Goal: Task Accomplishment & Management: Manage account settings

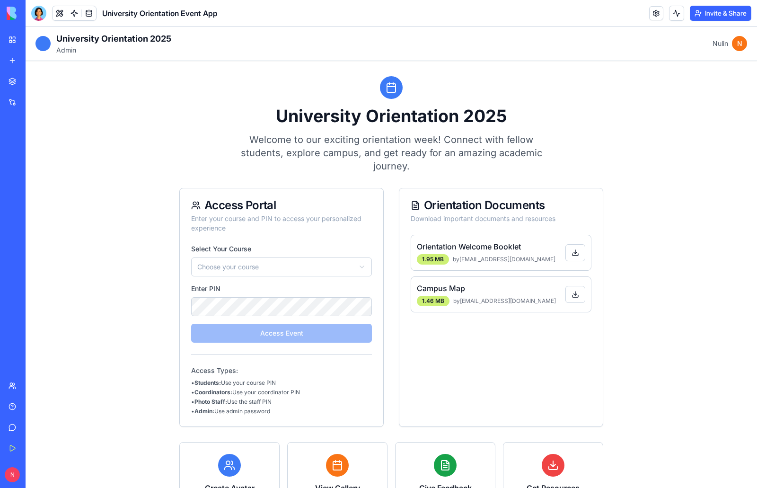
click at [301, 269] on html "**********" at bounding box center [392, 306] width 732 height 559
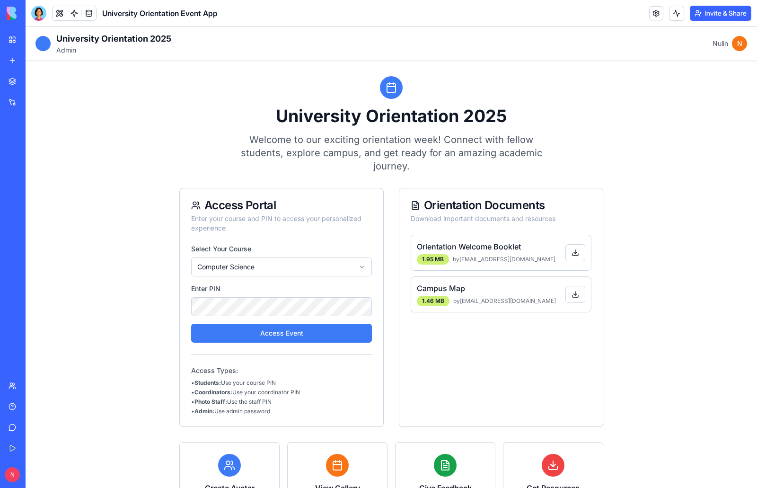
click at [204, 161] on div "University Orientation 2025 Welcome to our exciting orientation week! Connect w…" at bounding box center [391, 124] width 424 height 97
click at [89, 14] on link at bounding box center [89, 13] width 14 height 14
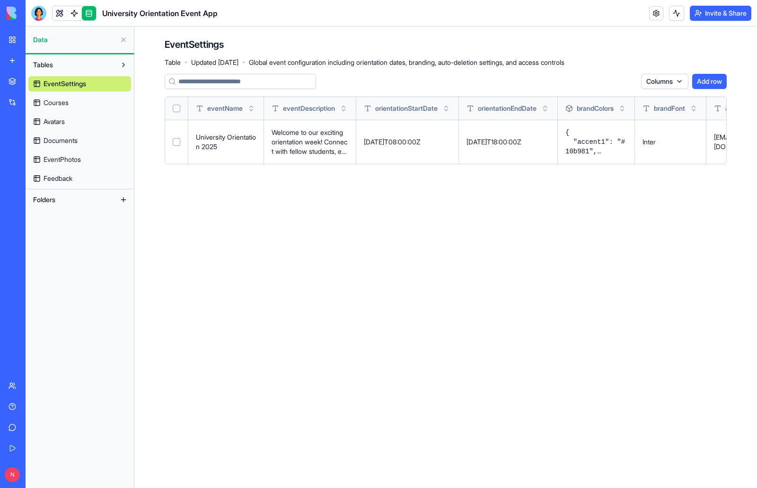
click at [59, 102] on span "Courses" at bounding box center [56, 102] width 25 height 9
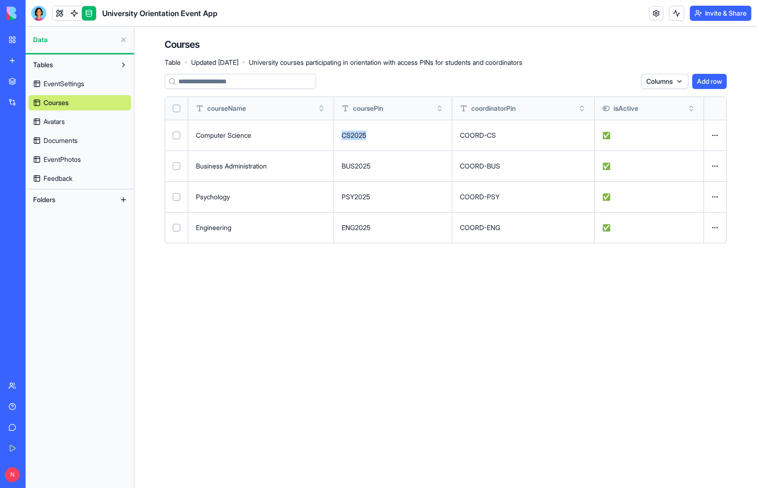
drag, startPoint x: 371, startPoint y: 134, endPoint x: 340, endPoint y: 140, distance: 31.3
click at [340, 140] on td "CS2025" at bounding box center [393, 135] width 119 height 31
copy p "CS2025"
click at [87, 12] on link at bounding box center [89, 13] width 14 height 14
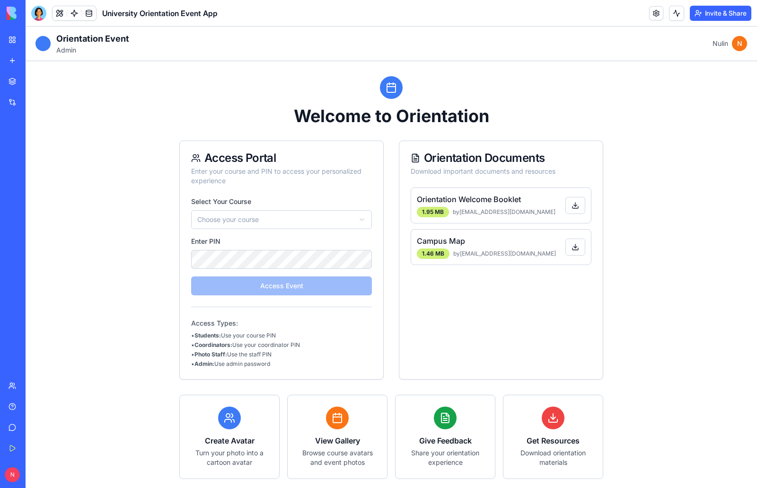
click at [303, 216] on html "Orientation Event Admin Nulin N Welcome to Orientation Access Portal Enter your…" at bounding box center [392, 283] width 732 height 512
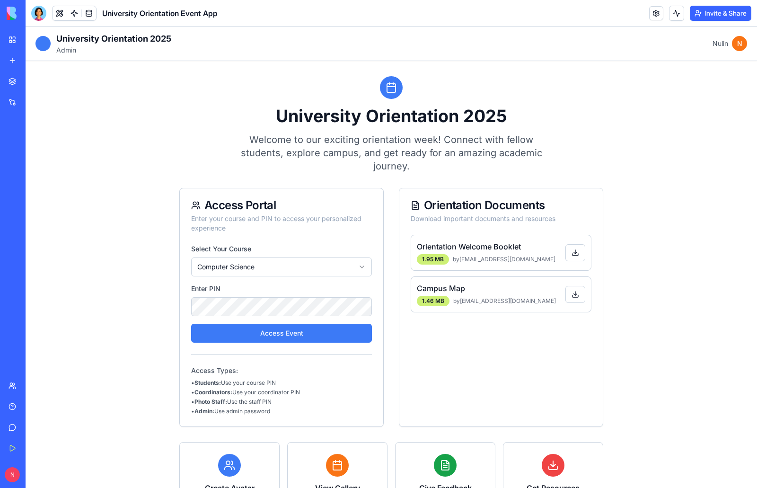
click at [301, 329] on button "Access Event" at bounding box center [281, 333] width 181 height 19
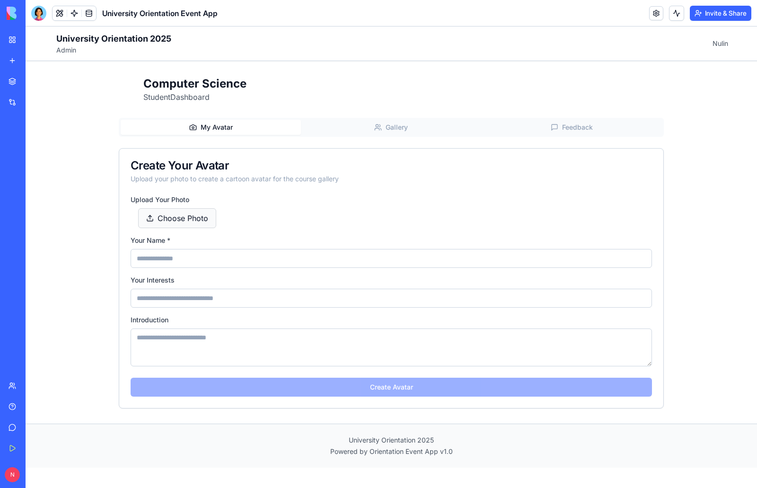
click at [181, 222] on span "Choose Photo" at bounding box center [183, 218] width 51 height 11
click at [26, 27] on input "Choose Photo" at bounding box center [26, 27] width 0 height 0
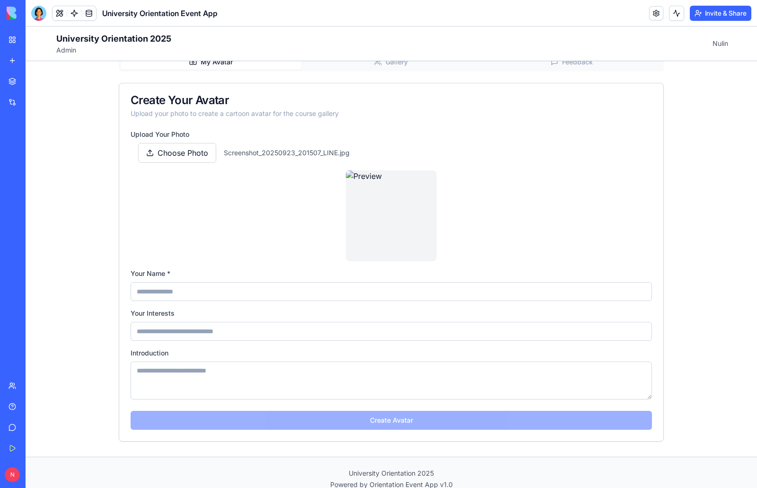
scroll to position [78, 0]
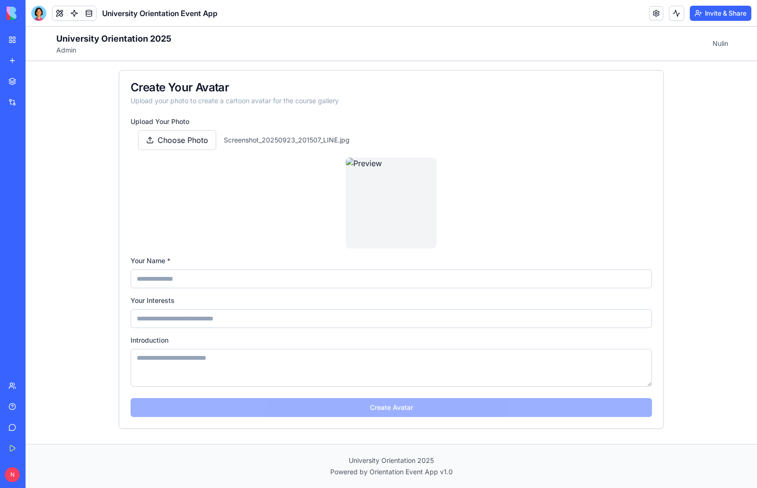
click at [325, 282] on input at bounding box center [392, 278] width 522 height 19
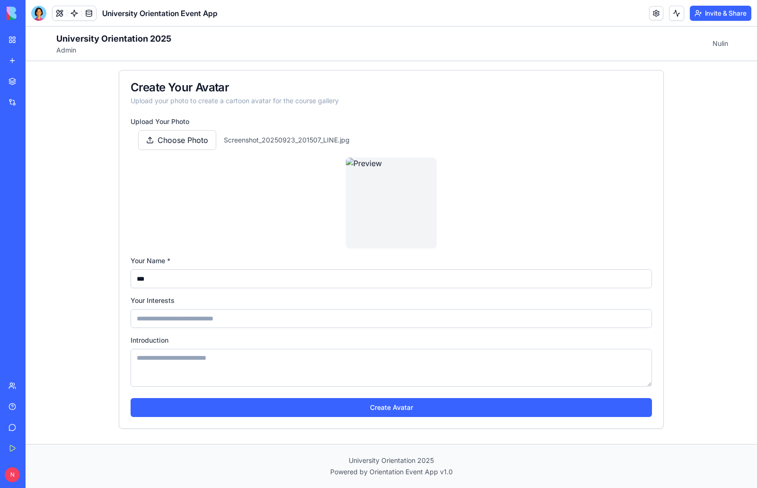
type input "***"
click at [279, 314] on input at bounding box center [392, 318] width 522 height 19
type input "**********"
click at [304, 368] on textarea at bounding box center [392, 368] width 522 height 38
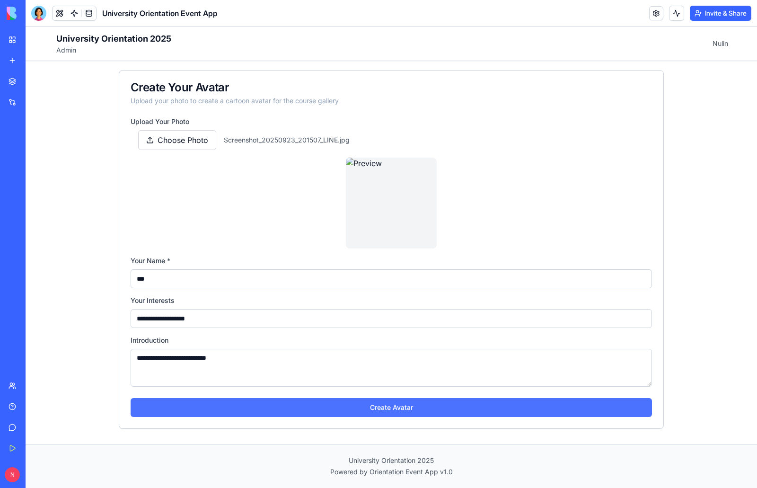
type textarea "**********"
click at [403, 413] on button "Create Avatar" at bounding box center [392, 407] width 522 height 19
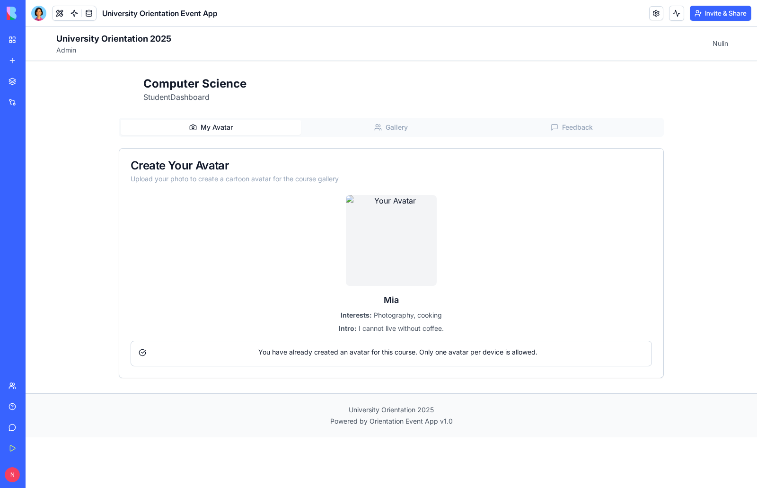
scroll to position [0, 0]
click at [396, 124] on span "Gallery" at bounding box center [397, 127] width 22 height 9
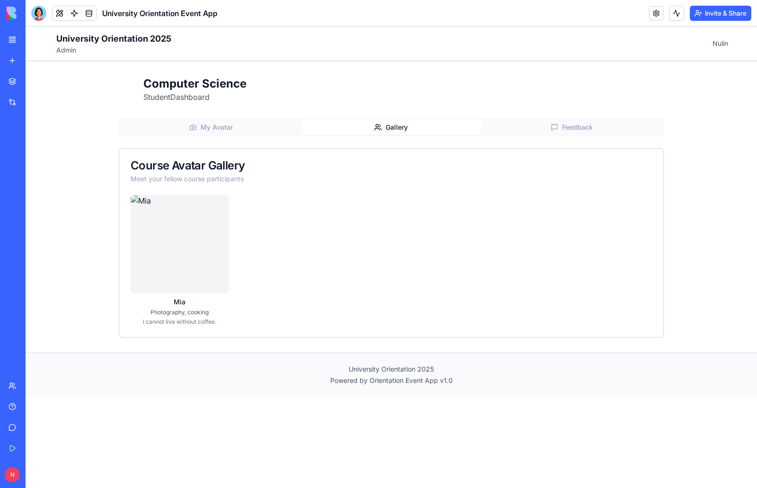
click at [575, 126] on span "Feedback" at bounding box center [577, 127] width 31 height 9
drag, startPoint x: 396, startPoint y: 128, endPoint x: 343, endPoint y: 135, distance: 53.5
click at [396, 128] on span "Gallery" at bounding box center [397, 127] width 22 height 9
click at [205, 124] on span "My Avatar" at bounding box center [217, 127] width 32 height 9
click at [402, 124] on span "Gallery" at bounding box center [397, 127] width 22 height 9
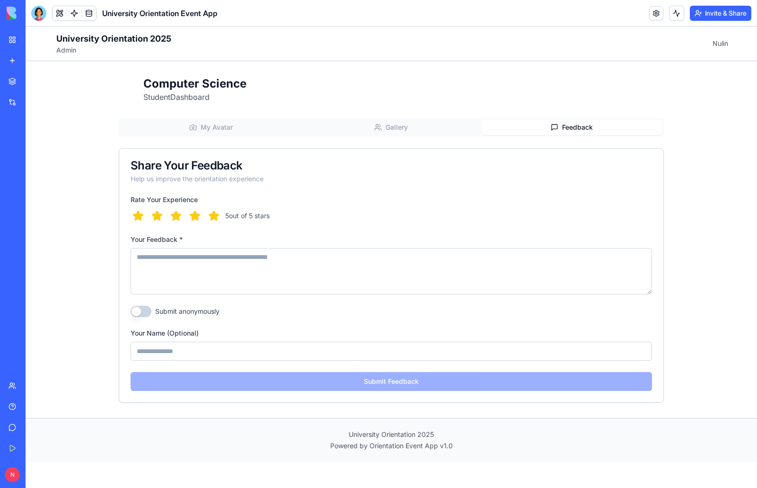
click at [586, 128] on span "Feedback" at bounding box center [577, 127] width 31 height 9
click at [404, 128] on span "Gallery" at bounding box center [397, 127] width 22 height 9
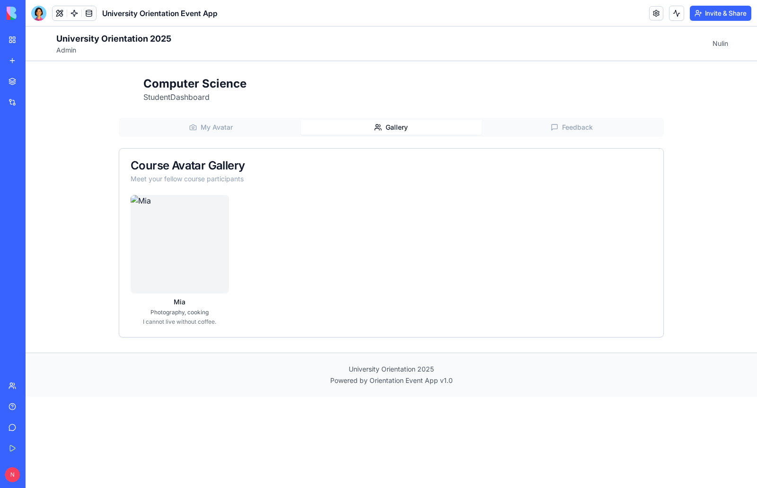
click at [231, 127] on span "My Avatar" at bounding box center [217, 127] width 32 height 9
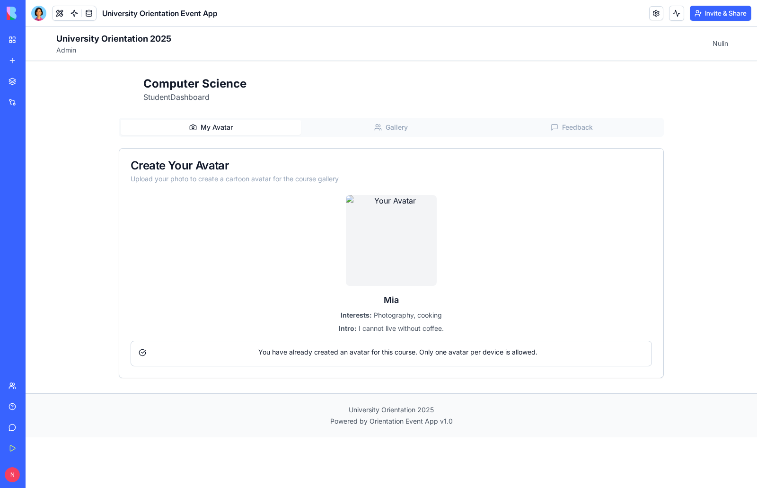
click at [389, 120] on button "Gallery" at bounding box center [391, 127] width 180 height 15
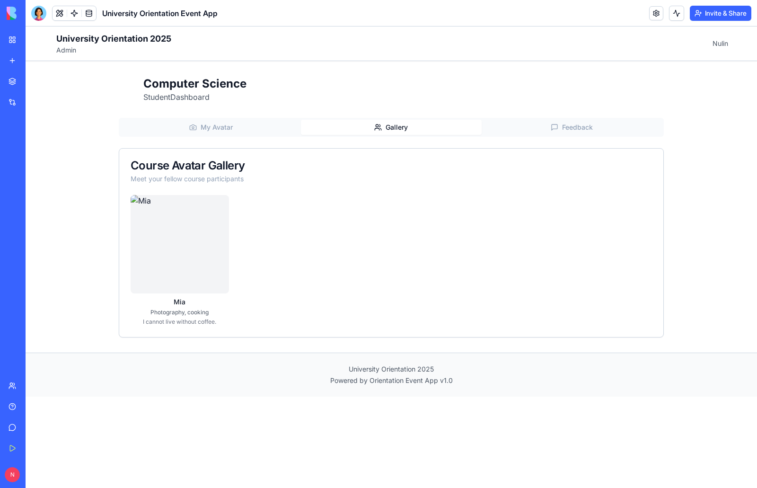
click at [573, 133] on button "Feedback" at bounding box center [572, 127] width 180 height 15
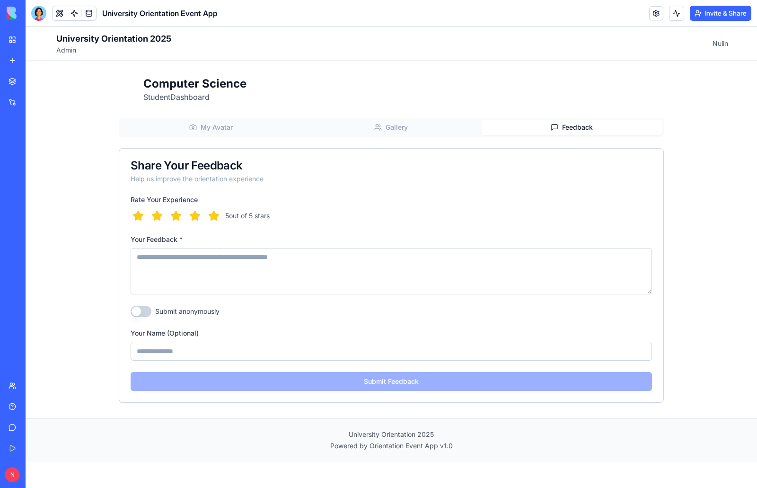
click at [391, 125] on span "Gallery" at bounding box center [397, 127] width 22 height 9
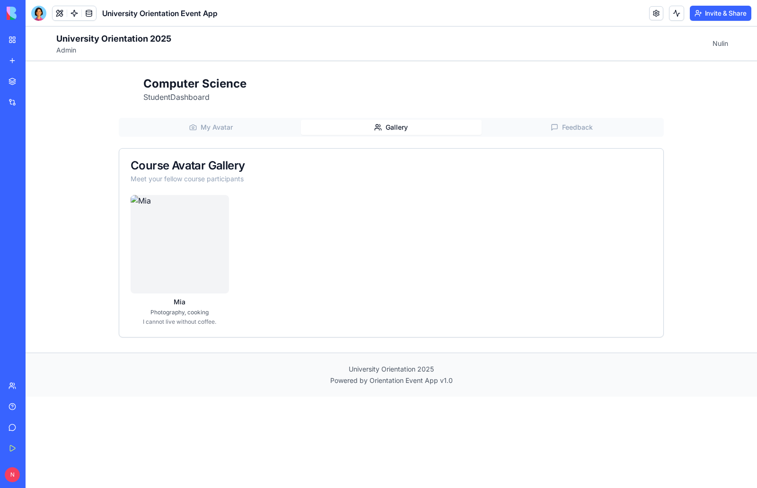
click at [419, 95] on div "Computer Science Student Dashboard" at bounding box center [391, 89] width 545 height 27
drag, startPoint x: 579, startPoint y: 124, endPoint x: 556, endPoint y: 130, distance: 24.3
click at [579, 124] on span "Feedback" at bounding box center [577, 127] width 31 height 9
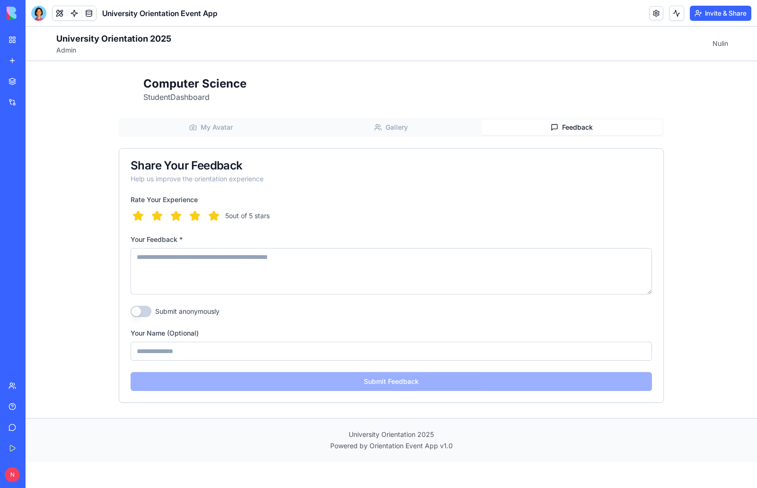
click at [214, 216] on icon "button" at bounding box center [213, 215] width 9 height 9
click at [192, 216] on icon "button" at bounding box center [194, 215] width 9 height 9
click at [148, 216] on div "4 out of 5 stars" at bounding box center [392, 215] width 522 height 15
click at [211, 213] on icon "button" at bounding box center [213, 215] width 11 height 11
click at [147, 313] on button "Submit anonymously" at bounding box center [141, 311] width 21 height 11
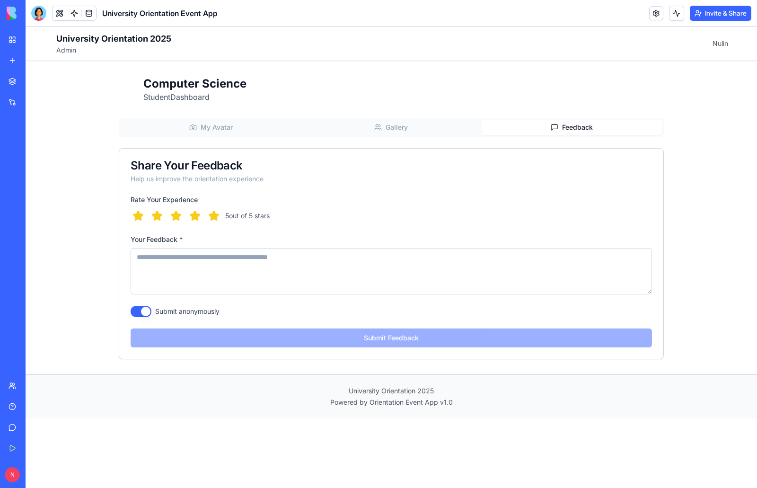
click at [137, 311] on button "Submit anonymously" at bounding box center [141, 311] width 21 height 11
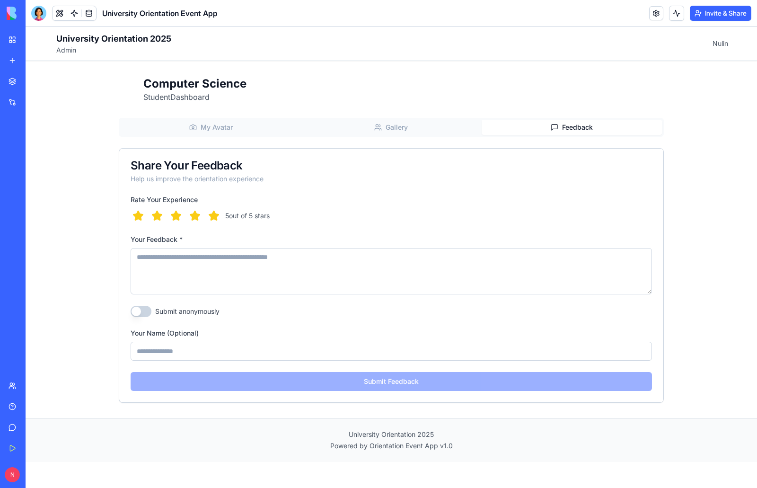
click at [393, 131] on span "Gallery" at bounding box center [397, 127] width 22 height 9
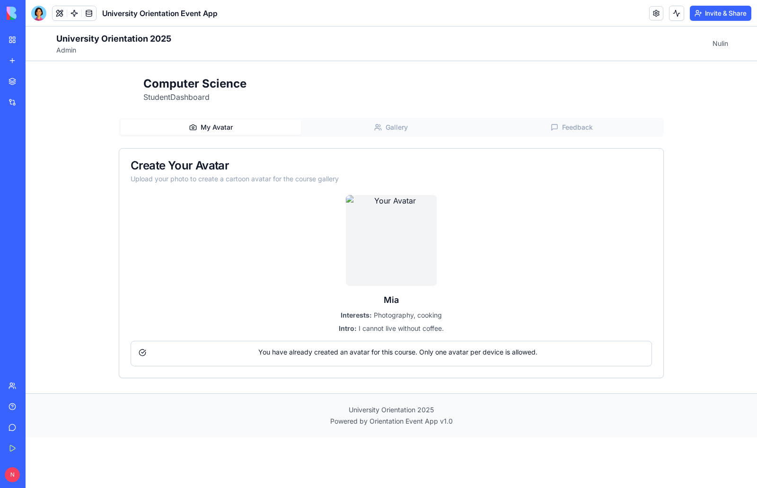
click at [208, 124] on span "My Avatar" at bounding box center [217, 127] width 32 height 9
click at [56, 16] on button at bounding box center [60, 13] width 14 height 14
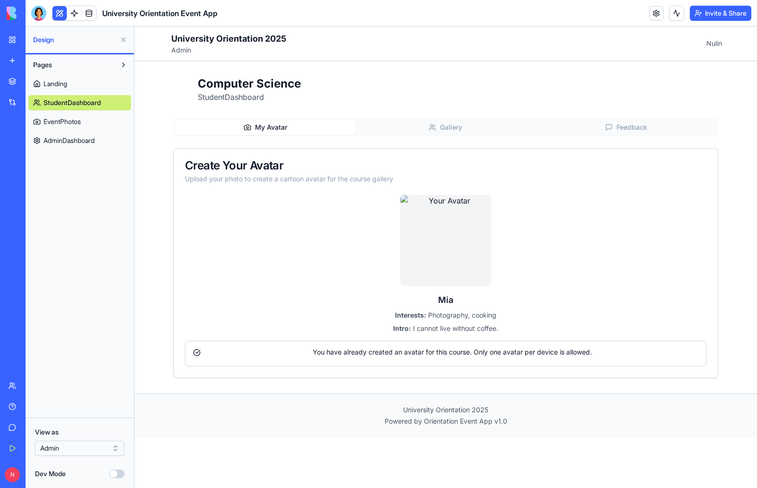
click at [74, 85] on link "Landing" at bounding box center [79, 83] width 103 height 15
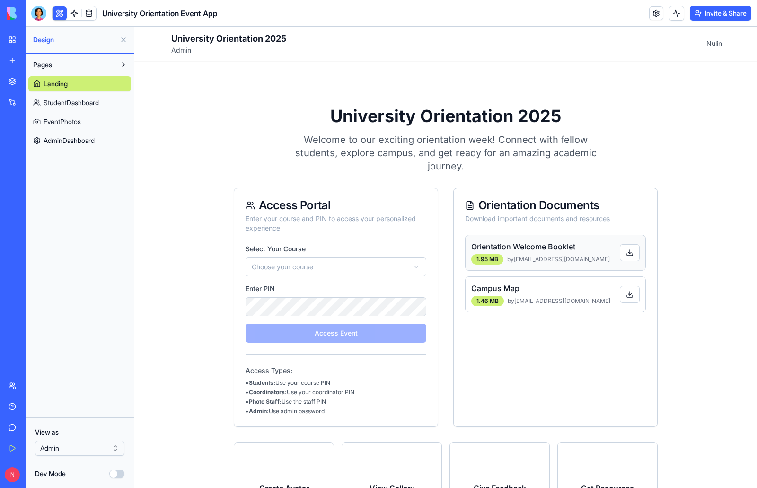
click at [534, 251] on p "Orientation Welcome Booklet" at bounding box center [542, 246] width 143 height 11
click at [622, 251] on button at bounding box center [630, 252] width 20 height 17
click at [99, 102] on span "StudentDashboard" at bounding box center [71, 102] width 55 height 9
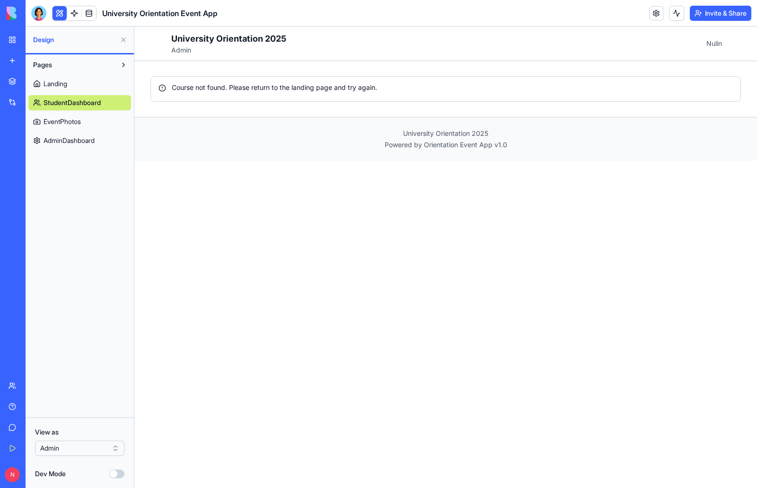
click at [81, 123] on span "EventPhotos" at bounding box center [62, 121] width 37 height 9
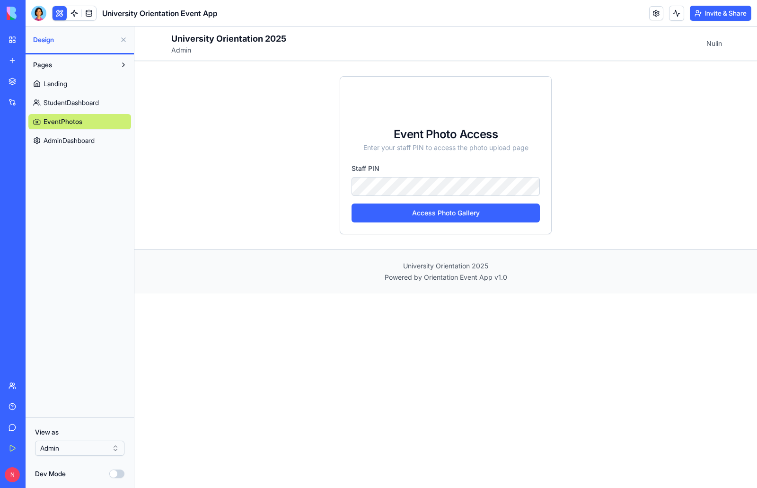
click at [95, 141] on span "AdminDashboard" at bounding box center [69, 140] width 51 height 9
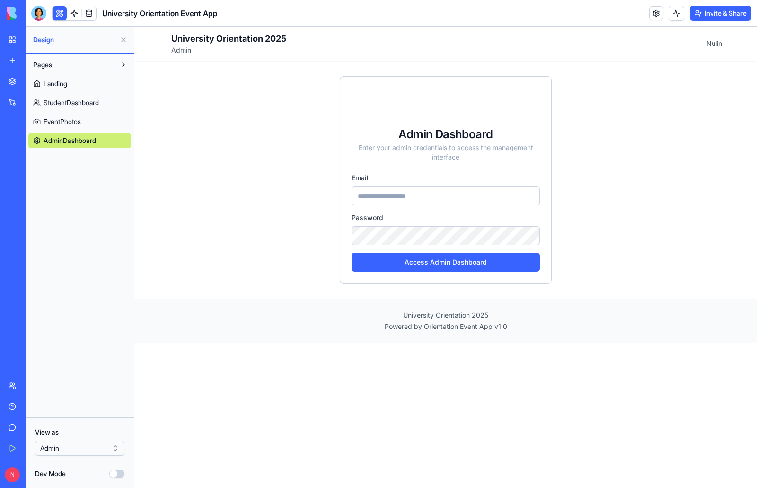
click at [72, 120] on span "EventPhotos" at bounding box center [62, 121] width 37 height 9
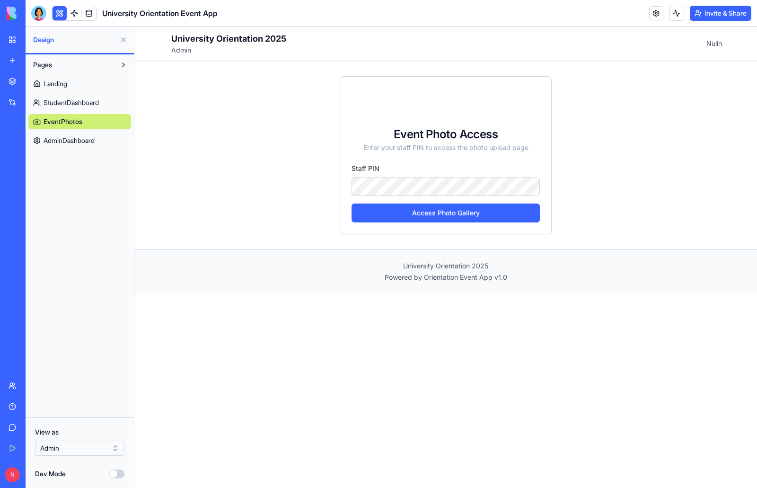
click at [76, 103] on span "StudentDashboard" at bounding box center [71, 102] width 55 height 9
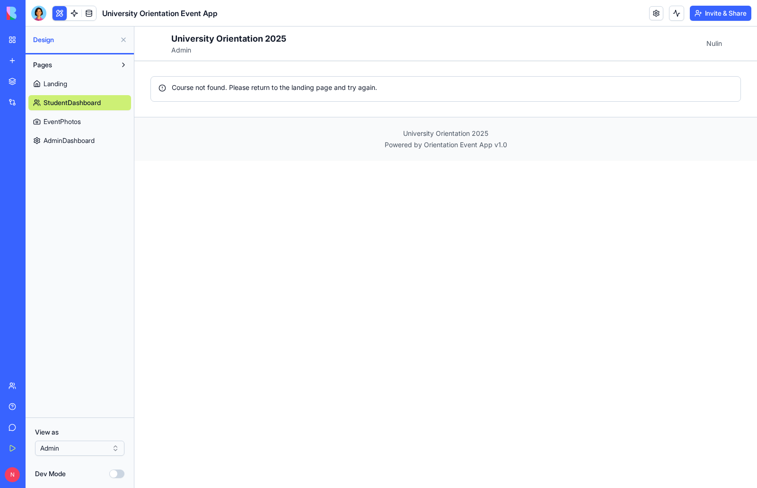
click at [64, 84] on span "Landing" at bounding box center [56, 83] width 24 height 9
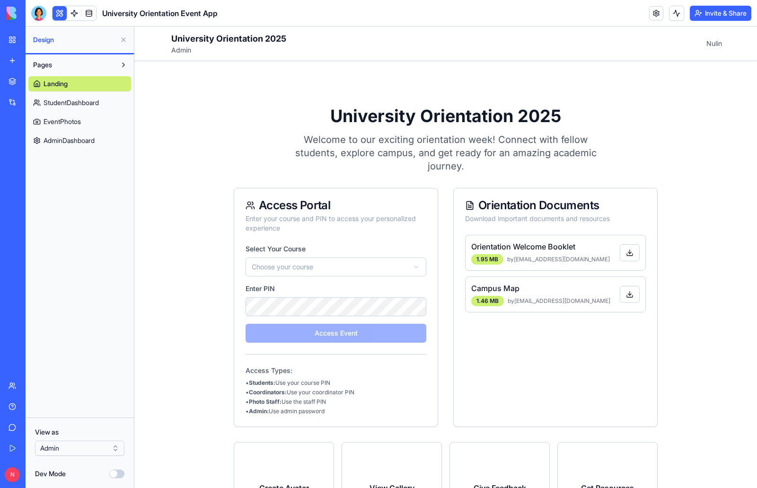
click at [97, 65] on button "Pages" at bounding box center [72, 64] width 88 height 15
click at [102, 63] on button "Pages" at bounding box center [72, 64] width 88 height 15
click at [118, 448] on html "BETA My Workspace New app Marketplace Integrations Recent Event Memory Maker Un…" at bounding box center [378, 244] width 757 height 488
click at [79, 103] on span "StudentDashboard" at bounding box center [71, 102] width 55 height 9
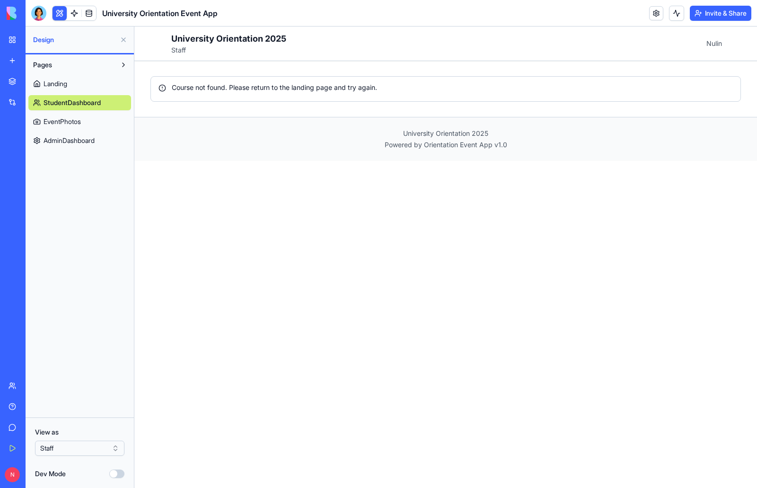
click at [78, 122] on span "EventPhotos" at bounding box center [62, 121] width 37 height 9
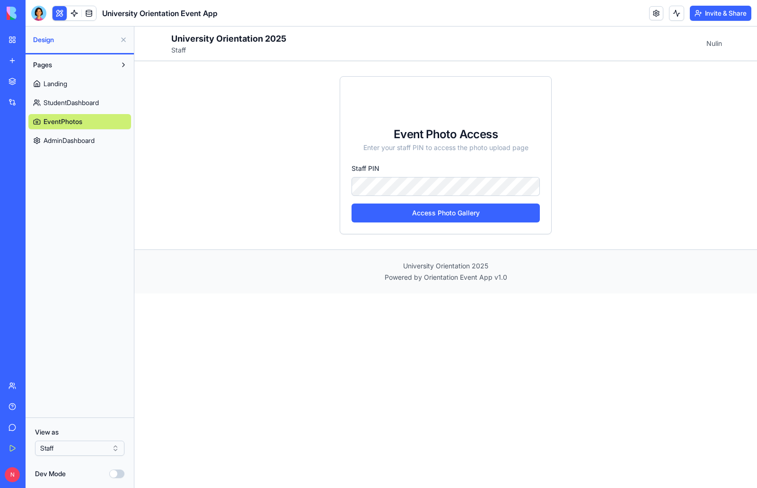
click at [113, 449] on html "BETA My Workspace New app Marketplace Integrations Recent Event Memory Maker Un…" at bounding box center [378, 244] width 757 height 488
click at [94, 360] on div "Pages Landing StudentDashboard EventPhotos AdminDashboard" at bounding box center [80, 235] width 108 height 363
click at [60, 13] on button at bounding box center [60, 13] width 14 height 14
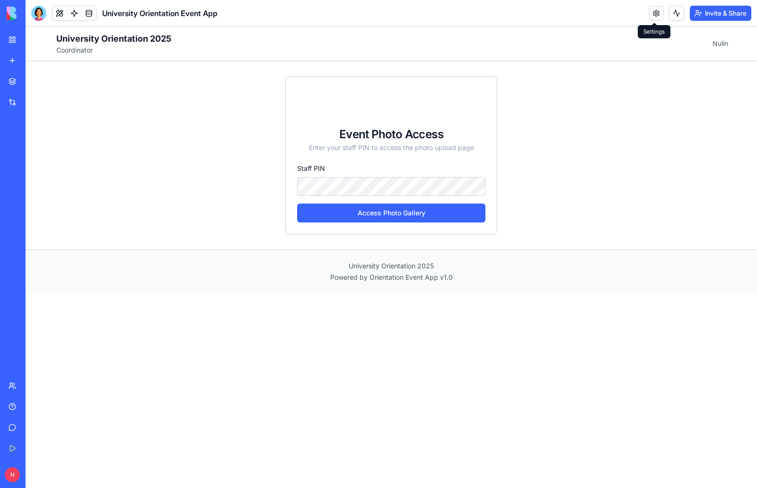
click at [657, 14] on link at bounding box center [656, 13] width 14 height 14
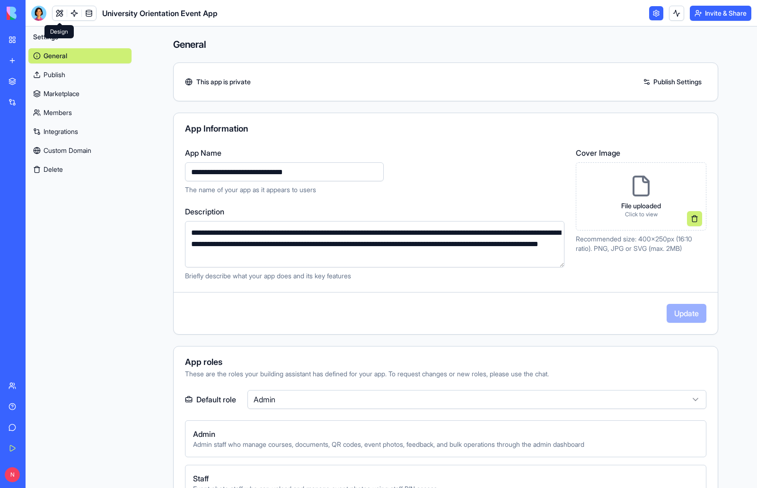
click at [61, 17] on link at bounding box center [60, 13] width 14 height 14
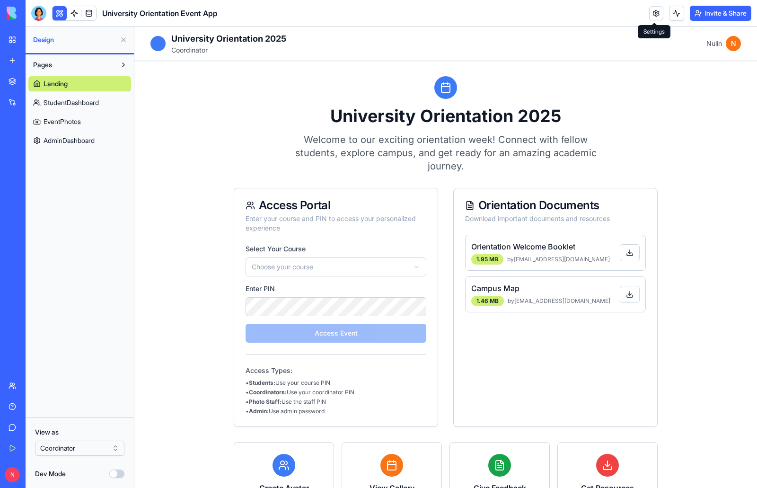
click at [658, 9] on link at bounding box center [656, 13] width 14 height 14
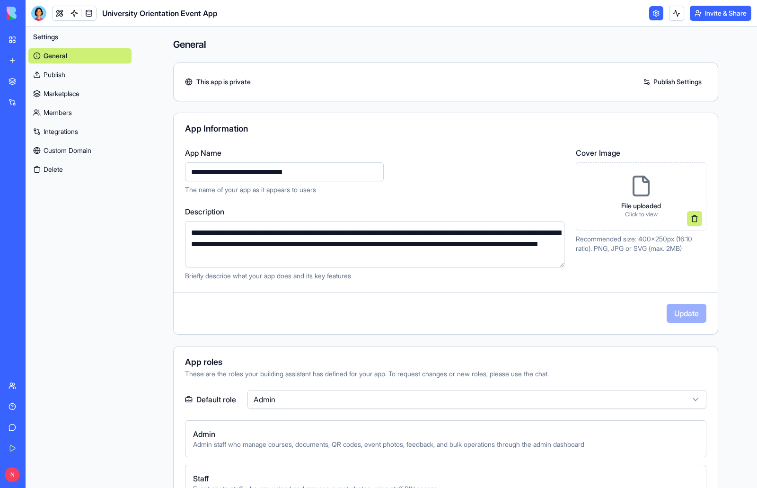
click at [665, 80] on link "Publish Settings" at bounding box center [673, 81] width 68 height 15
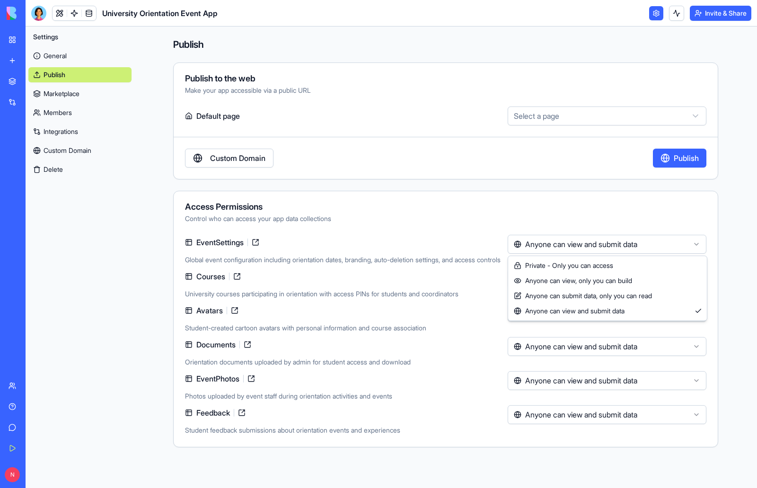
click at [695, 243] on html "**********" at bounding box center [378, 244] width 757 height 488
click at [656, 11] on link at bounding box center [656, 13] width 14 height 14
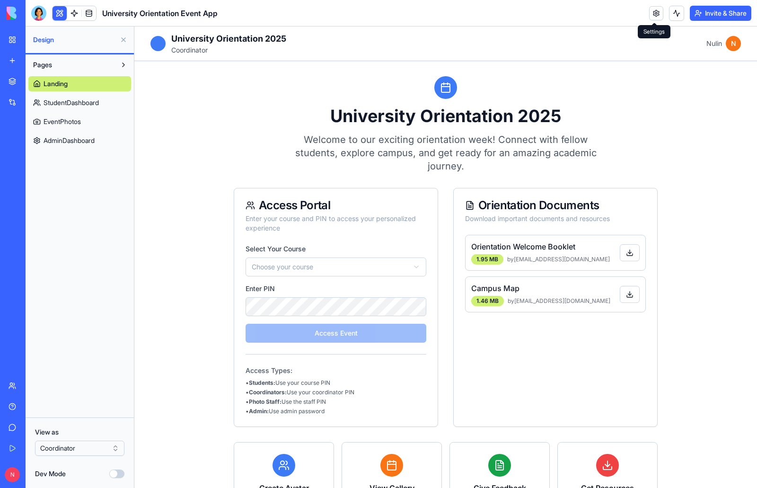
click at [650, 16] on link at bounding box center [656, 13] width 14 height 14
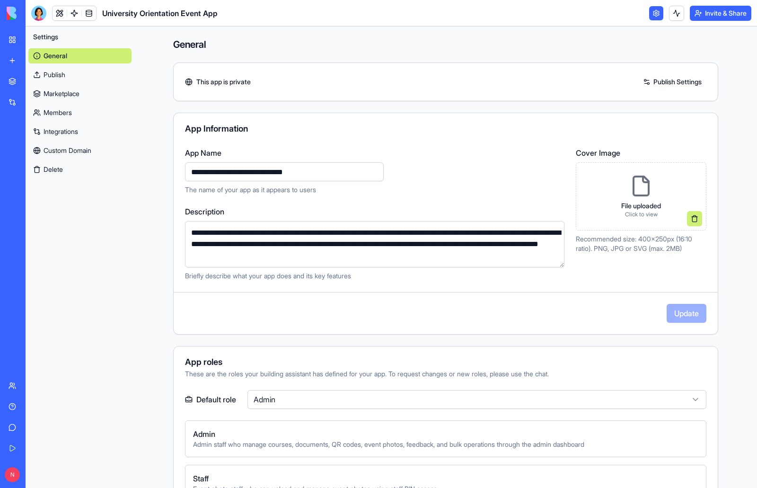
click at [651, 82] on link "Publish Settings" at bounding box center [673, 81] width 68 height 15
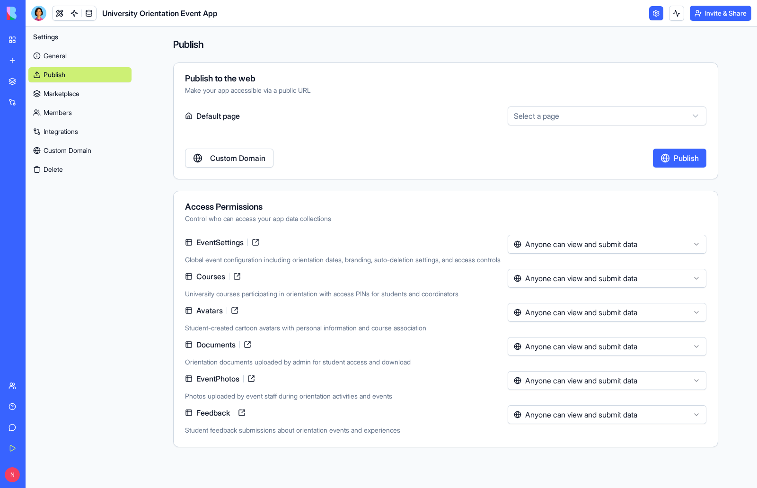
click at [694, 114] on html "**********" at bounding box center [378, 244] width 757 height 488
select select "**********"
click at [442, 145] on div "**********" at bounding box center [445, 120] width 545 height 117
click at [697, 243] on html "**********" at bounding box center [378, 244] width 757 height 488
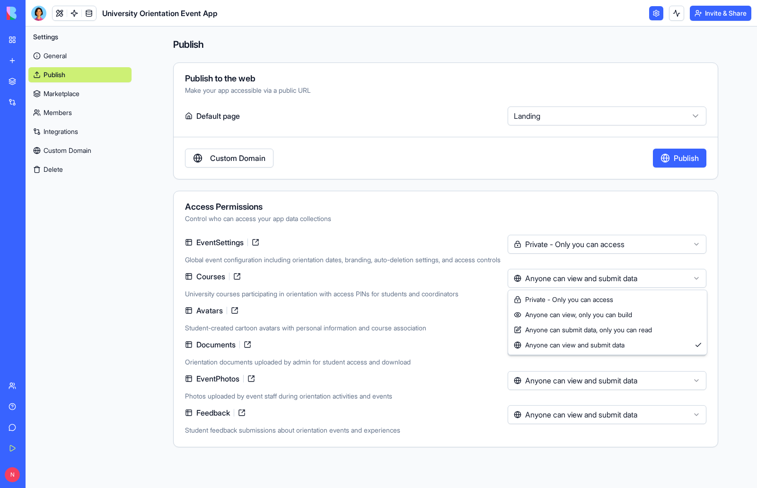
click at [582, 284] on html "**********" at bounding box center [378, 244] width 757 height 488
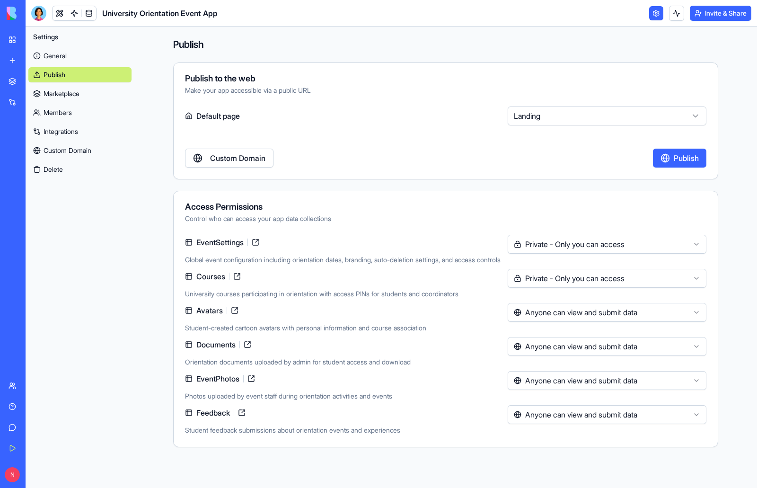
click at [570, 311] on html "**********" at bounding box center [378, 244] width 757 height 488
click at [564, 337] on div "EventSettings Global event configuration including orientation dates, branding,…" at bounding box center [446, 335] width 544 height 201
click at [563, 352] on html "**********" at bounding box center [378, 244] width 757 height 488
click at [569, 376] on html "**********" at bounding box center [378, 244] width 757 height 488
click at [565, 414] on html "**********" at bounding box center [378, 244] width 757 height 488
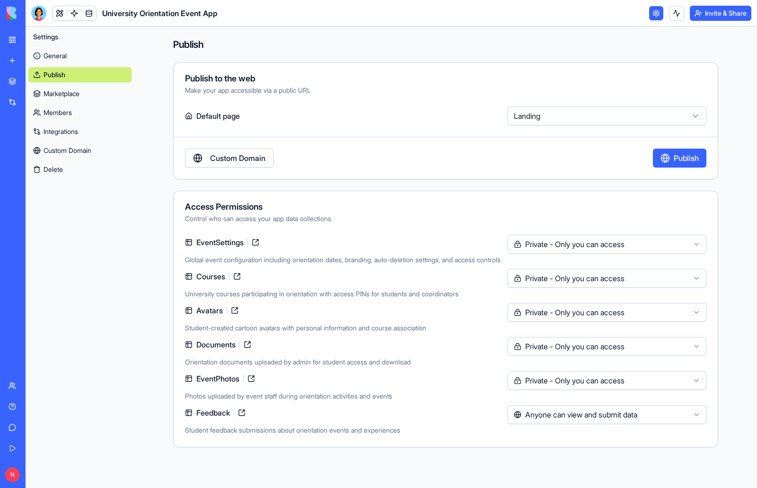
drag, startPoint x: 345, startPoint y: 219, endPoint x: 200, endPoint y: 221, distance: 144.4
click at [230, 222] on html "**********" at bounding box center [378, 244] width 757 height 488
drag, startPoint x: 187, startPoint y: 219, endPoint x: 342, endPoint y: 219, distance: 155.3
click at [342, 219] on div "Control who can access your app data collections" at bounding box center [446, 218] width 522 height 9
copy div "Control who can access your app data collections"
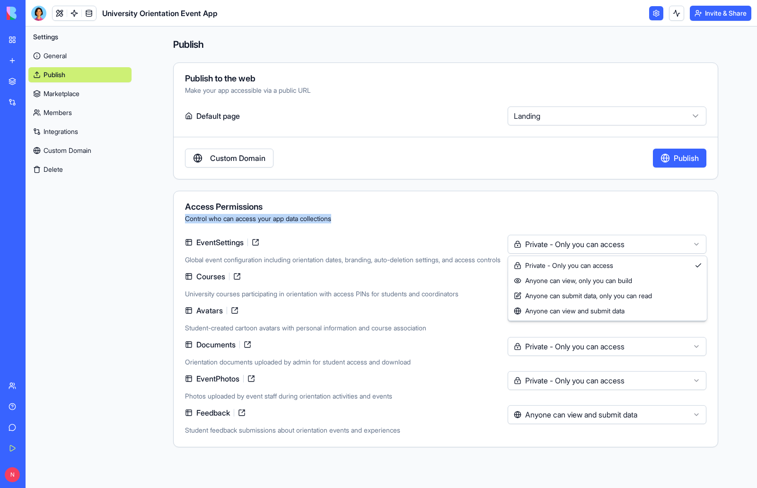
click at [695, 246] on html "**********" at bounding box center [378, 244] width 757 height 488
click at [626, 227] on html "**********" at bounding box center [378, 244] width 757 height 488
click at [697, 243] on html "**********" at bounding box center [378, 244] width 757 height 488
click at [437, 240] on html "**********" at bounding box center [378, 244] width 757 height 488
click at [599, 249] on html "**********" at bounding box center [378, 244] width 757 height 488
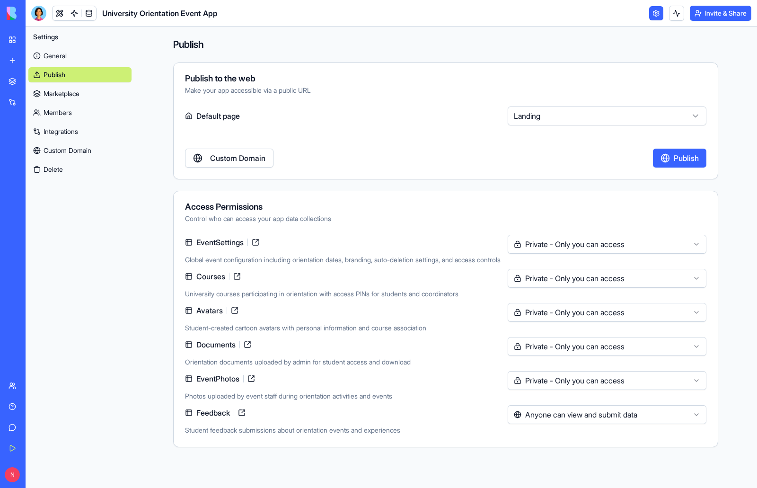
click at [434, 240] on html "**********" at bounding box center [378, 244] width 757 height 488
click at [589, 245] on html "**********" at bounding box center [378, 244] width 757 height 488
click at [481, 246] on html "**********" at bounding box center [378, 244] width 757 height 488
click at [606, 419] on html "**********" at bounding box center [378, 244] width 757 height 488
click at [477, 378] on html "**********" at bounding box center [378, 244] width 757 height 488
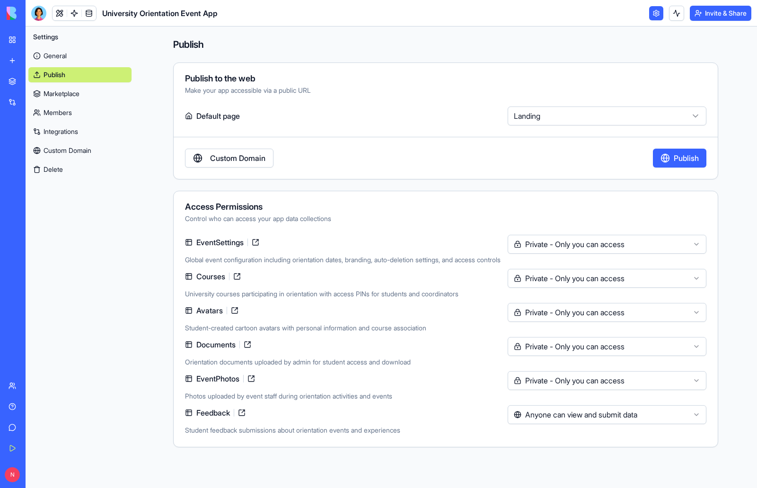
click at [565, 378] on html "**********" at bounding box center [378, 244] width 757 height 488
click at [591, 350] on html "**********" at bounding box center [378, 244] width 757 height 488
click at [596, 315] on html "**********" at bounding box center [378, 244] width 757 height 488
click at [588, 276] on html "**********" at bounding box center [378, 244] width 757 height 488
click at [607, 245] on html "**********" at bounding box center [378, 244] width 757 height 488
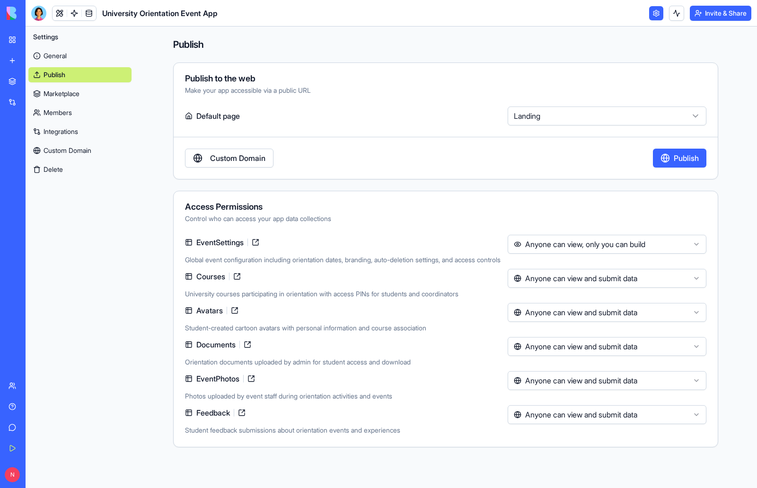
click at [258, 243] on link at bounding box center [255, 242] width 15 height 15
click at [695, 244] on html "**********" at bounding box center [378, 244] width 757 height 488
click at [465, 223] on div "Control who can access your app data collections" at bounding box center [446, 218] width 522 height 9
click at [593, 112] on html "**********" at bounding box center [378, 244] width 757 height 488
click at [597, 96] on html "**********" at bounding box center [378, 244] width 757 height 488
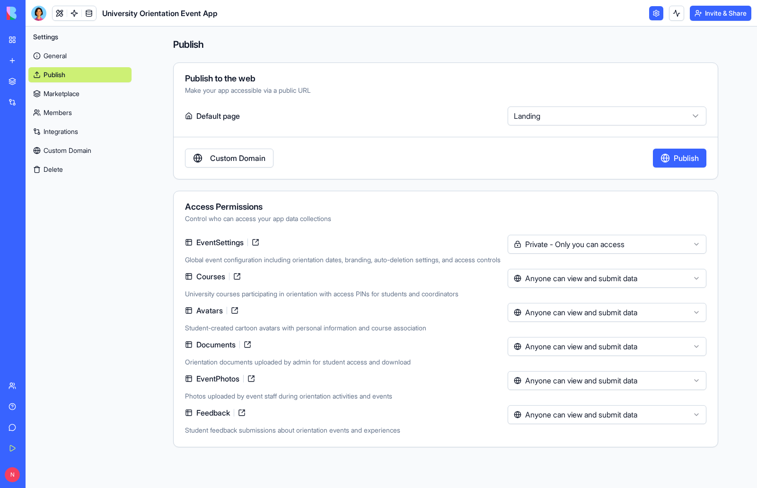
click at [674, 159] on button "Publish" at bounding box center [679, 158] width 53 height 19
click at [654, 13] on link at bounding box center [656, 13] width 14 height 14
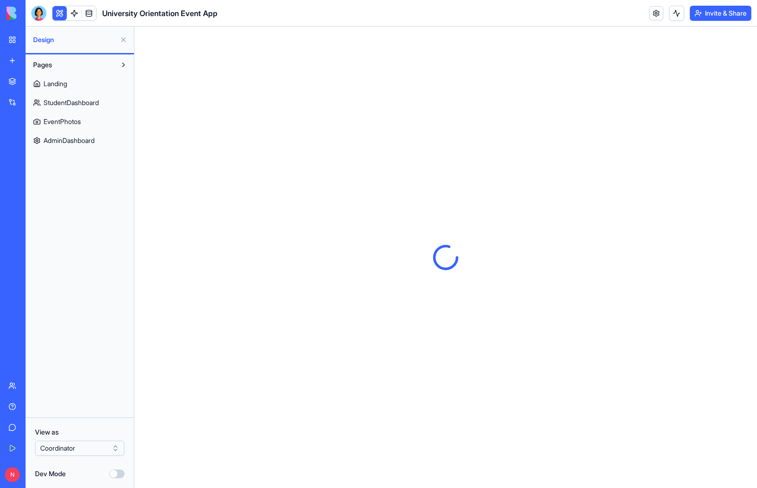
click at [59, 15] on button at bounding box center [60, 13] width 14 height 14
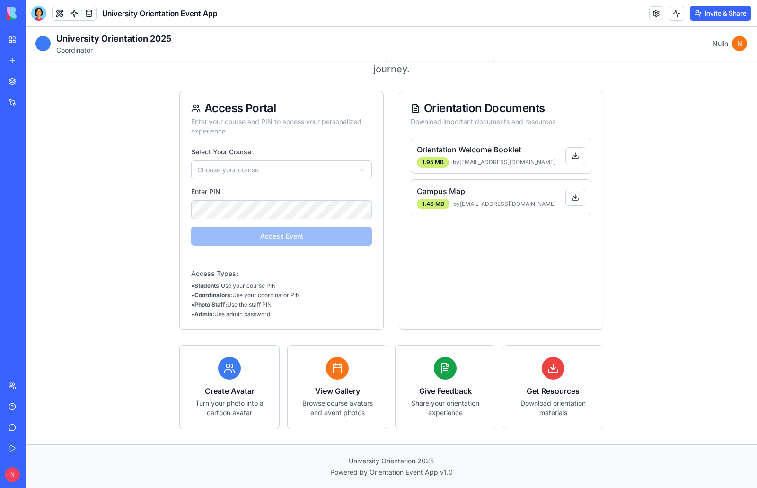
scroll to position [98, 0]
drag, startPoint x: 230, startPoint y: 378, endPoint x: 240, endPoint y: 374, distance: 10.5
click at [230, 377] on div at bounding box center [229, 367] width 23 height 23
click at [335, 371] on icon at bounding box center [337, 367] width 11 height 11
click at [451, 379] on div "Give Feedback Share your orientation experience" at bounding box center [445, 387] width 100 height 84
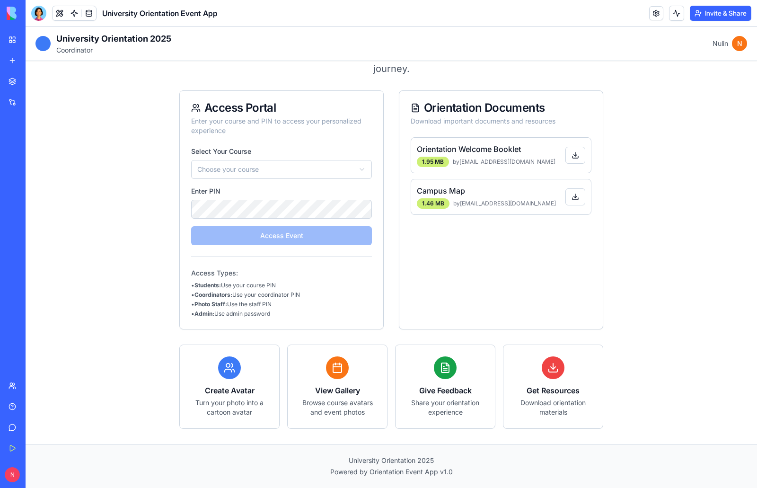
click at [556, 373] on div at bounding box center [553, 367] width 23 height 23
click at [655, 13] on link at bounding box center [656, 13] width 14 height 14
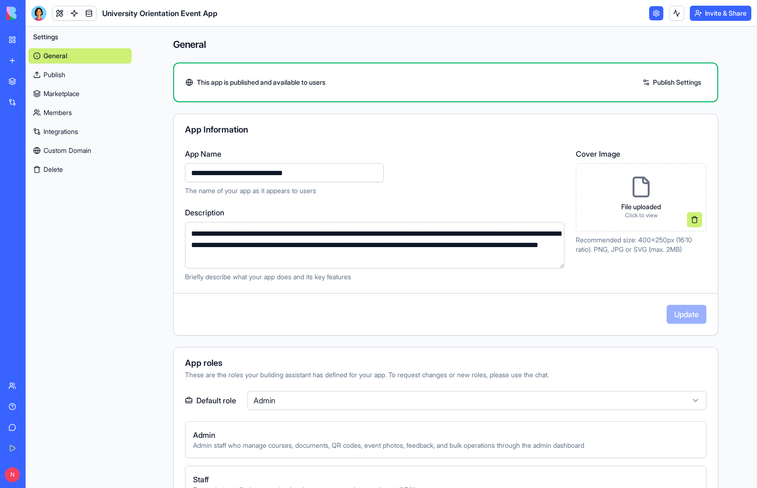
click at [655, 13] on link at bounding box center [656, 13] width 14 height 14
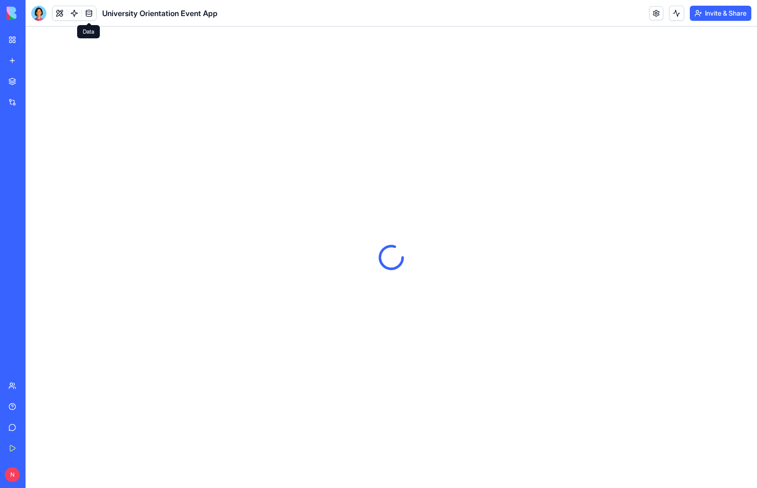
click at [90, 13] on span at bounding box center [89, 13] width 27 height 27
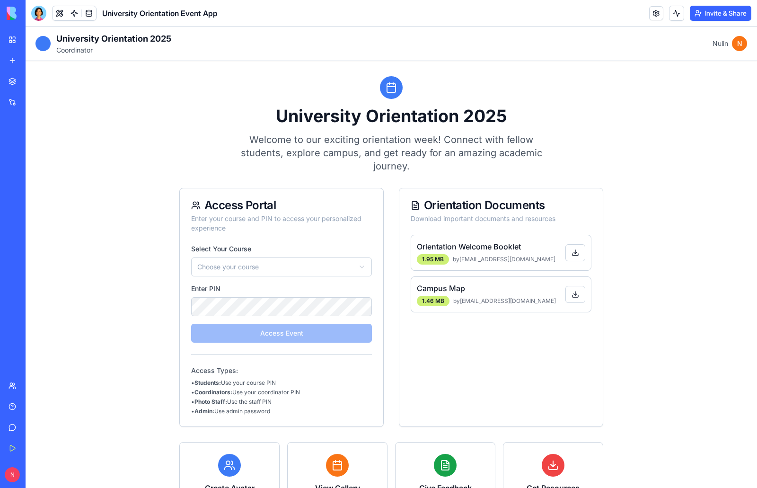
click at [90, 13] on link at bounding box center [89, 13] width 14 height 14
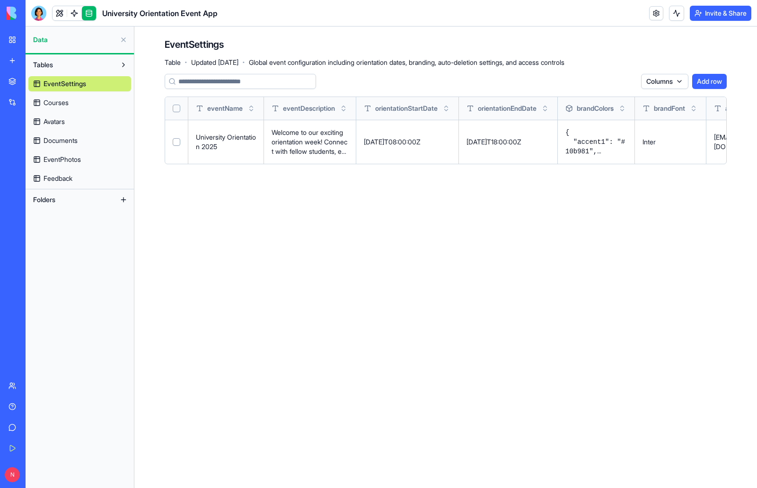
click at [90, 13] on link at bounding box center [89, 13] width 14 height 14
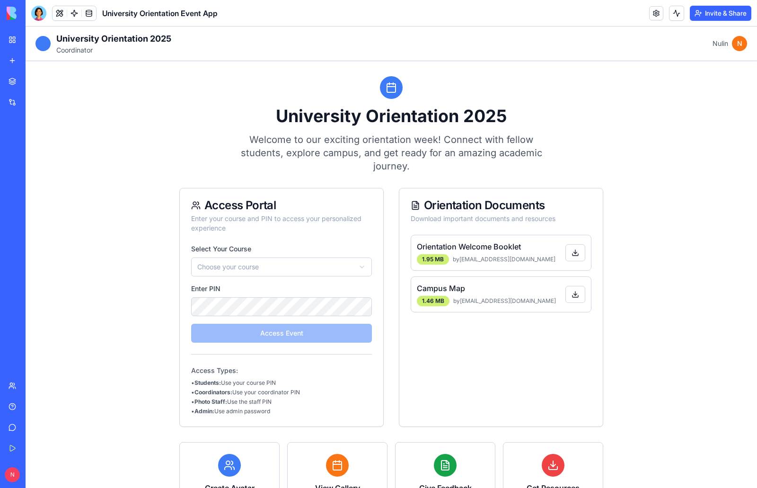
click at [71, 50] on p "Coordinator" at bounding box center [113, 49] width 115 height 9
click at [40, 15] on div at bounding box center [38, 13] width 15 height 15
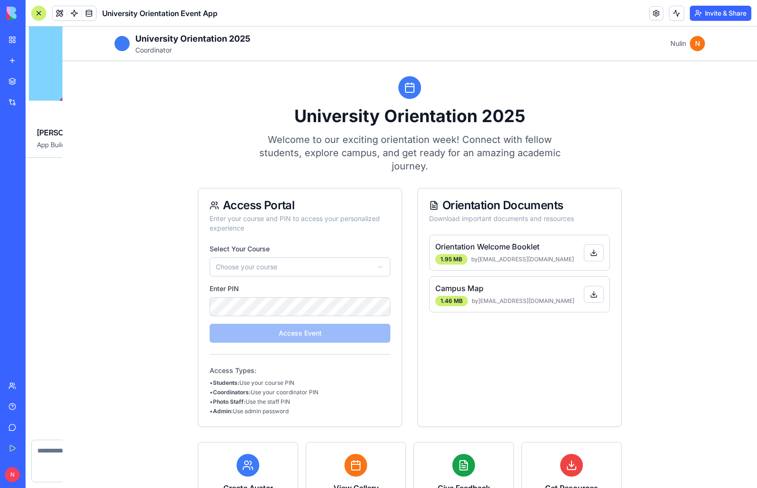
scroll to position [1649, 0]
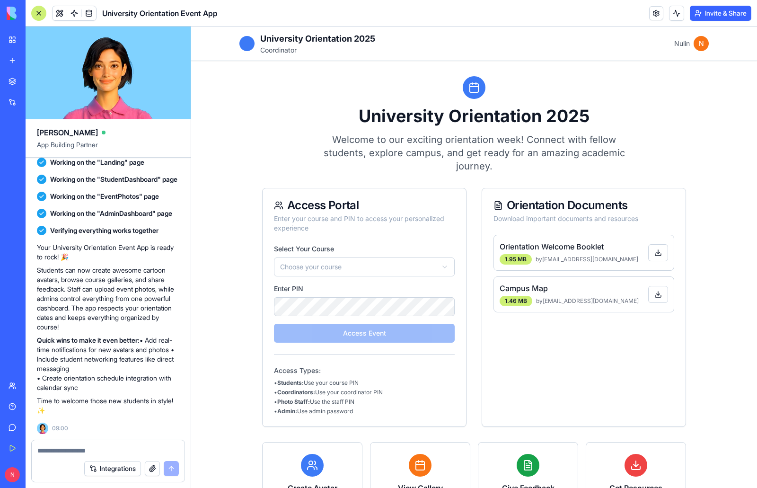
click at [40, 15] on div at bounding box center [38, 13] width 15 height 15
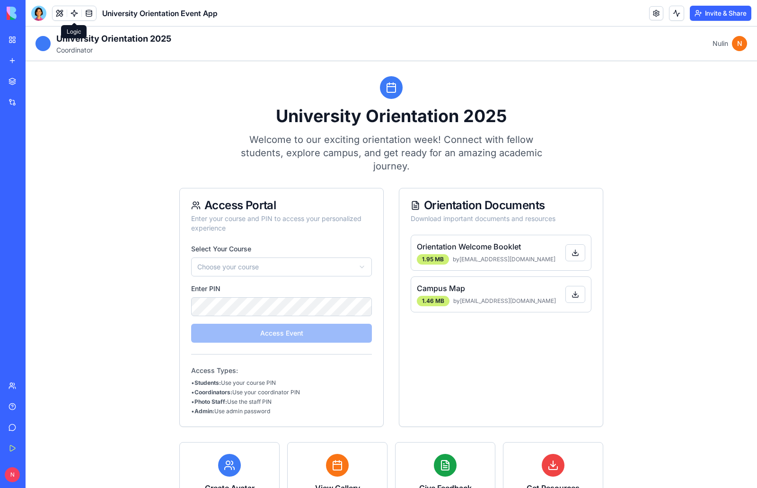
click at [733, 47] on div "N" at bounding box center [739, 43] width 15 height 15
click at [83, 53] on p "Coordinator" at bounding box center [113, 49] width 115 height 9
drag, startPoint x: 185, startPoint y: 48, endPoint x: 149, endPoint y: 52, distance: 36.1
click at [185, 49] on div "University Orientation 2025 Coordinator [PERSON_NAME]" at bounding box center [392, 43] width 712 height 23
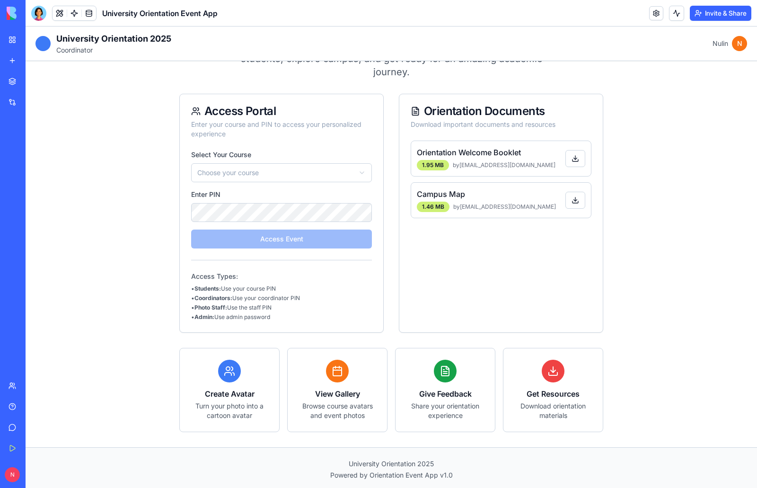
scroll to position [98, 0]
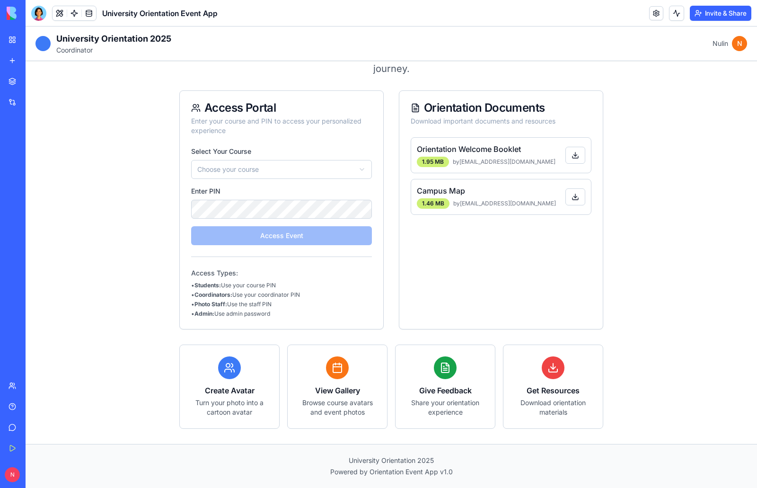
click at [340, 167] on html "**********" at bounding box center [392, 208] width 732 height 559
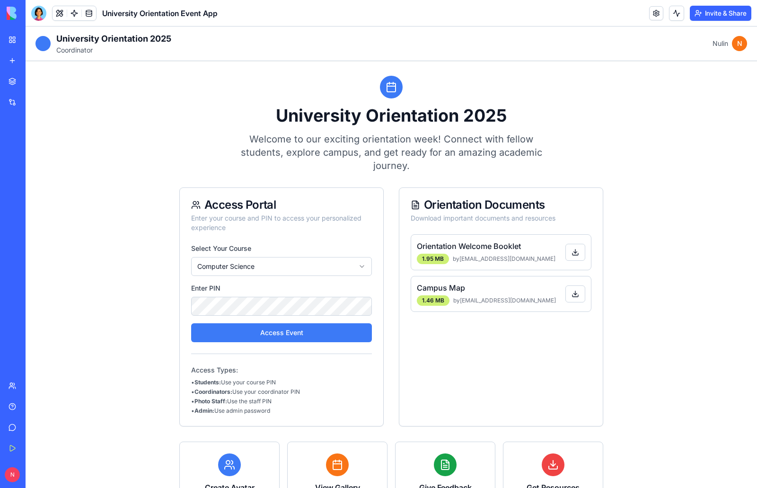
scroll to position [0, 0]
click at [735, 46] on div "N" at bounding box center [739, 43] width 15 height 15
click at [717, 45] on span "Nulin" at bounding box center [721, 43] width 16 height 9
click at [651, 14] on link at bounding box center [656, 13] width 14 height 14
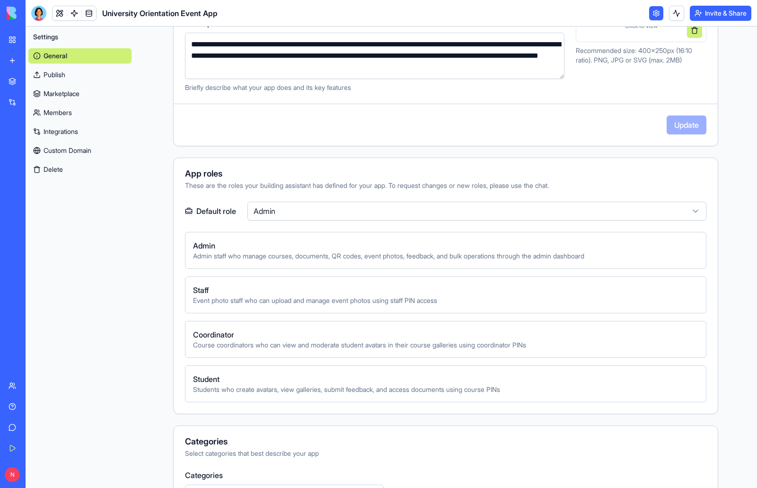
scroll to position [237, 0]
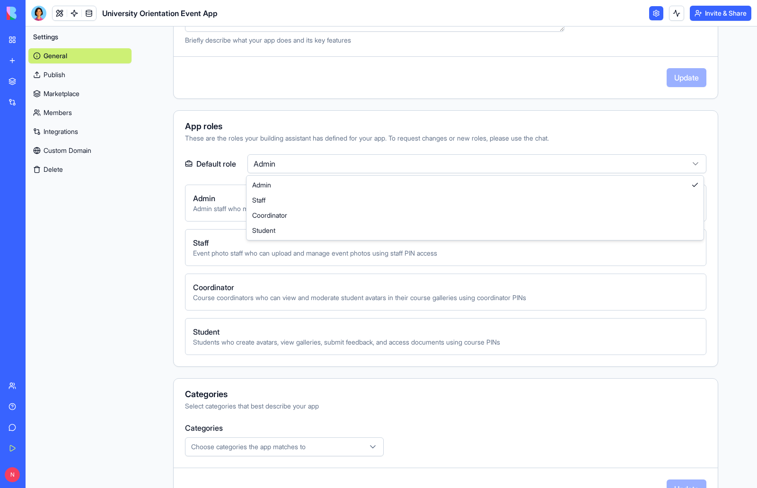
click at [692, 163] on html "**********" at bounding box center [378, 244] width 757 height 488
click at [712, 284] on div "Default role Student Admin Admin staff who manage courses, documents, QR codes,…" at bounding box center [446, 254] width 544 height 201
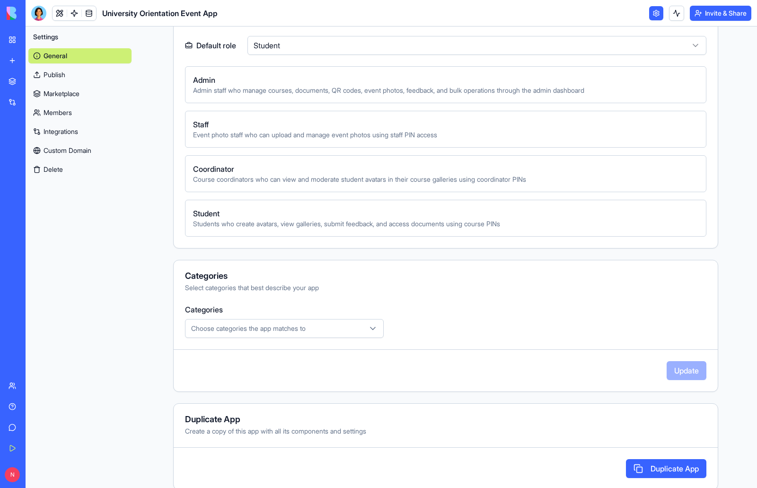
scroll to position [368, 0]
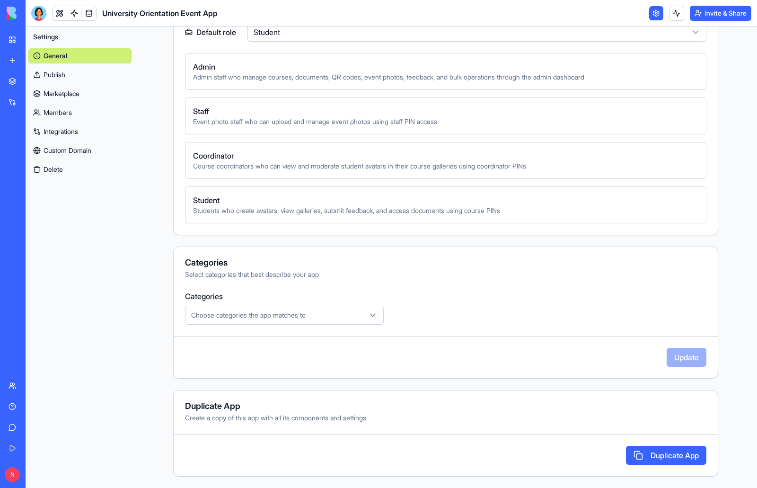
click at [371, 315] on icon "button" at bounding box center [373, 315] width 5 height 2
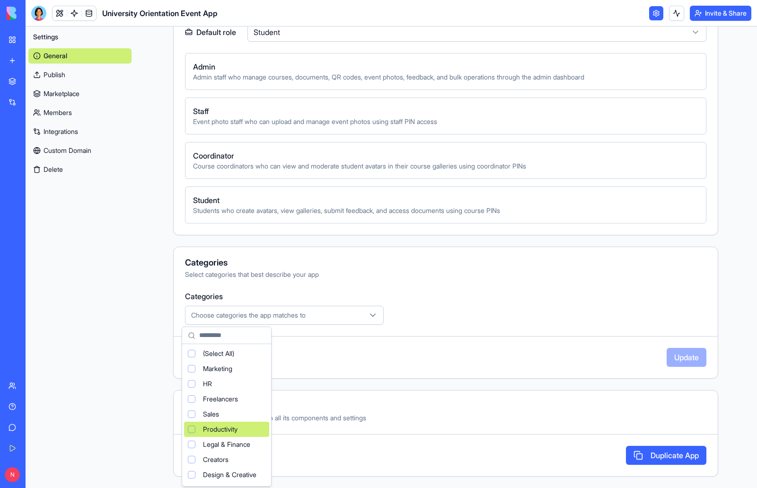
click at [228, 423] on div "Productivity" at bounding box center [226, 429] width 85 height 15
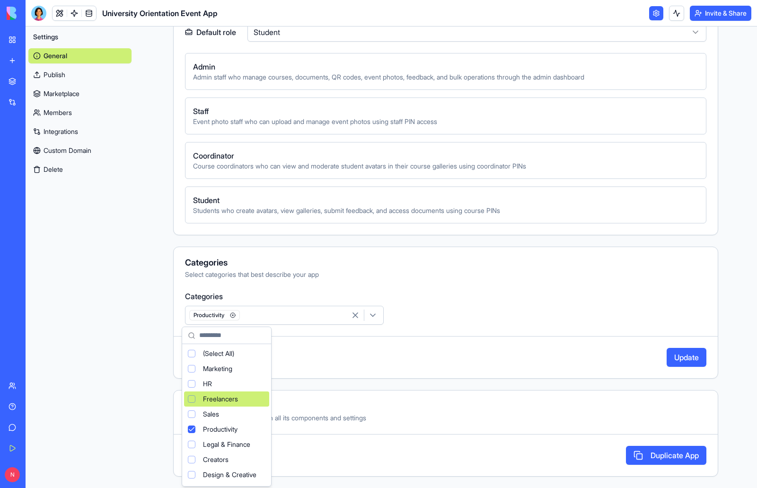
click at [499, 302] on html "**********" at bounding box center [378, 244] width 757 height 488
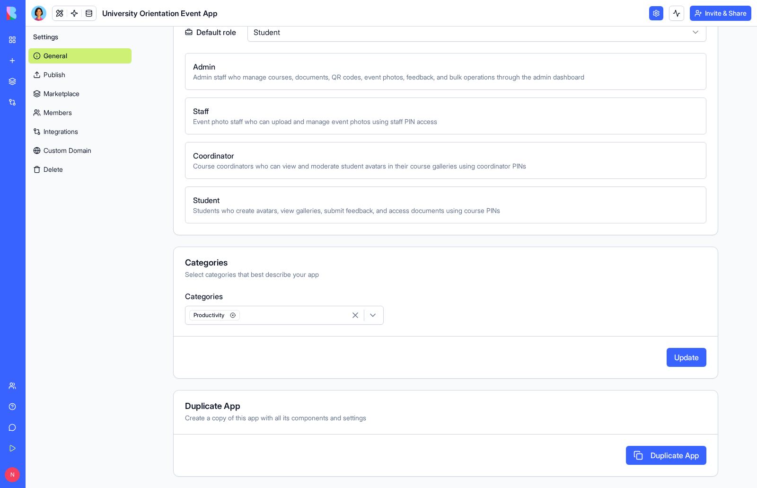
click at [694, 362] on button "Update" at bounding box center [687, 357] width 40 height 19
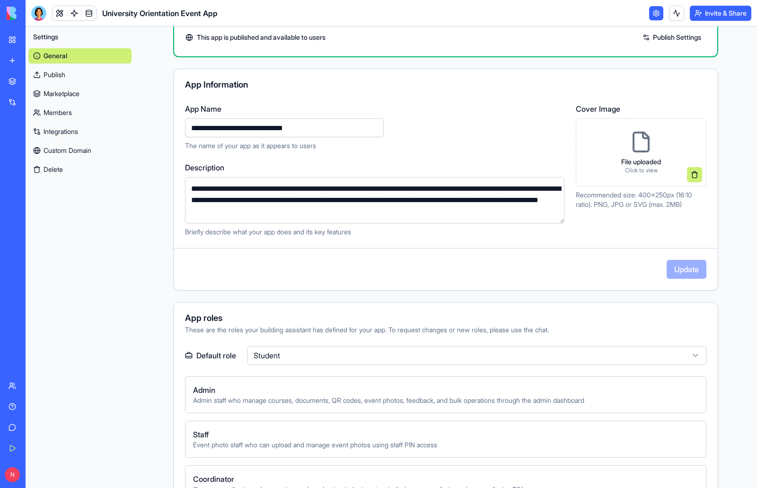
scroll to position [0, 0]
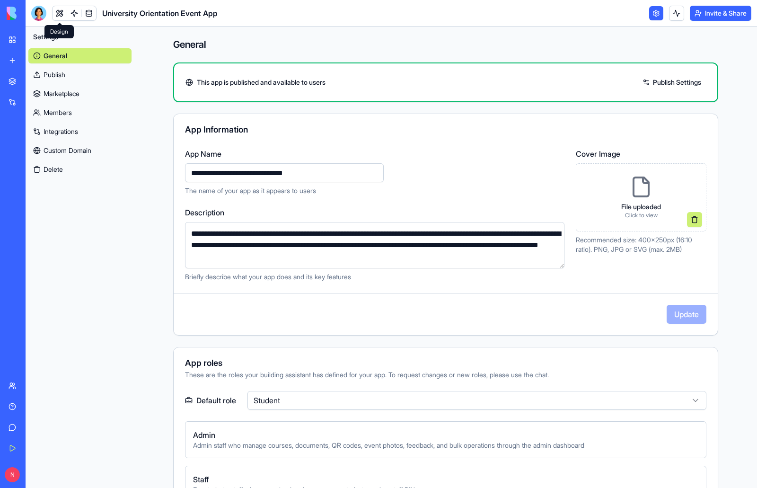
click at [58, 14] on link at bounding box center [60, 13] width 14 height 14
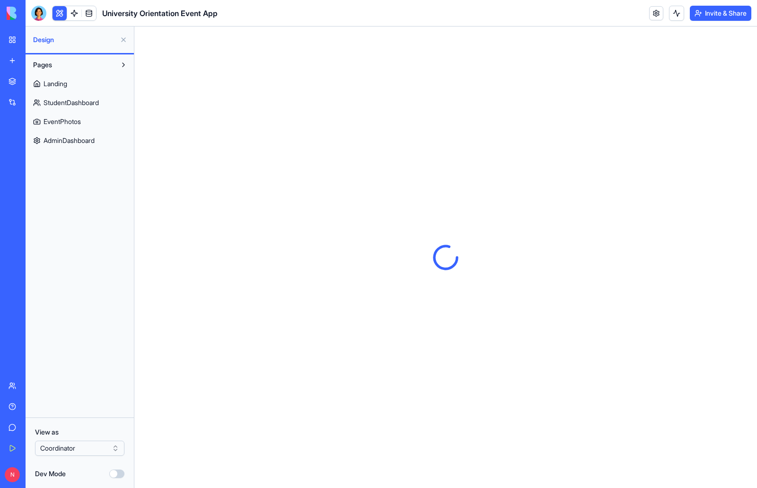
click at [116, 447] on html "BETA My Workspace New app Marketplace Integrations Recent Event Memory Maker Un…" at bounding box center [378, 244] width 757 height 488
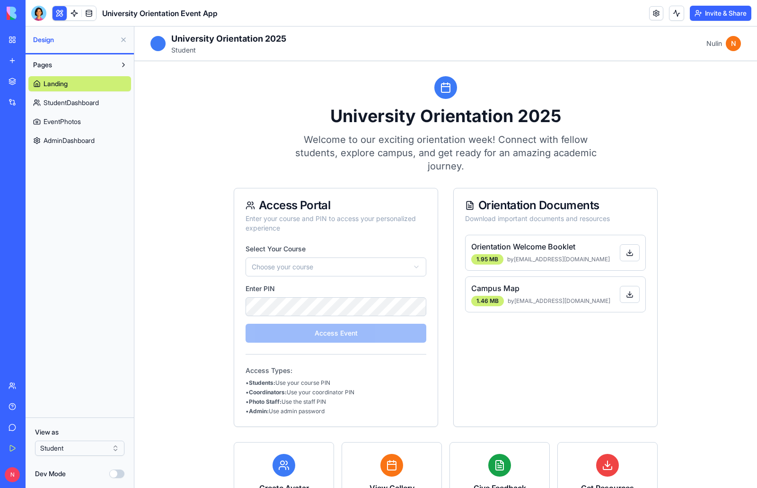
click at [95, 364] on div "Pages Landing StudentDashboard EventPhotos AdminDashboard" at bounding box center [80, 235] width 108 height 363
click at [114, 448] on html "BETA My Workspace New app Marketplace Integrations Recent Event Memory Maker Un…" at bounding box center [378, 244] width 757 height 488
click at [99, 269] on div "Pages Landing StudentDashboard EventPhotos AdminDashboard" at bounding box center [80, 235] width 108 height 363
click at [81, 122] on span "EventPhotos" at bounding box center [62, 121] width 37 height 9
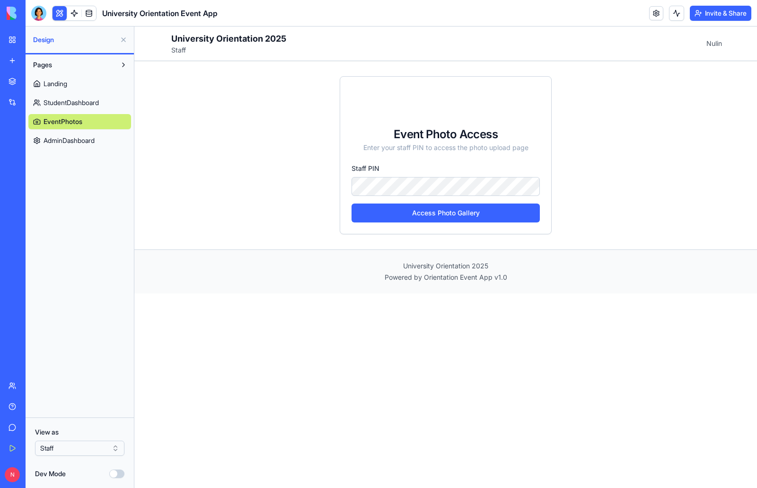
click at [115, 447] on html "BETA My Workspace New app Marketplace Integrations Recent Event Memory Maker Un…" at bounding box center [378, 244] width 757 height 488
click at [90, 290] on div "Pages Landing StudentDashboard EventPhotos AdminDashboard" at bounding box center [80, 235] width 108 height 363
click at [78, 140] on span "AdminDashboard" at bounding box center [69, 140] width 51 height 9
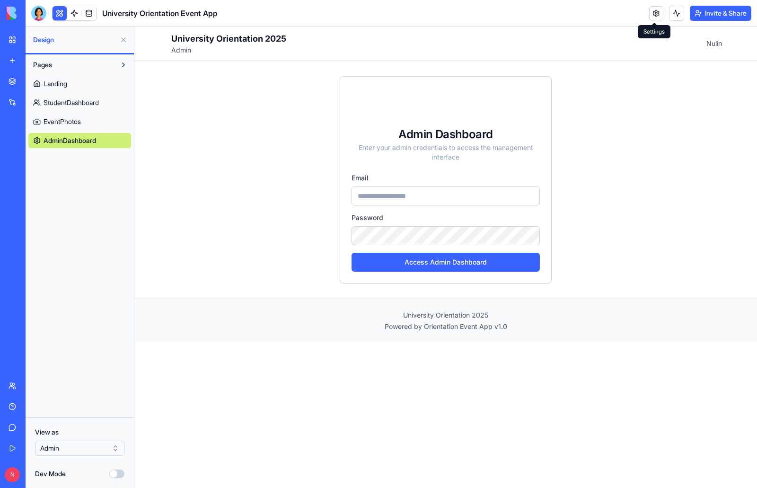
click at [654, 15] on link at bounding box center [656, 13] width 14 height 14
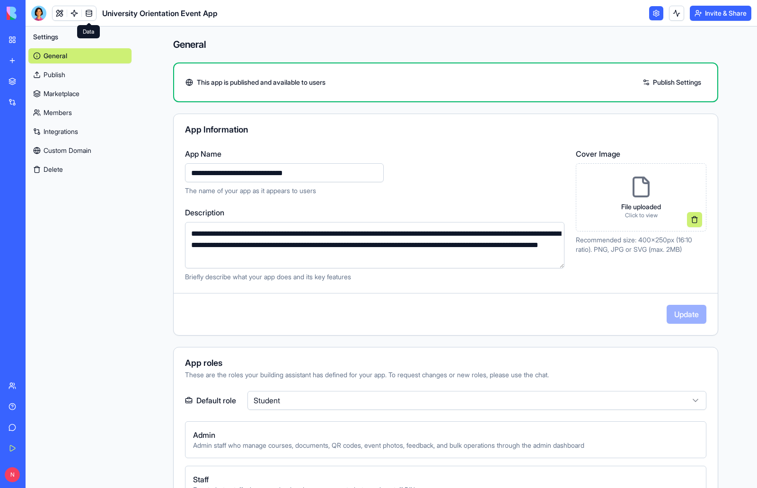
click at [87, 9] on link at bounding box center [89, 13] width 14 height 14
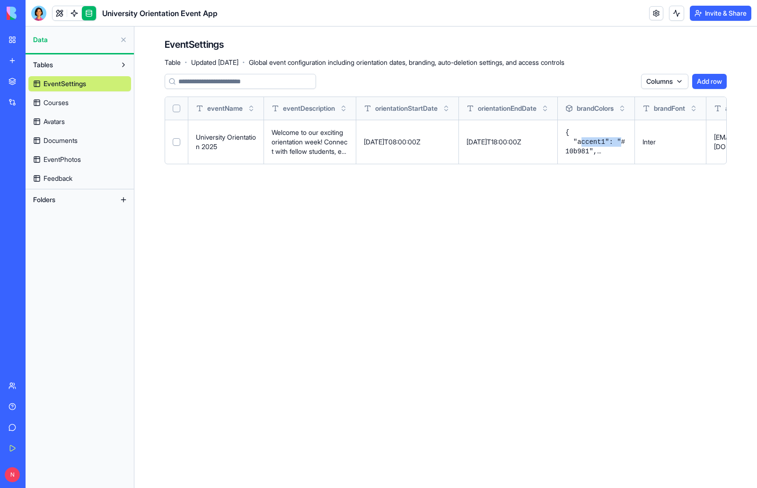
drag, startPoint x: 590, startPoint y: 144, endPoint x: 626, endPoint y: 144, distance: 36.0
click at [626, 144] on pre "{ "accent1": "#10b981", "accent2": "#ef4444", "primary": "#1e40af", "secondary"…" at bounding box center [597, 142] width 62 height 28
click at [636, 201] on main "EventSettings Table · Updated [DATE] · Global event configuration including ori…" at bounding box center [445, 258] width 623 height 462
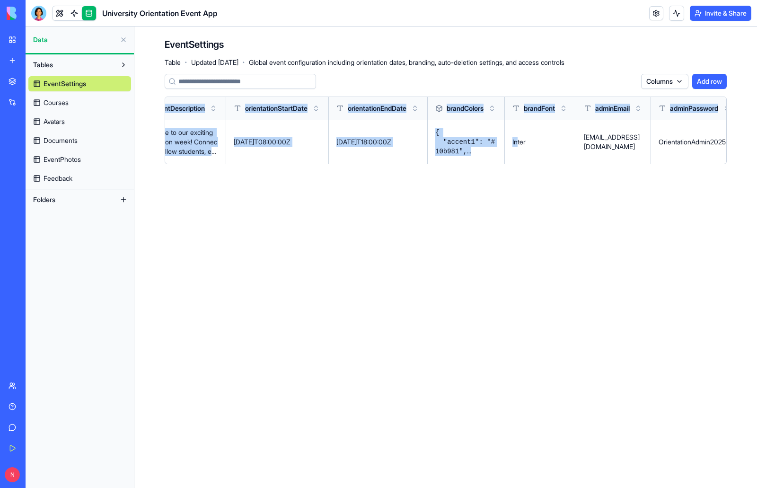
scroll to position [0, 346]
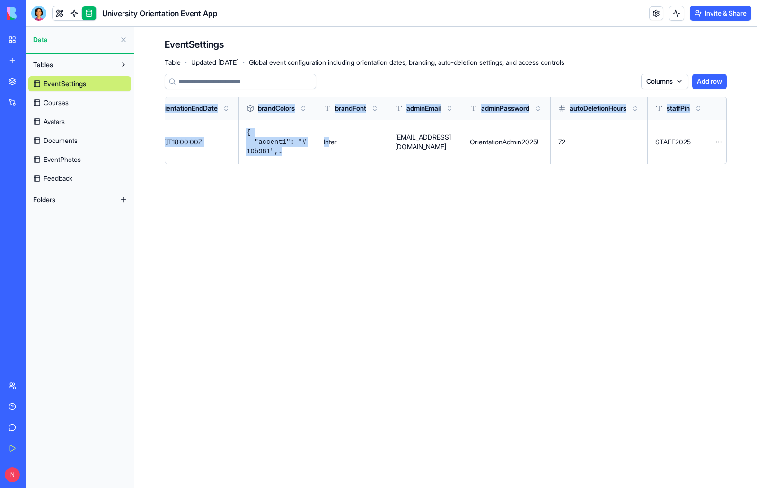
drag, startPoint x: 664, startPoint y: 156, endPoint x: 756, endPoint y: 163, distance: 93.1
click at [756, 163] on div "EventSettings Table · Updated [DATE] · Global event configuration including ori…" at bounding box center [445, 105] width 623 height 157
click at [497, 211] on main "EventSettings Table · Updated [DATE] · Global event configuration including ori…" at bounding box center [445, 258] width 623 height 462
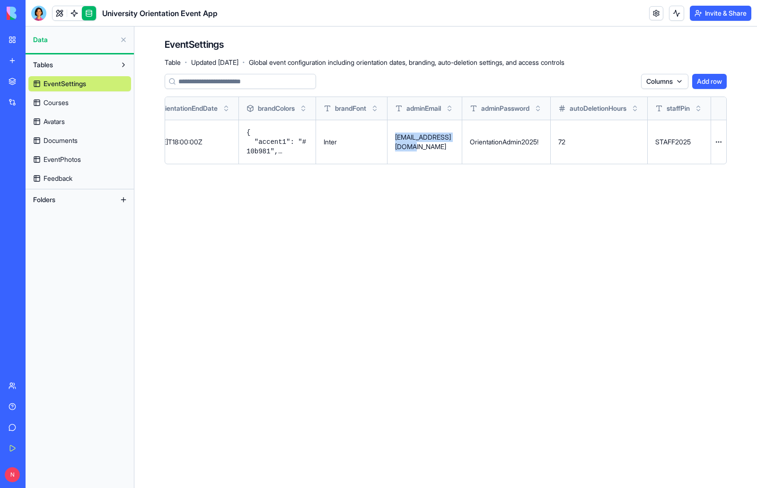
drag, startPoint x: 385, startPoint y: 137, endPoint x: 398, endPoint y: 148, distance: 16.8
click at [398, 148] on p "[EMAIL_ADDRESS][DOMAIN_NAME]" at bounding box center [424, 142] width 59 height 19
click at [557, 219] on main "EventSettings Table · Updated [DATE] · Global event configuration including ori…" at bounding box center [445, 258] width 623 height 462
drag, startPoint x: 384, startPoint y: 137, endPoint x: 402, endPoint y: 147, distance: 20.6
click at [402, 147] on p "[EMAIL_ADDRESS][DOMAIN_NAME]" at bounding box center [424, 142] width 59 height 19
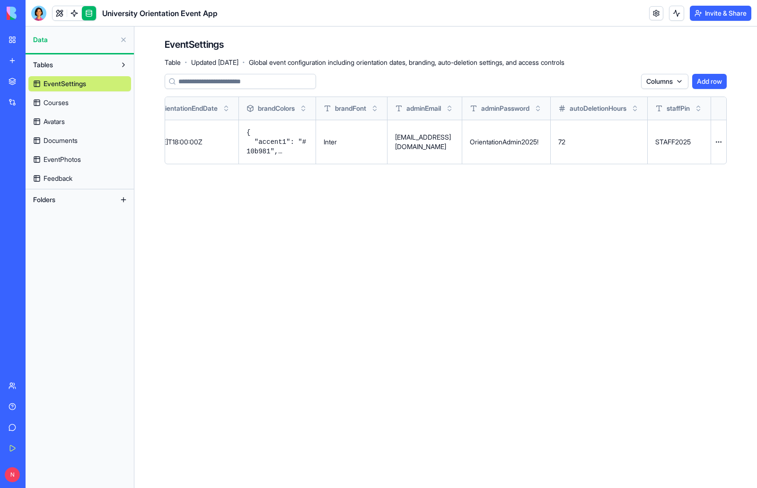
click at [328, 236] on main "EventSettings Table · Updated [DATE] · Global event configuration including ori…" at bounding box center [445, 258] width 623 height 462
click at [61, 13] on link at bounding box center [60, 13] width 14 height 14
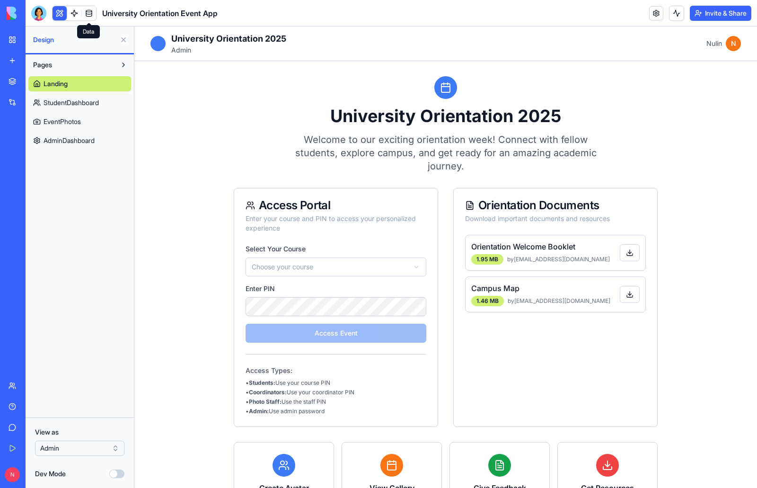
click at [88, 17] on link at bounding box center [89, 13] width 14 height 14
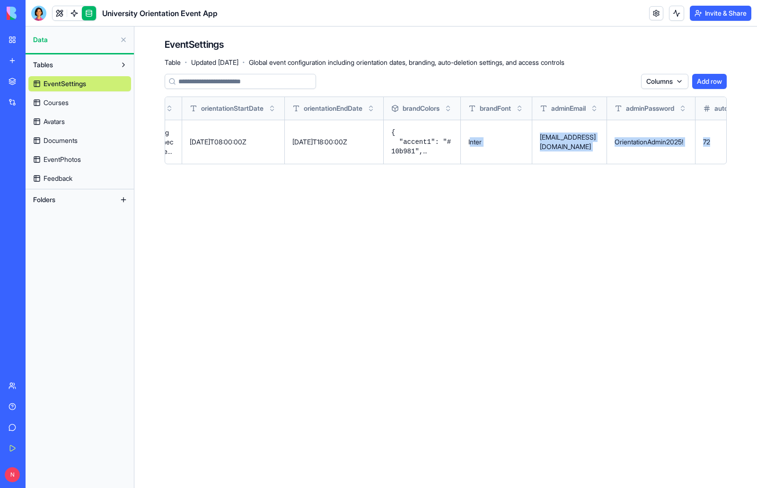
scroll to position [0, 346]
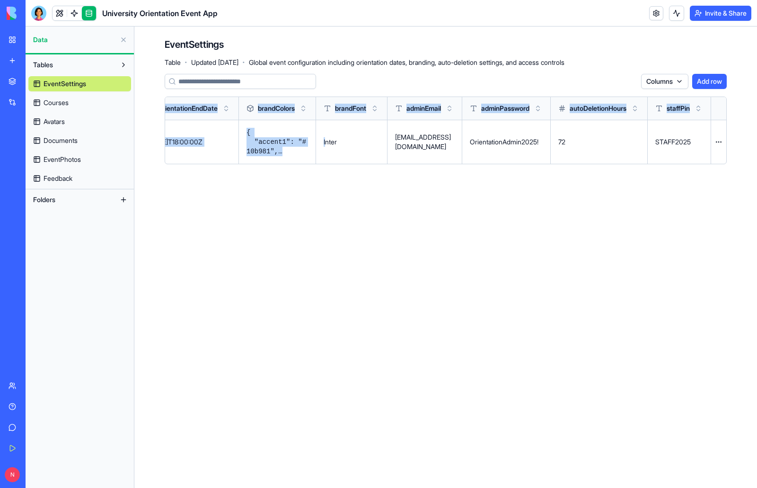
drag, startPoint x: 659, startPoint y: 153, endPoint x: 668, endPoint y: 186, distance: 33.6
click at [750, 163] on div "EventSettings Table · Updated [DATE] · Global event configuration including ori…" at bounding box center [445, 105] width 623 height 157
click at [493, 211] on main "EventSettings Table · Updated [DATE] · Global event configuration including ori…" at bounding box center [445, 258] width 623 height 462
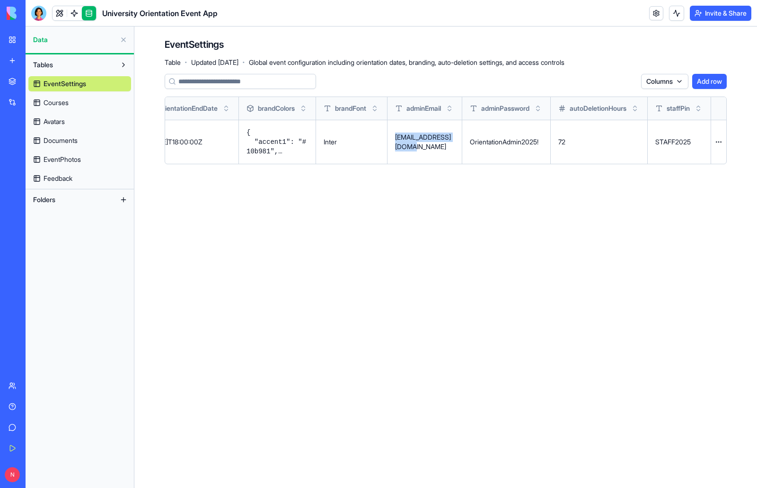
drag, startPoint x: 386, startPoint y: 138, endPoint x: 401, endPoint y: 148, distance: 18.5
click at [401, 148] on p "[EMAIL_ADDRESS][DOMAIN_NAME]" at bounding box center [424, 142] width 59 height 19
click at [0, 0] on button at bounding box center [0, 0] width 0 height 0
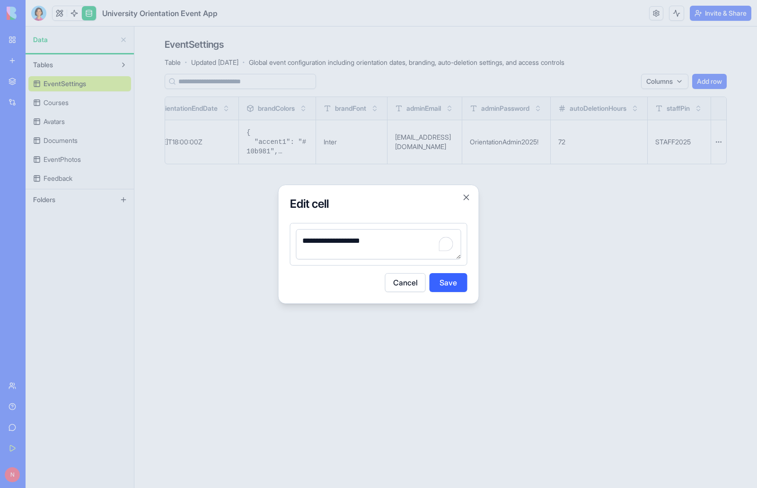
drag, startPoint x: 398, startPoint y: 245, endPoint x: 274, endPoint y: 234, distance: 124.5
click at [274, 234] on body "BETA My Workspace New app Marketplace Integrations Recent Event Memory Maker Un…" at bounding box center [378, 244] width 757 height 488
type textarea "**********"
click at [461, 283] on button "Save" at bounding box center [449, 282] width 38 height 19
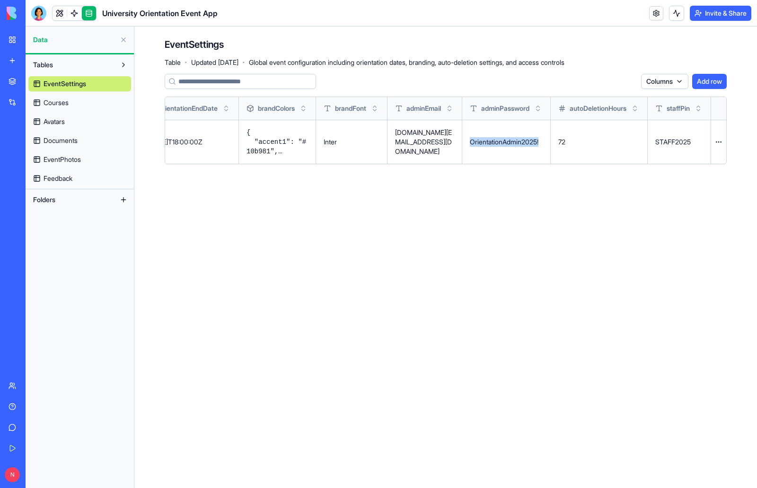
drag, startPoint x: 535, startPoint y: 142, endPoint x: 460, endPoint y: 140, distance: 75.8
click at [462, 140] on td "OrientationAdmin2025!" at bounding box center [506, 142] width 89 height 44
copy p "OrientationAdmin2025!"
click at [55, 13] on link at bounding box center [60, 13] width 14 height 14
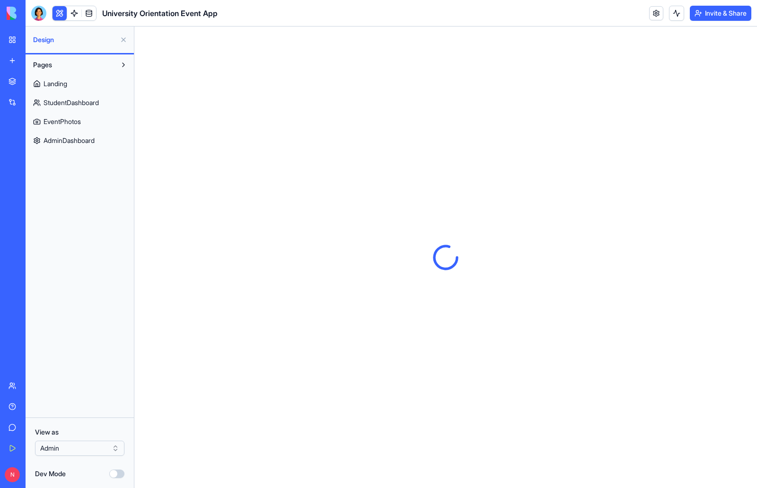
click at [95, 142] on span "AdminDashboard" at bounding box center [69, 140] width 51 height 9
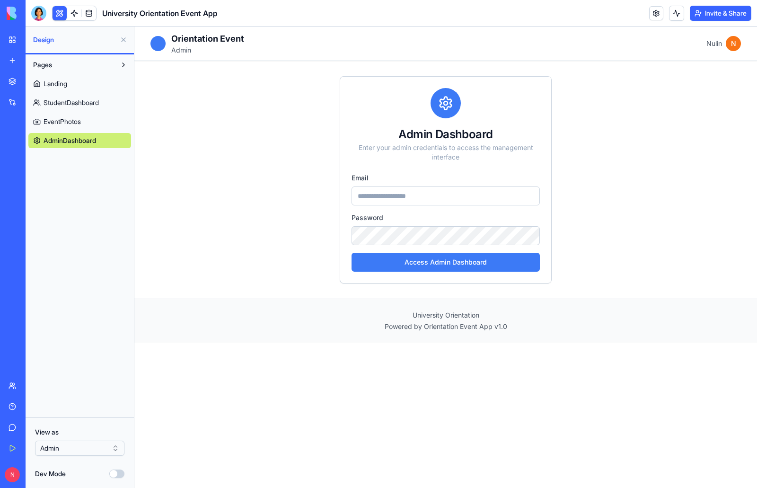
click at [390, 200] on input "email" at bounding box center [446, 196] width 188 height 19
drag, startPoint x: 449, startPoint y: 193, endPoint x: 293, endPoint y: 194, distance: 156.2
click at [293, 194] on div "**********" at bounding box center [446, 180] width 606 height 238
type input "*"
click at [322, 235] on div "Admin Dashboard Enter your admin credentials to access the management interface…" at bounding box center [446, 180] width 606 height 238
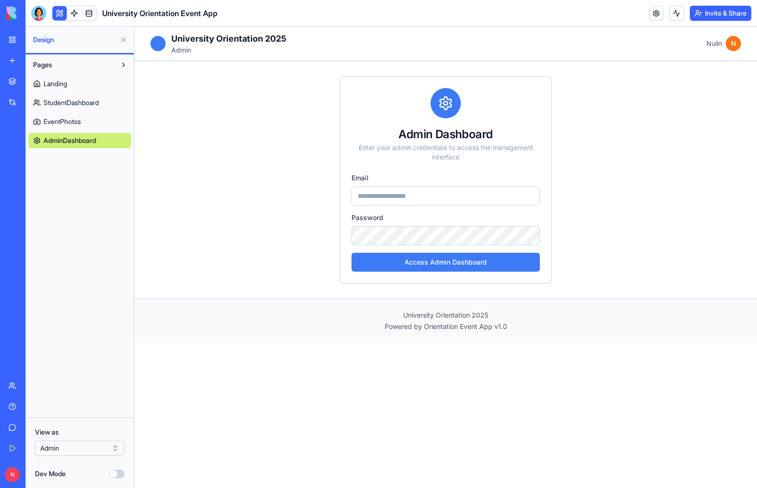
click at [409, 195] on input "email" at bounding box center [446, 196] width 188 height 19
type input "**********"
click at [421, 269] on button "Access Admin Dashboard" at bounding box center [446, 262] width 188 height 19
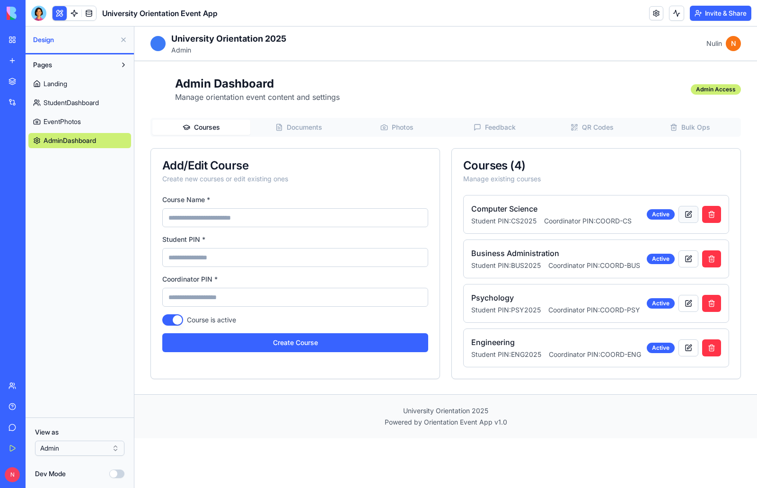
click at [688, 214] on button at bounding box center [689, 214] width 20 height 17
type input "**********"
type input "******"
type input "********"
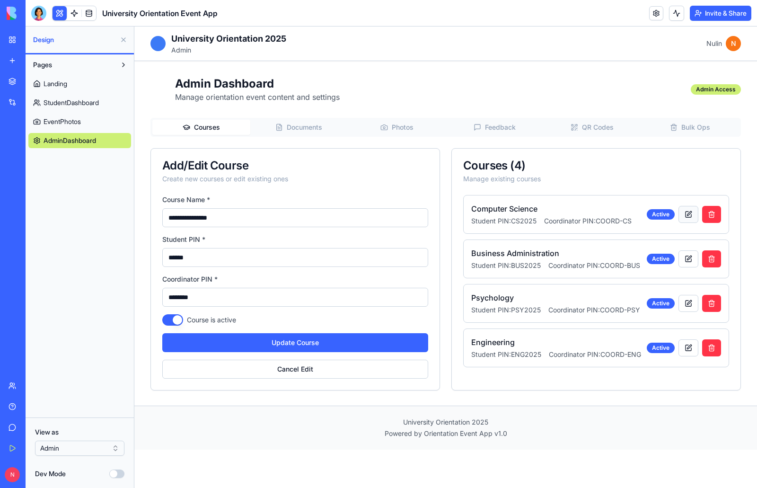
click at [688, 214] on button at bounding box center [689, 214] width 20 height 17
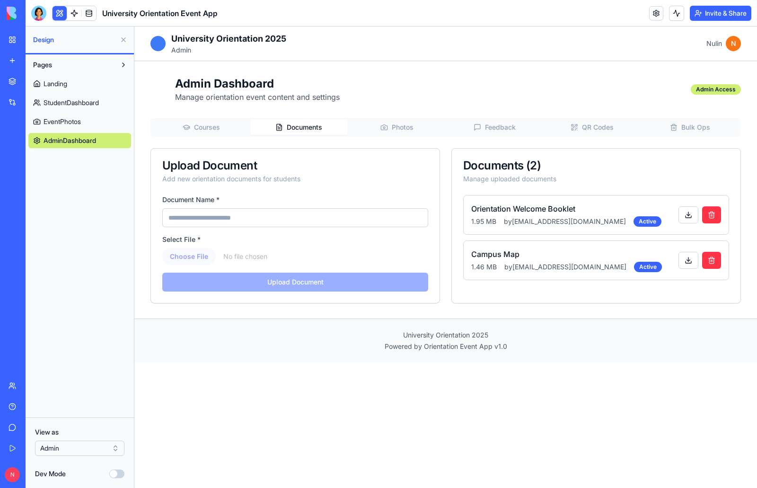
click at [314, 125] on span "Documents" at bounding box center [305, 127] width 36 height 9
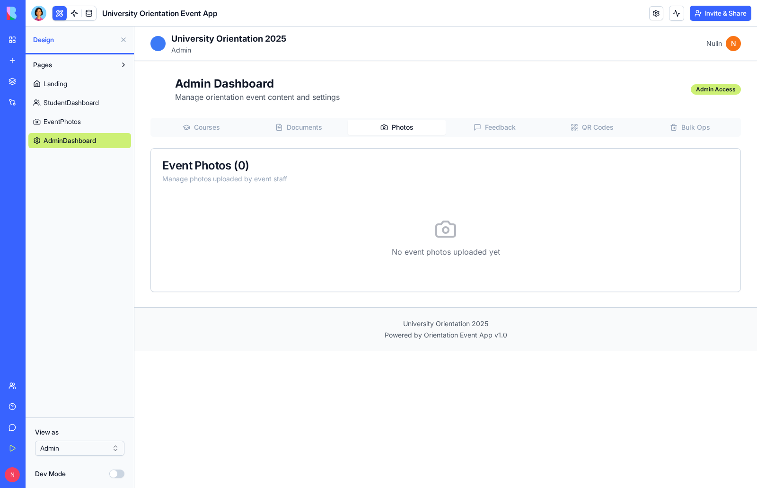
click at [399, 128] on span "Photos" at bounding box center [403, 127] width 22 height 9
click at [502, 129] on span "Feedback" at bounding box center [500, 127] width 31 height 9
click at [581, 125] on button "QR Codes" at bounding box center [593, 127] width 98 height 15
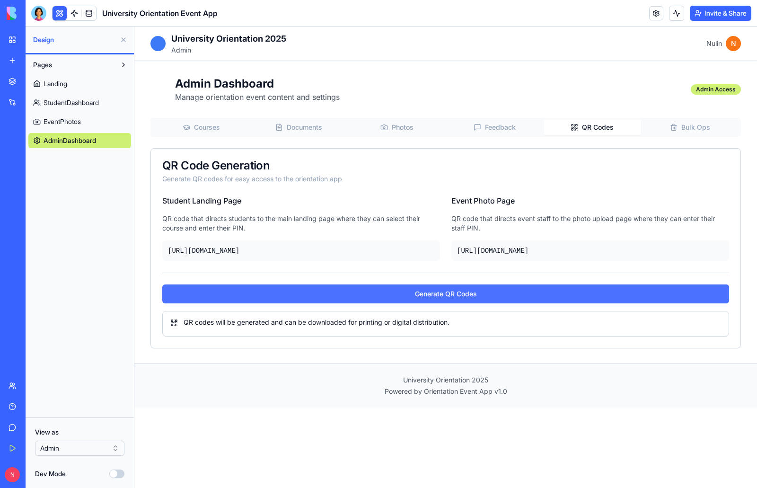
click at [472, 293] on button "Generate QR Codes" at bounding box center [445, 294] width 567 height 19
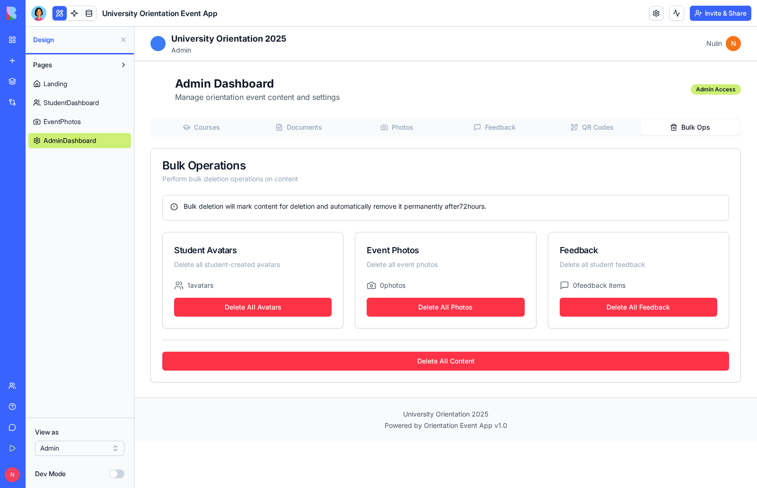
click at [694, 129] on span "Bulk Ops" at bounding box center [696, 127] width 29 height 9
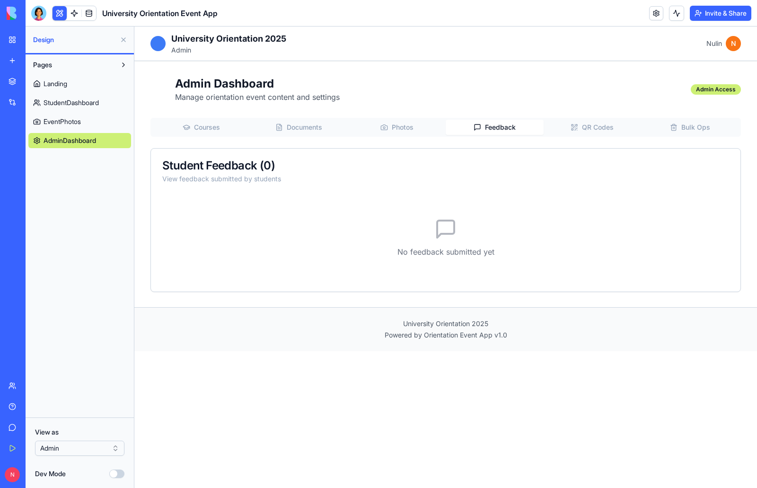
click at [493, 127] on span "Feedback" at bounding box center [500, 127] width 31 height 9
click at [392, 125] on span "Photos" at bounding box center [403, 127] width 22 height 9
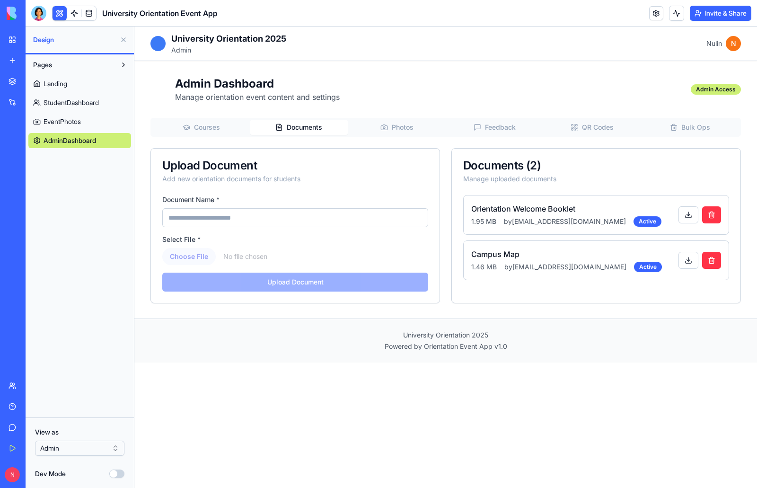
click at [308, 124] on span "Documents" at bounding box center [305, 127] width 36 height 9
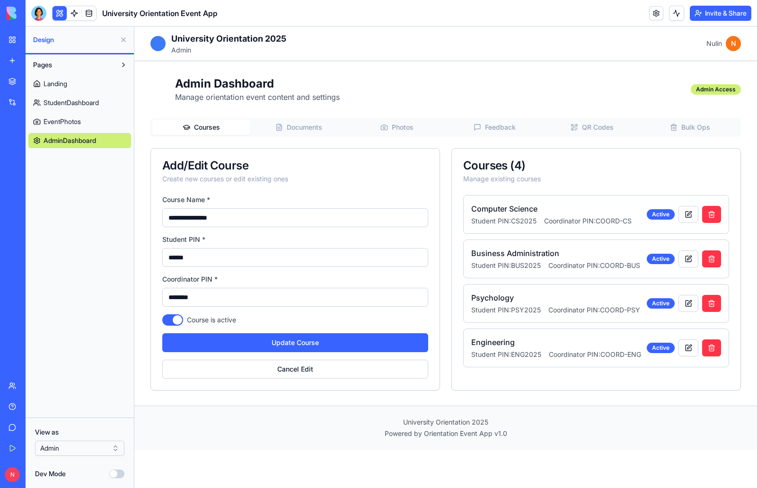
click at [195, 128] on span "Courses" at bounding box center [207, 127] width 26 height 9
click at [499, 124] on span "Feedback" at bounding box center [500, 127] width 31 height 9
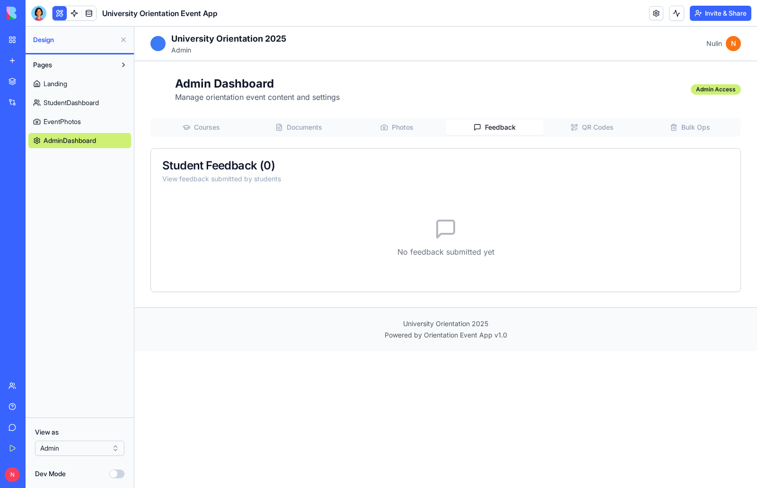
click at [588, 125] on span "QR Codes" at bounding box center [598, 127] width 32 height 9
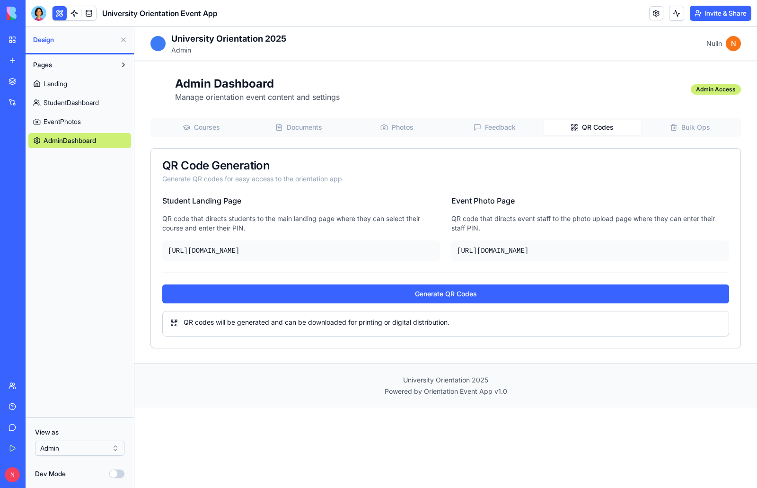
click at [708, 128] on span "Bulk Ops" at bounding box center [696, 127] width 29 height 9
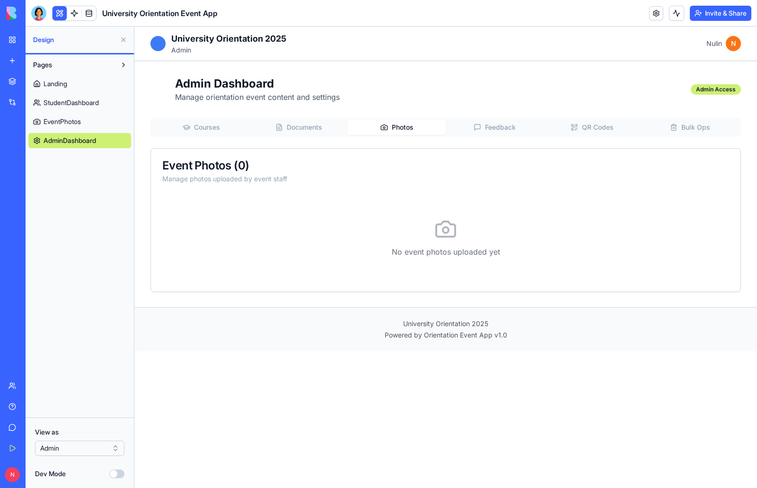
click at [402, 131] on span "Photos" at bounding box center [403, 127] width 22 height 9
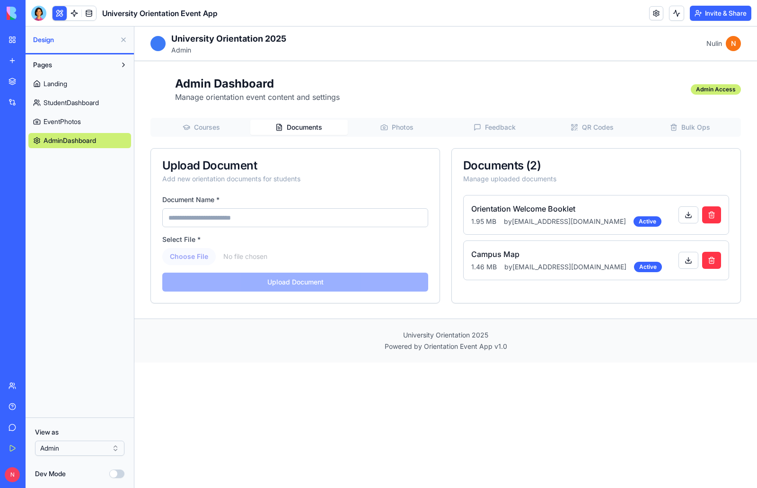
click at [305, 130] on span "Documents" at bounding box center [305, 127] width 36 height 9
click at [502, 127] on span "Feedback" at bounding box center [500, 127] width 31 height 9
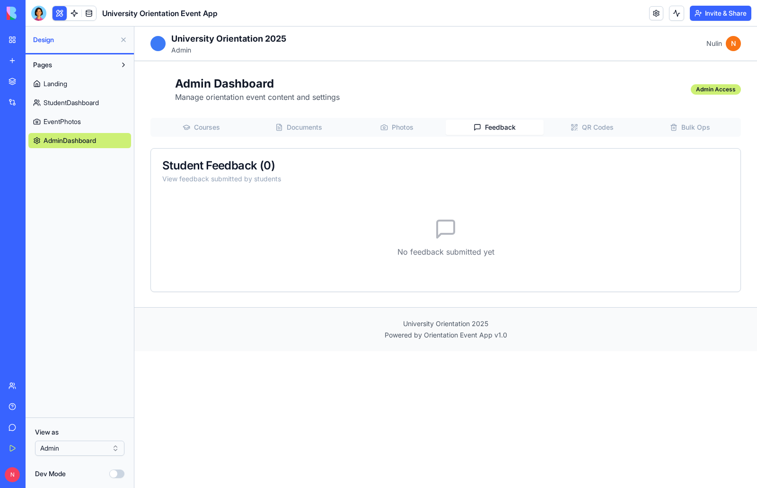
click at [394, 127] on span "Photos" at bounding box center [403, 127] width 22 height 9
click at [592, 121] on button "QR Codes" at bounding box center [593, 127] width 98 height 15
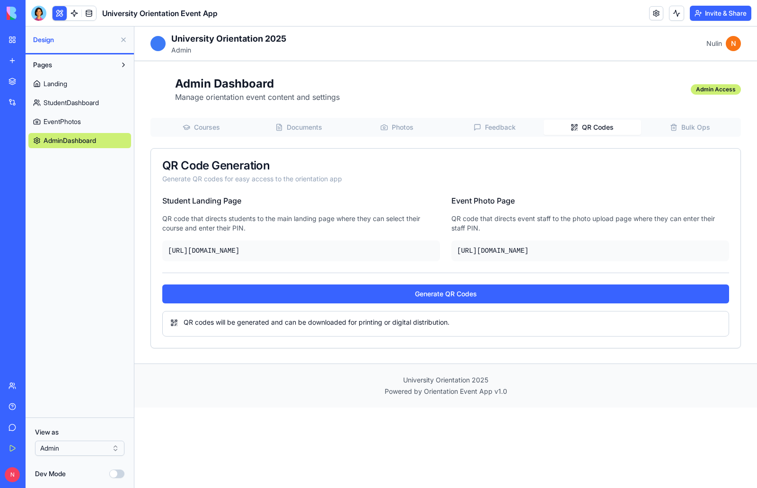
click at [613, 392] on p "Powered by Orientation Event App v1.0" at bounding box center [446, 391] width 591 height 9
click at [88, 13] on span at bounding box center [89, 13] width 27 height 27
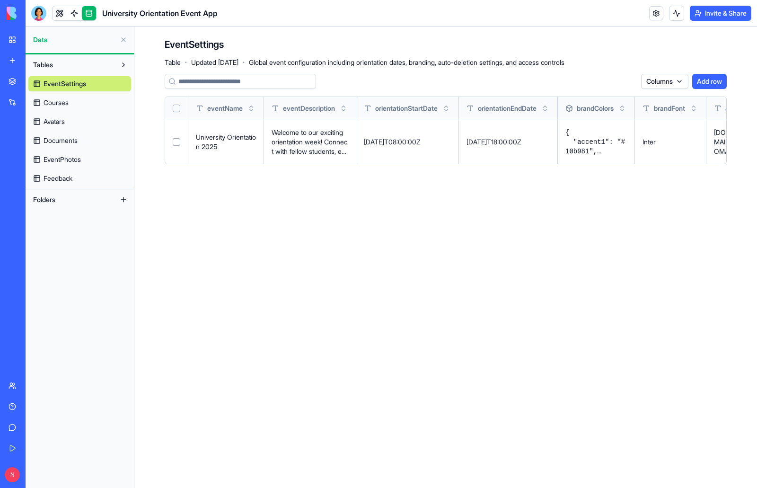
click at [62, 137] on span "Documents" at bounding box center [61, 140] width 34 height 9
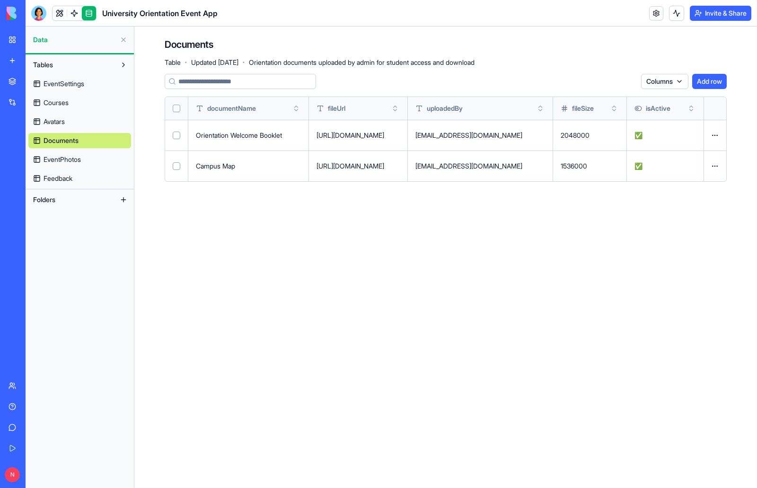
click at [66, 103] on span "Courses" at bounding box center [56, 102] width 25 height 9
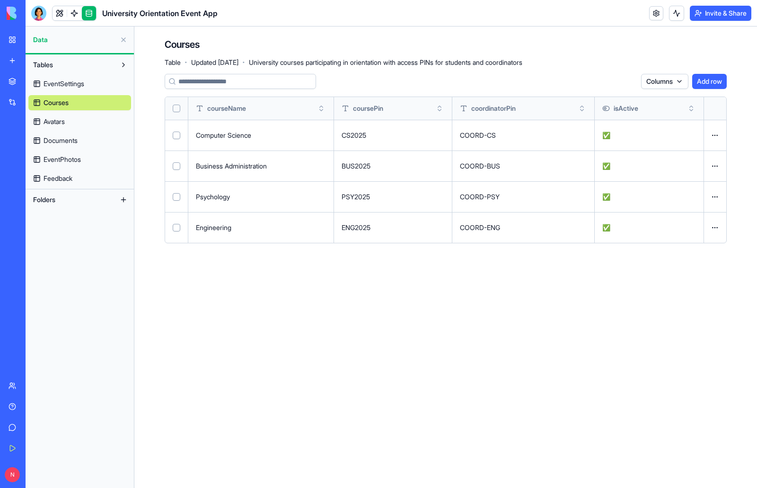
click at [71, 119] on link "Avatars" at bounding box center [79, 121] width 103 height 15
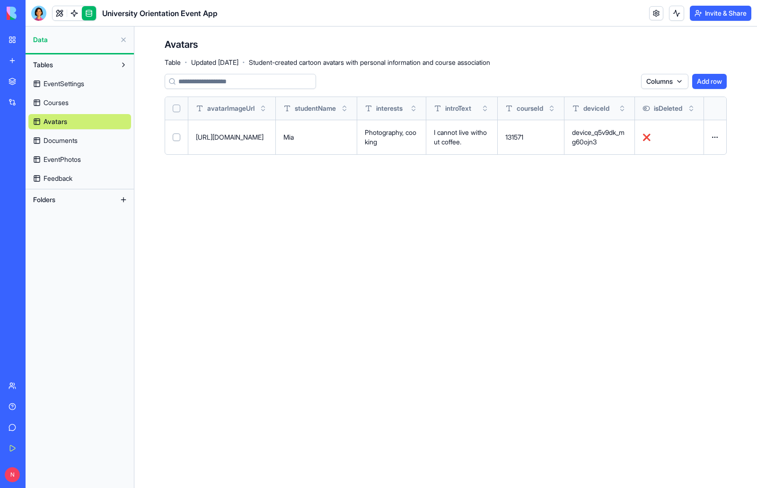
click at [70, 138] on span "Documents" at bounding box center [61, 140] width 34 height 9
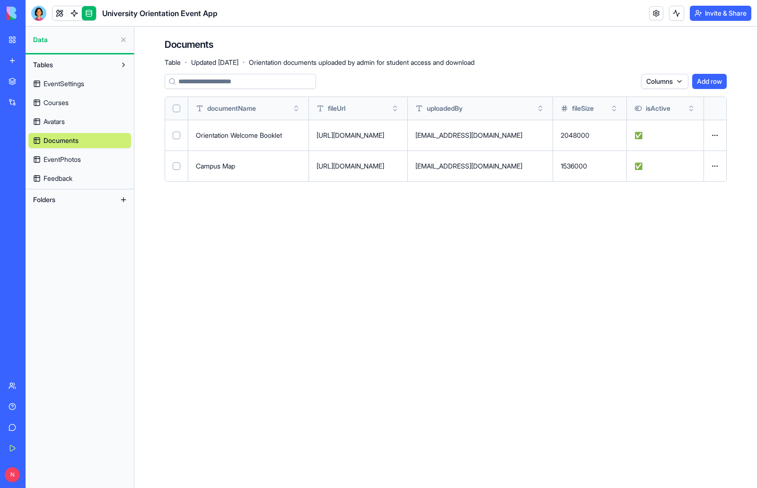
click at [63, 159] on span "EventPhotos" at bounding box center [62, 159] width 37 height 9
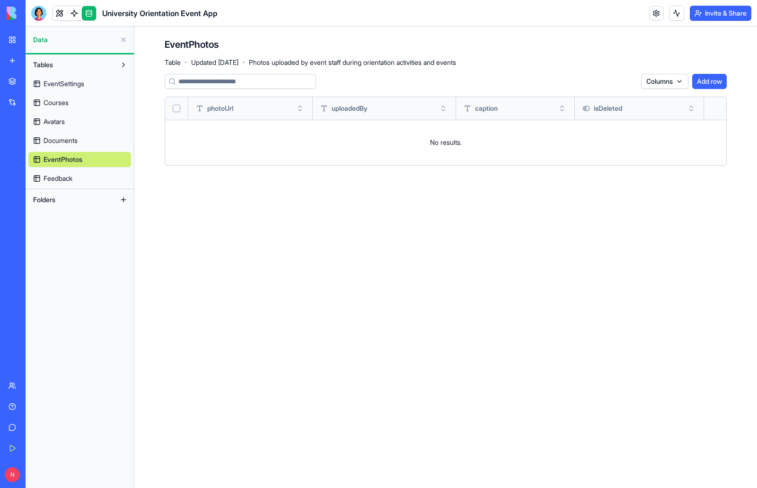
click at [69, 178] on span "Feedback" at bounding box center [58, 178] width 29 height 9
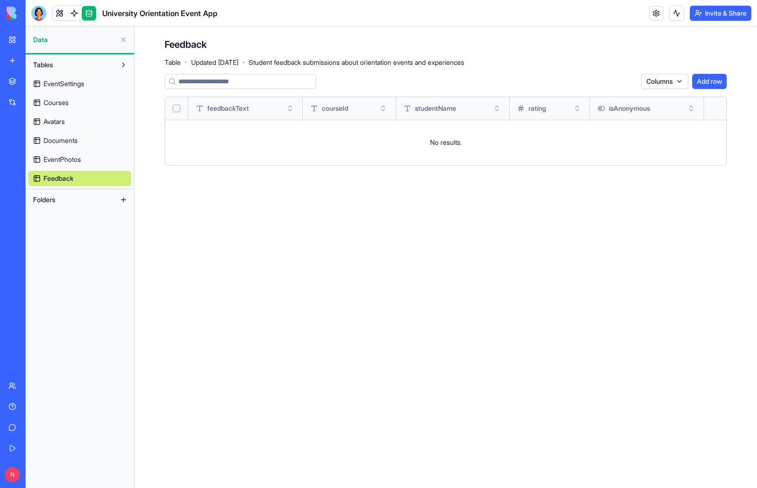
click at [87, 85] on link "EventSettings" at bounding box center [79, 83] width 103 height 15
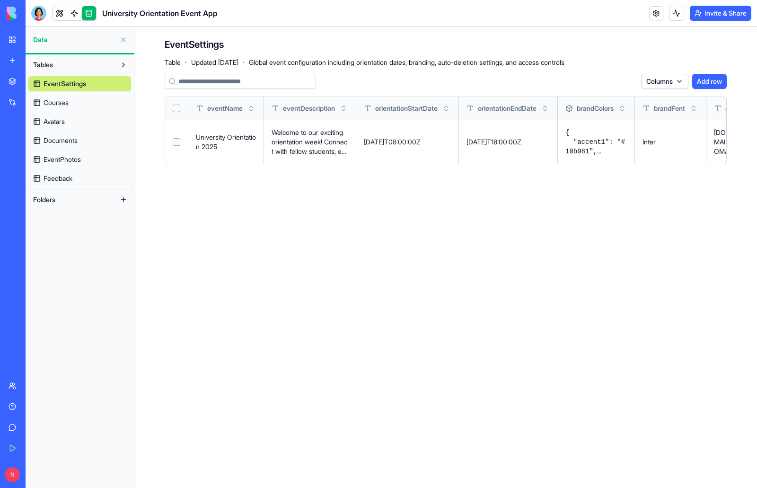
click at [64, 105] on span "Courses" at bounding box center [56, 102] width 25 height 9
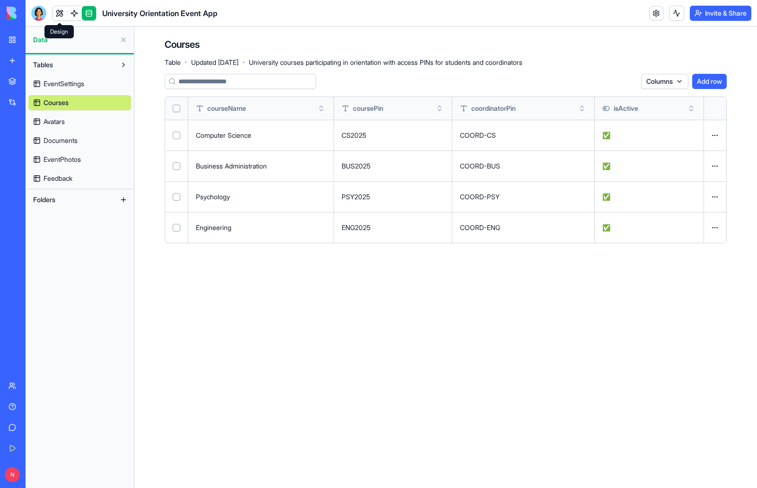
click at [61, 11] on link at bounding box center [60, 13] width 14 height 14
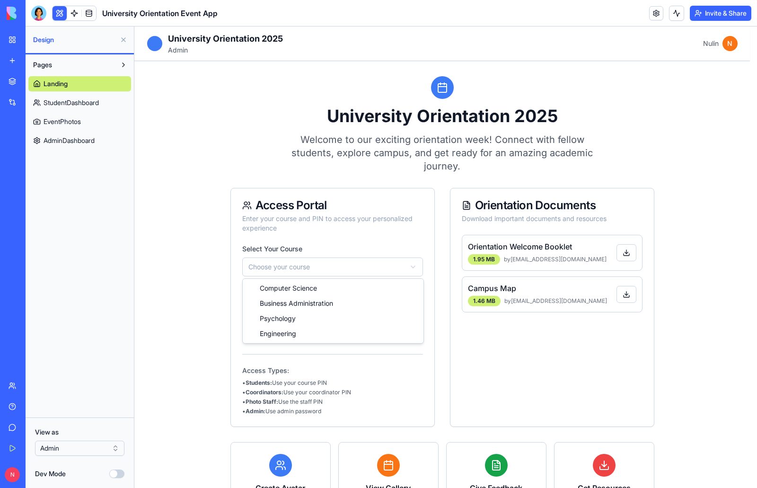
click at [302, 268] on html "**********" at bounding box center [445, 306] width 623 height 559
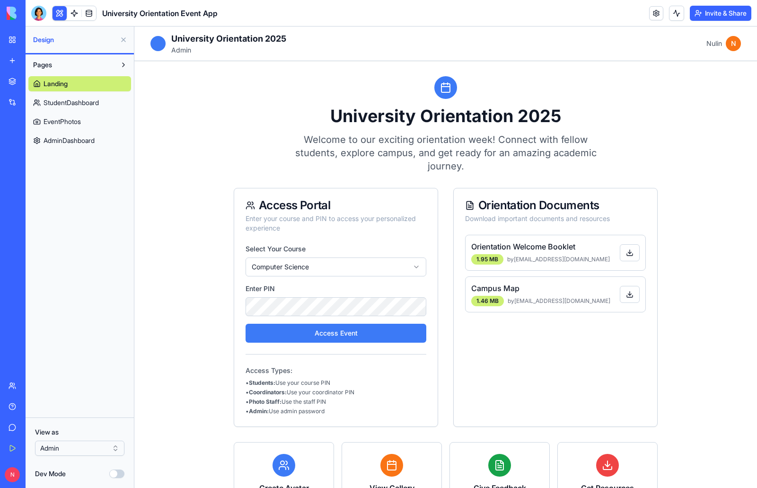
click at [376, 340] on button "Access Event" at bounding box center [336, 333] width 181 height 19
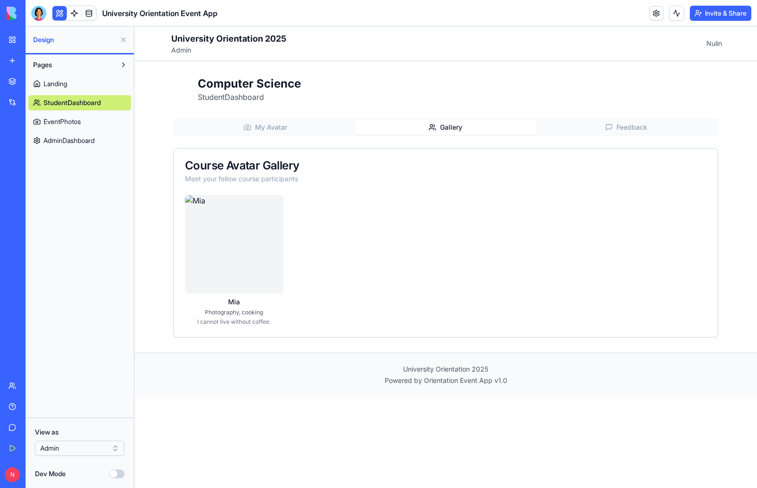
click at [451, 127] on span "Gallery" at bounding box center [451, 127] width 22 height 9
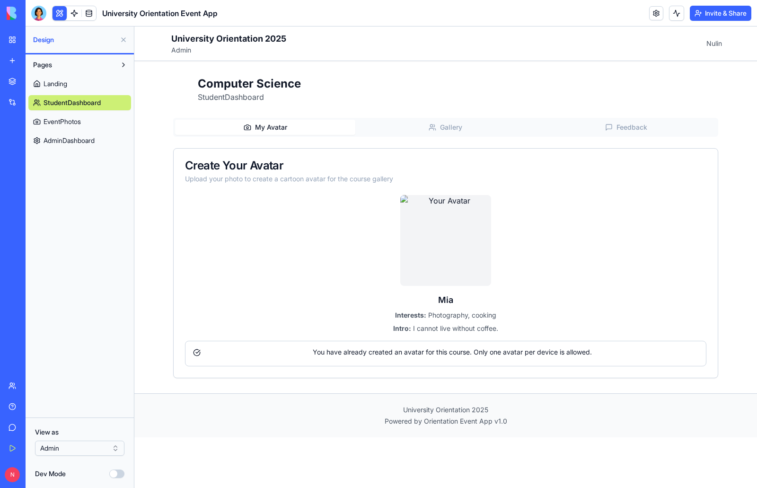
click at [281, 125] on span "My Avatar" at bounding box center [271, 127] width 32 height 9
click at [86, 125] on link "EventPhotos" at bounding box center [79, 121] width 103 height 15
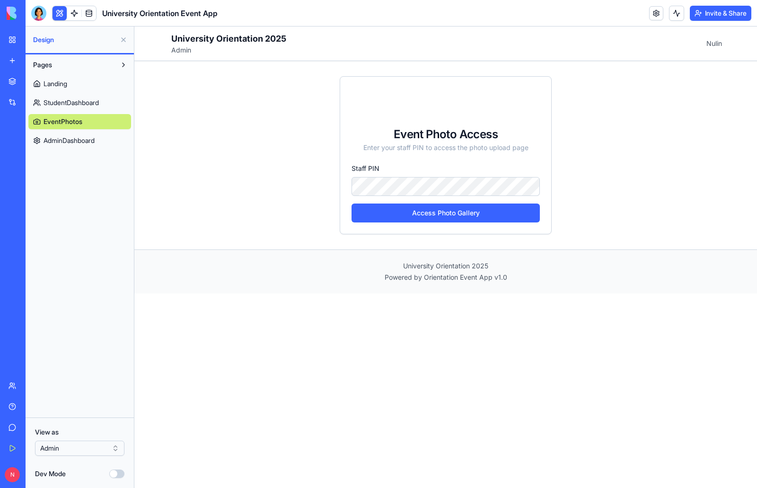
click at [86, 141] on span "AdminDashboard" at bounding box center [69, 140] width 51 height 9
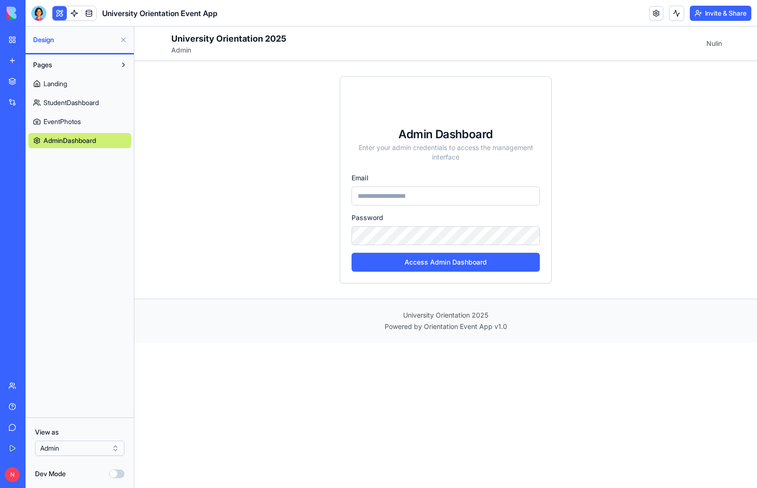
click at [75, 121] on span "EventPhotos" at bounding box center [62, 121] width 37 height 9
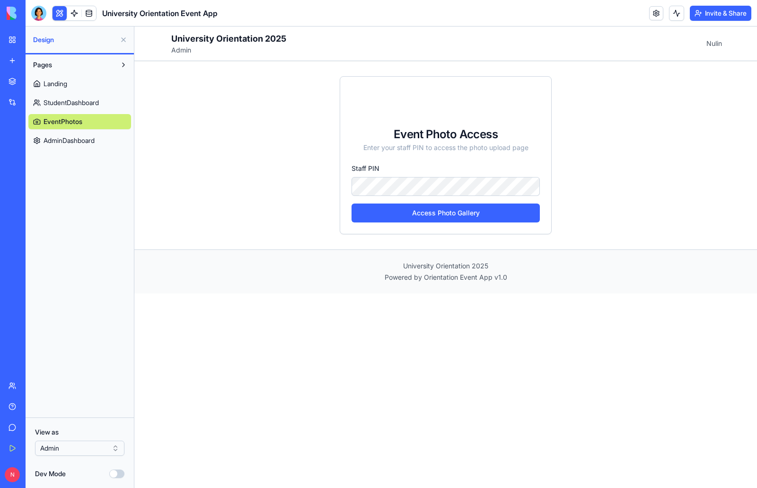
click at [57, 82] on span "Landing" at bounding box center [56, 83] width 24 height 9
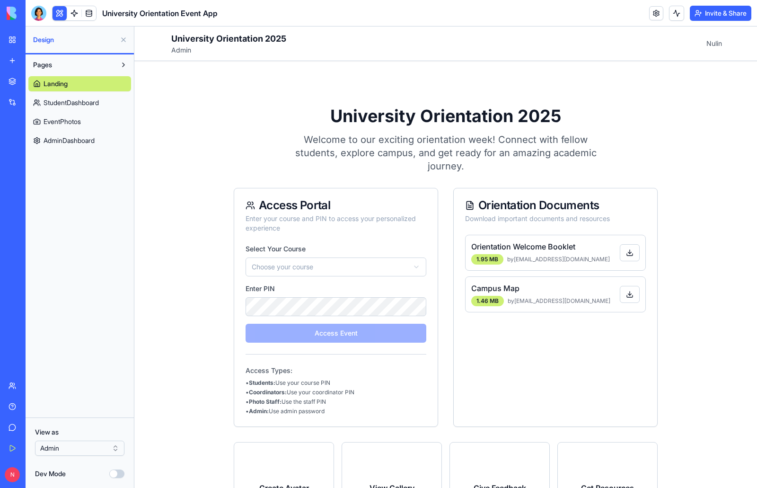
click at [85, 140] on span "AdminDashboard" at bounding box center [69, 140] width 51 height 9
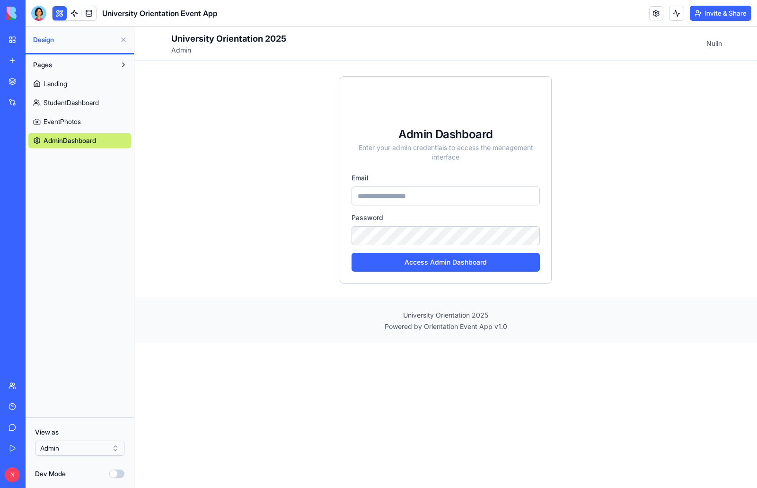
drag, startPoint x: 169, startPoint y: 136, endPoint x: 186, endPoint y: 138, distance: 17.1
click at [169, 136] on div "Admin Dashboard Enter your admin credentials to access the management interface…" at bounding box center [446, 180] width 606 height 238
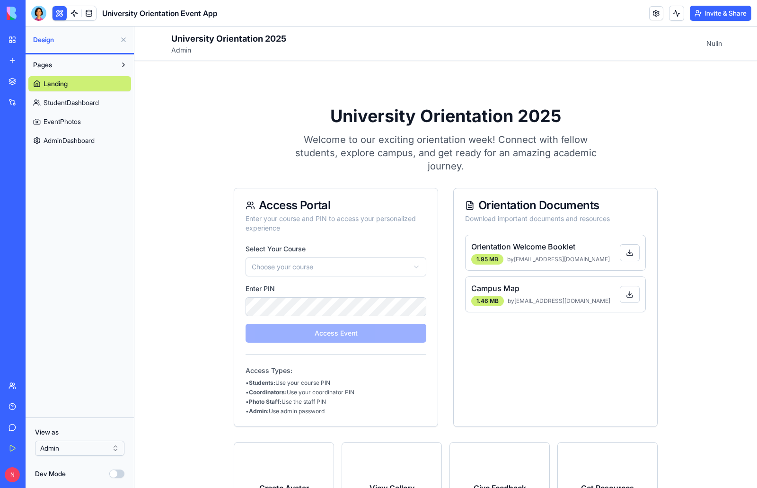
click at [227, 116] on div "**********" at bounding box center [446, 301] width 606 height 480
click at [90, 15] on link at bounding box center [89, 13] width 14 height 14
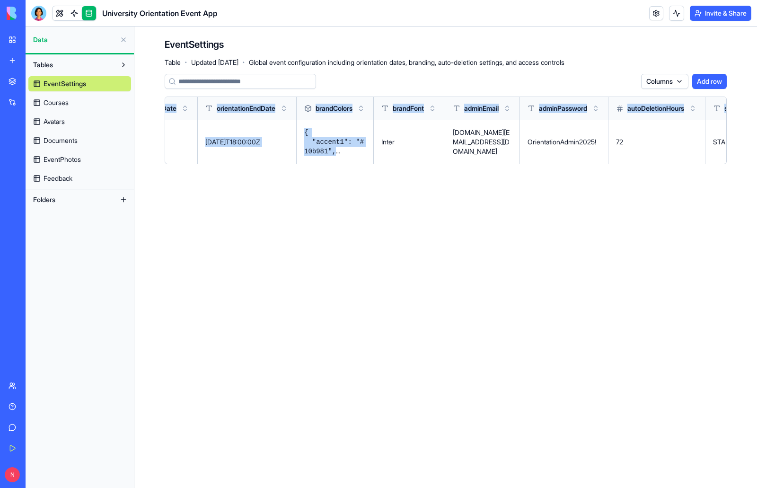
drag, startPoint x: 610, startPoint y: 156, endPoint x: 732, endPoint y: 165, distance: 122.0
click at [732, 165] on div "EventSettings Table · Updated [DATE] · Global event configuration including ori…" at bounding box center [445, 105] width 623 height 157
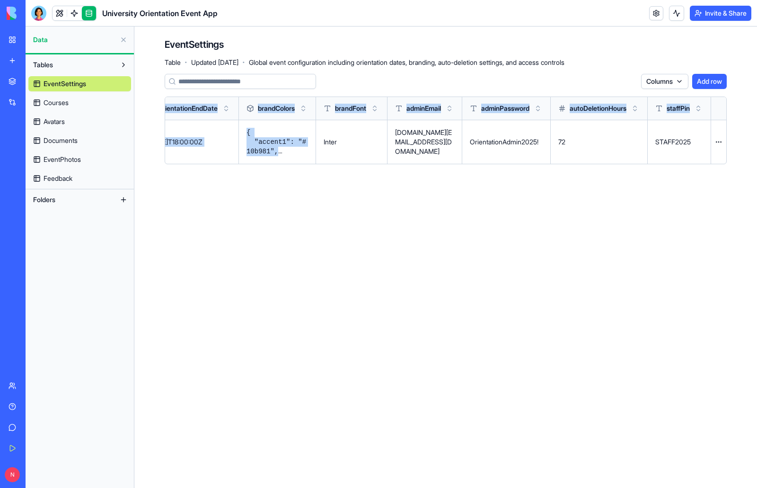
click at [545, 228] on main "EventSettings Table · Updated [DATE] · Global event configuration including ori…" at bounding box center [445, 258] width 623 height 462
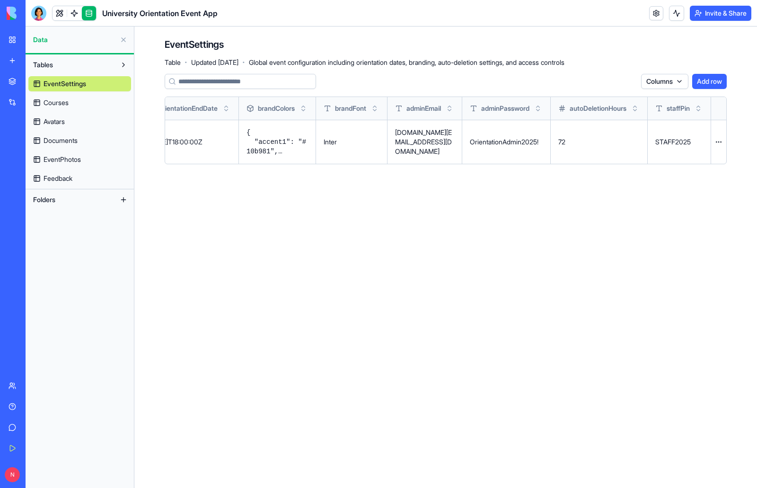
click at [272, 290] on main "EventSettings Table · Updated [DATE] · Global event configuration including ori…" at bounding box center [445, 258] width 623 height 462
click at [83, 162] on link "EventPhotos" at bounding box center [79, 159] width 103 height 15
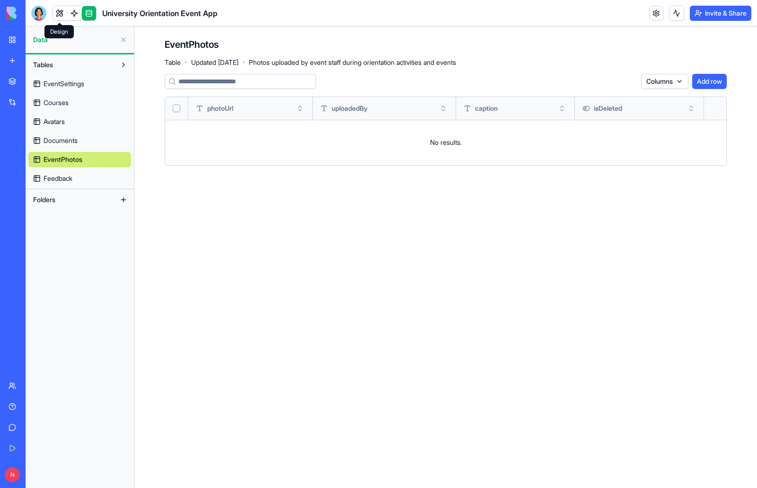
click at [60, 15] on link at bounding box center [60, 13] width 14 height 14
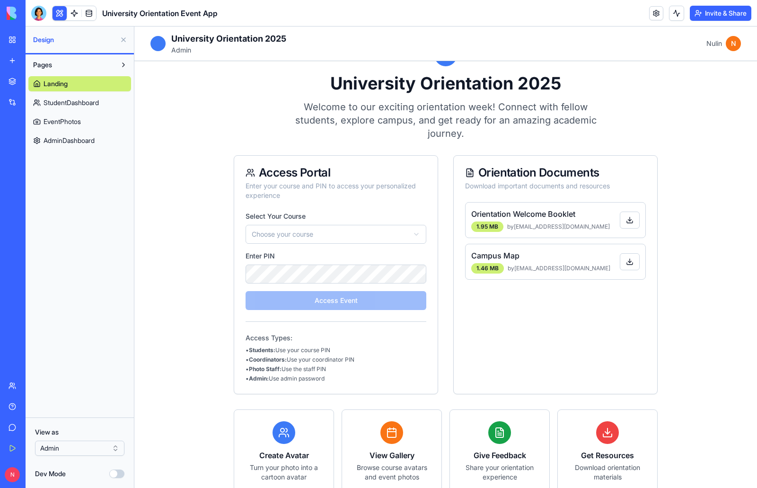
scroll to position [47, 0]
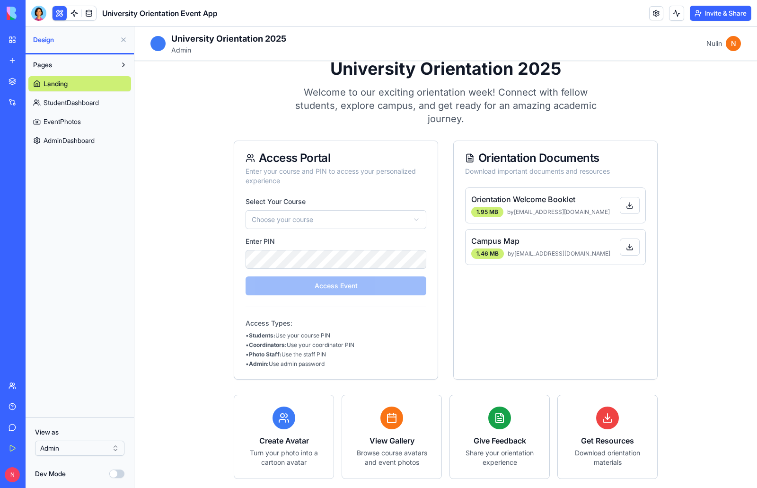
click at [56, 103] on span "StudentDashboard" at bounding box center [71, 102] width 55 height 9
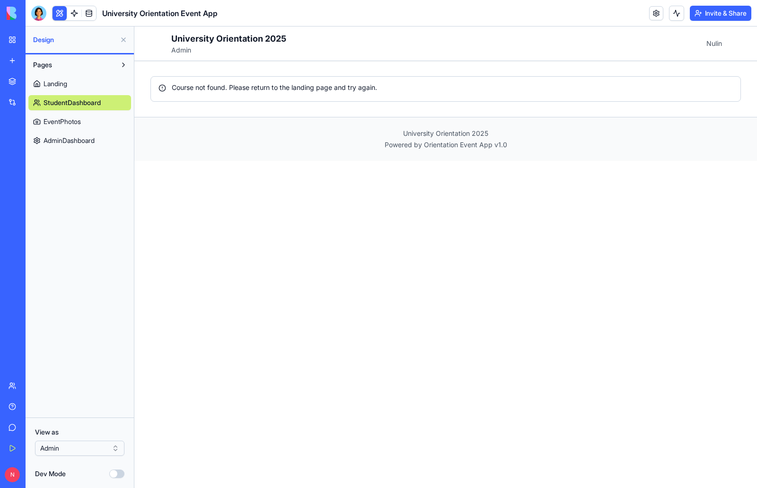
click at [62, 82] on span "Landing" at bounding box center [56, 83] width 24 height 9
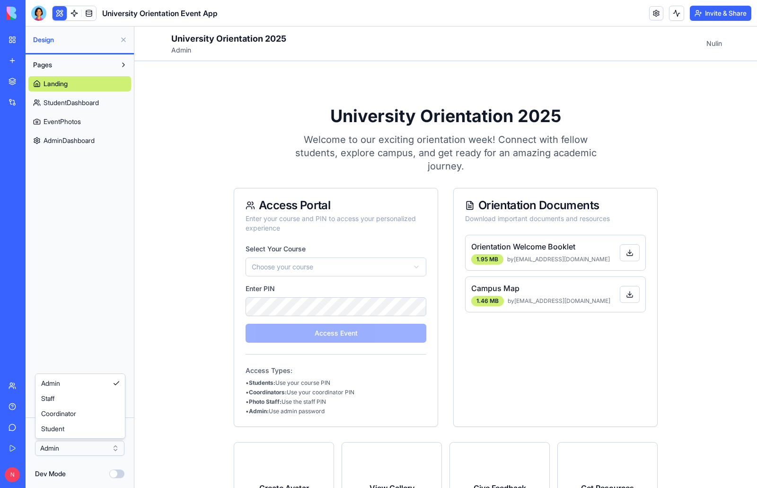
click at [116, 451] on html "BETA My Workspace New app Marketplace Integrations Recent Event Memory Maker Un…" at bounding box center [378, 244] width 757 height 488
click at [92, 10] on link at bounding box center [89, 13] width 14 height 14
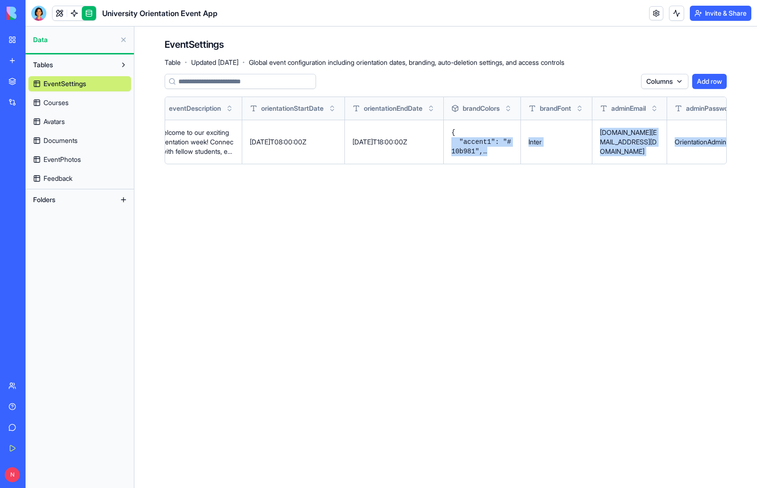
scroll to position [0, 346]
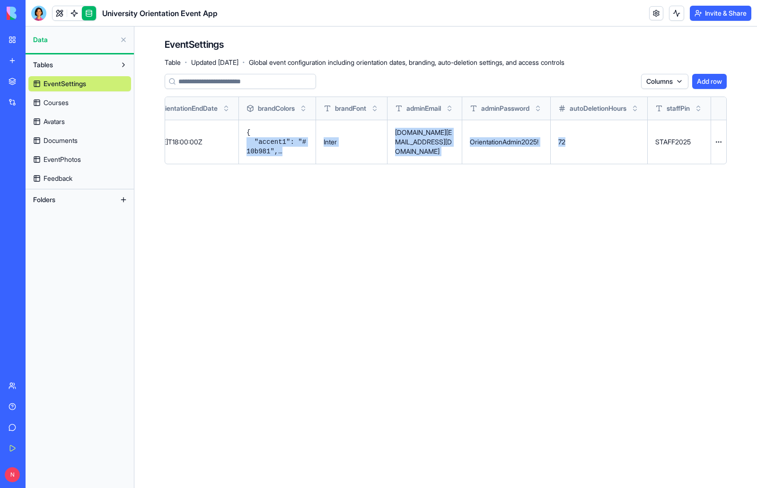
drag, startPoint x: 577, startPoint y: 144, endPoint x: 648, endPoint y: 161, distance: 73.1
click at [648, 161] on tr "University Orientation 2025 Welcome to our exciting orientation week! Connect w…" at bounding box center [286, 142] width 880 height 44
click at [613, 212] on main "EventSettings Table · Updated [DATE] · Global event configuration including ori…" at bounding box center [445, 258] width 623 height 462
drag, startPoint x: 654, startPoint y: 141, endPoint x: 693, endPoint y: 143, distance: 38.9
click at [693, 143] on p "STAFF2025" at bounding box center [680, 141] width 48 height 9
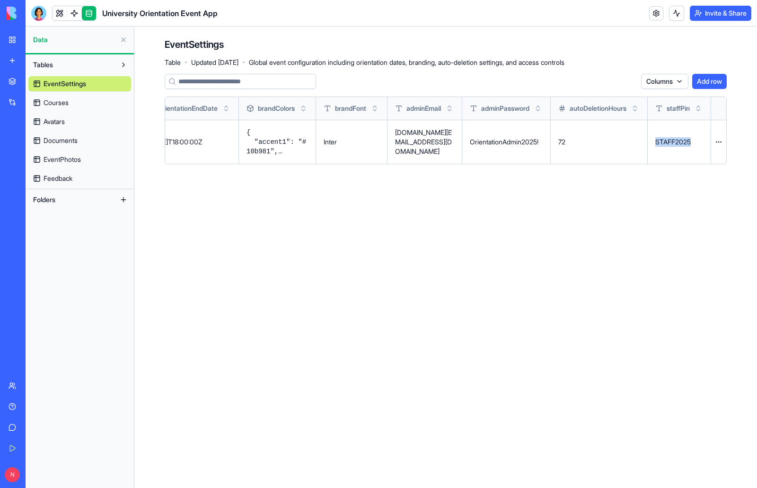
click at [0, 0] on button at bounding box center [0, 0] width 0 height 0
click at [56, 13] on link at bounding box center [60, 13] width 14 height 14
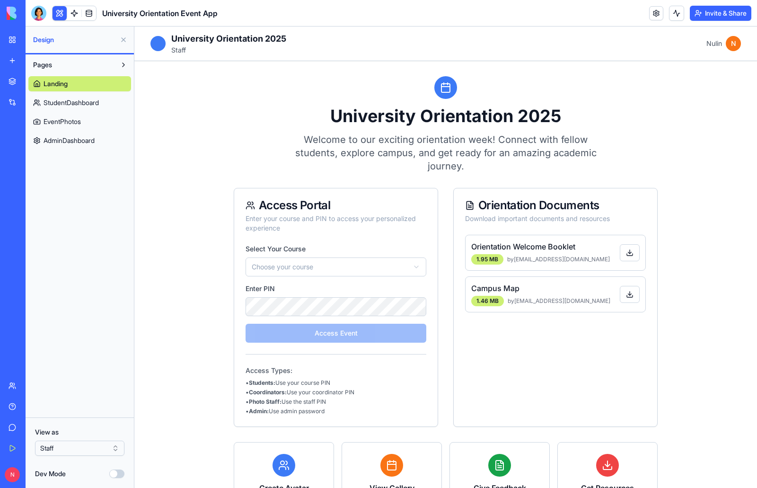
click at [70, 120] on span "EventPhotos" at bounding box center [62, 121] width 37 height 9
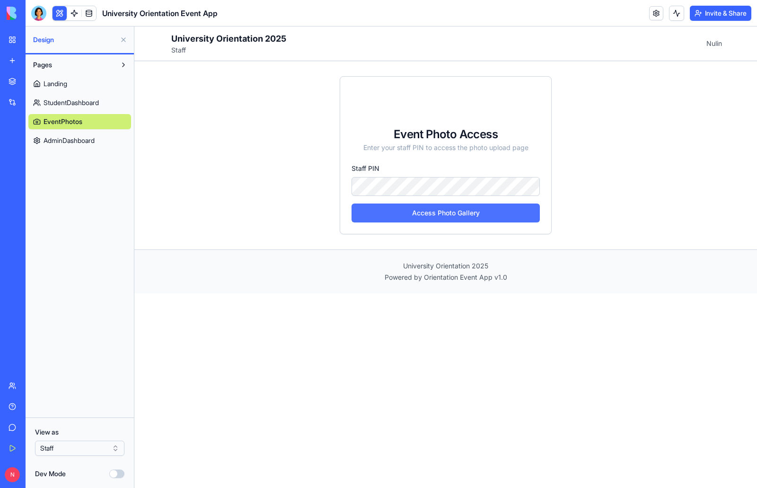
click at [462, 213] on button "Access Photo Gallery" at bounding box center [446, 213] width 188 height 19
click at [90, 15] on link at bounding box center [89, 13] width 14 height 14
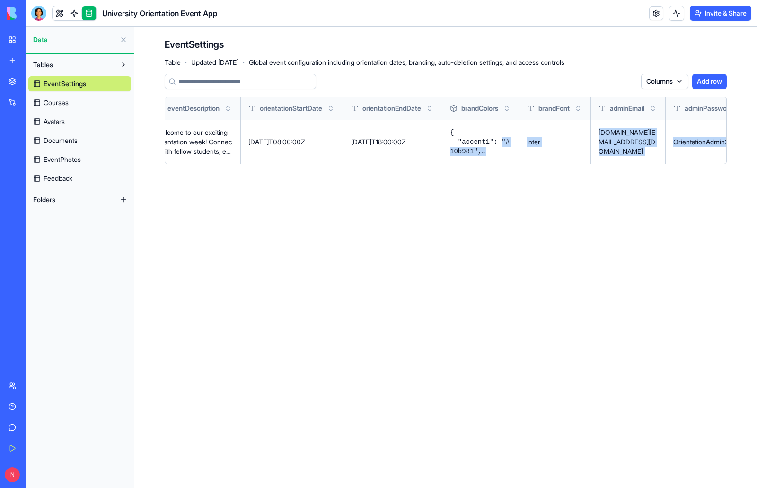
scroll to position [0, 303]
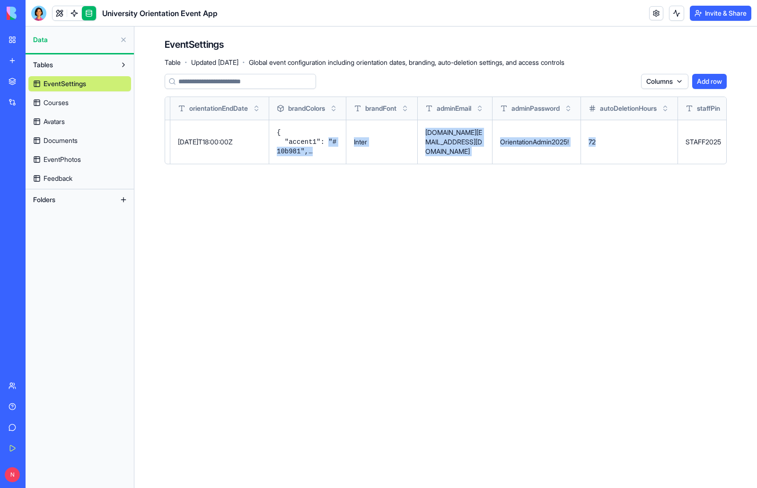
drag, startPoint x: 623, startPoint y: 146, endPoint x: 734, endPoint y: 150, distance: 110.4
click at [734, 150] on div "EventSettings Table · Updated [DATE] · Global event configuration including ori…" at bounding box center [445, 105] width 623 height 157
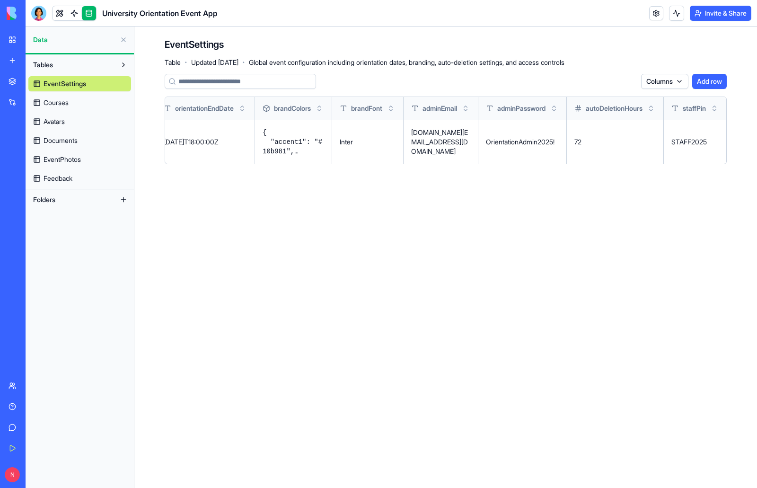
click at [591, 216] on main "EventSettings Table · Updated [DATE] · Global event configuration including ori…" at bounding box center [445, 258] width 623 height 462
click at [702, 156] on td "STAFF2025" at bounding box center [695, 142] width 63 height 44
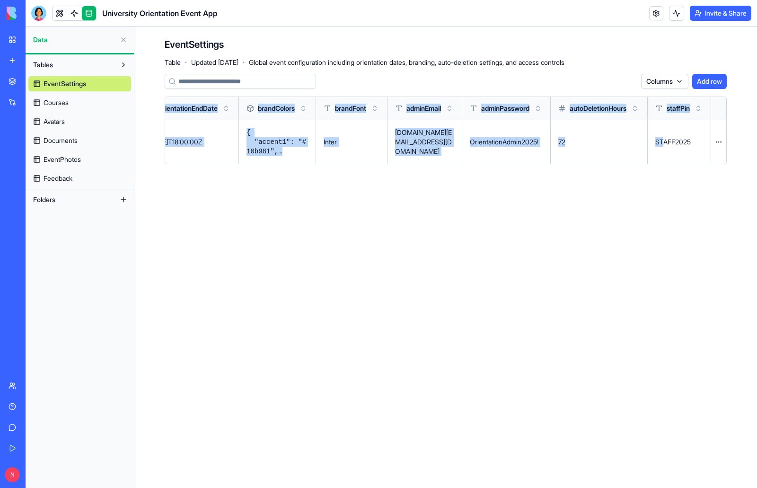
drag, startPoint x: 703, startPoint y: 140, endPoint x: 757, endPoint y: 142, distance: 54.0
click at [757, 142] on div "EventSettings Table · Updated [DATE] · Global event configuration including ori…" at bounding box center [445, 105] width 623 height 157
click at [628, 211] on main "EventSettings Table · Updated [DATE] · Global event configuration including ori…" at bounding box center [445, 258] width 623 height 462
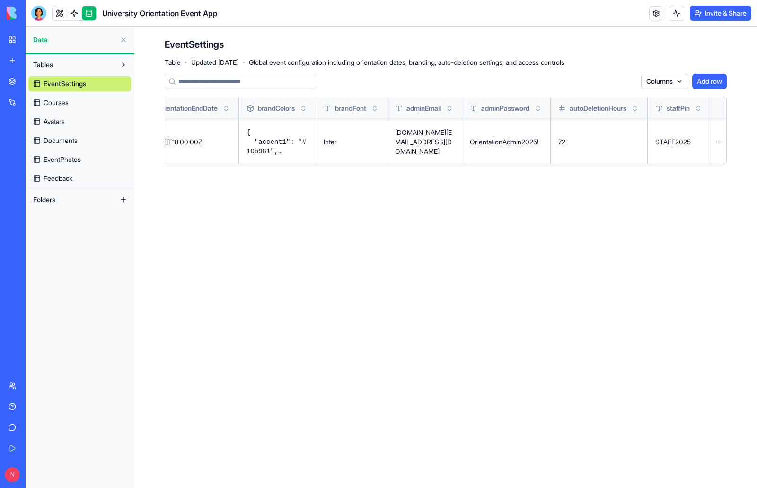
click at [0, 0] on button at bounding box center [0, 0] width 0 height 0
click at [59, 16] on link at bounding box center [60, 13] width 14 height 14
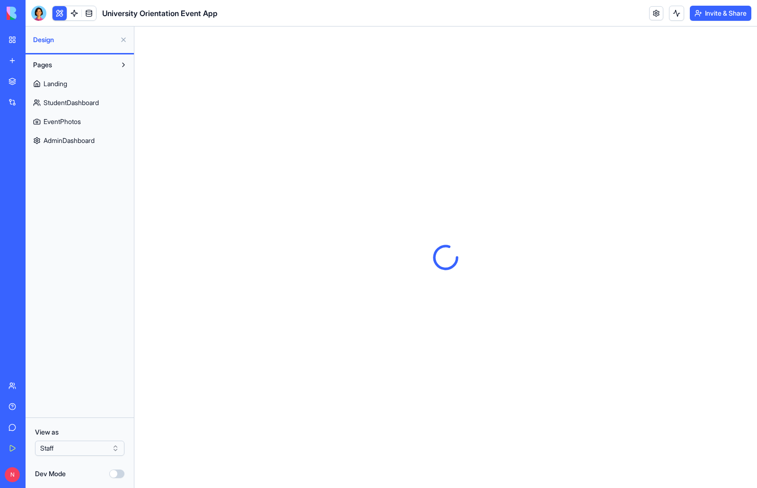
click at [76, 121] on span "EventPhotos" at bounding box center [62, 121] width 37 height 9
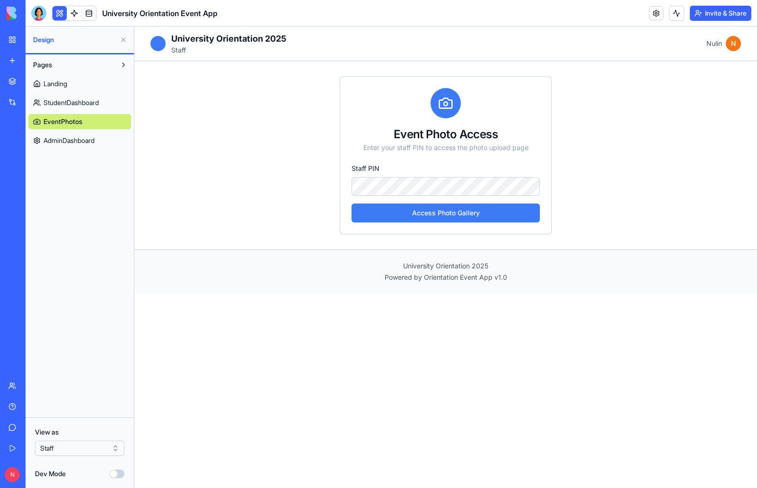
click at [471, 210] on button "Access Photo Gallery" at bounding box center [446, 213] width 188 height 19
click at [352, 204] on button "Access Photo Gallery" at bounding box center [446, 213] width 188 height 19
click at [82, 138] on span "AdminDashboard" at bounding box center [69, 140] width 51 height 9
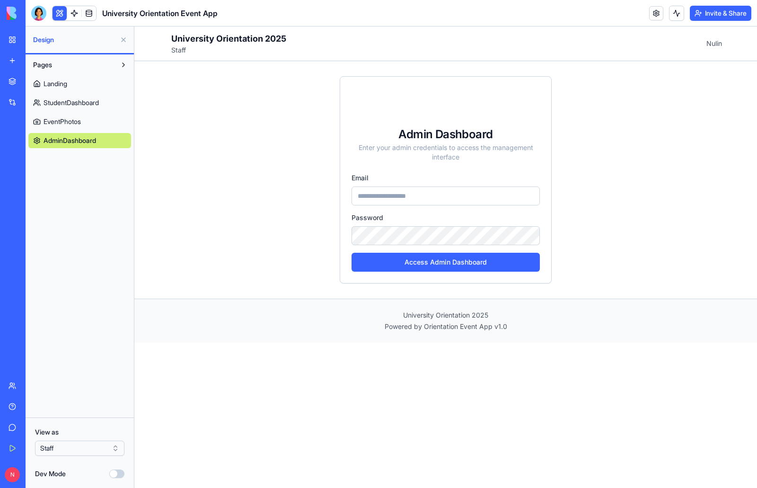
click at [383, 194] on input "email" at bounding box center [446, 196] width 188 height 19
type input "**********"
click at [89, 13] on link at bounding box center [89, 13] width 14 height 14
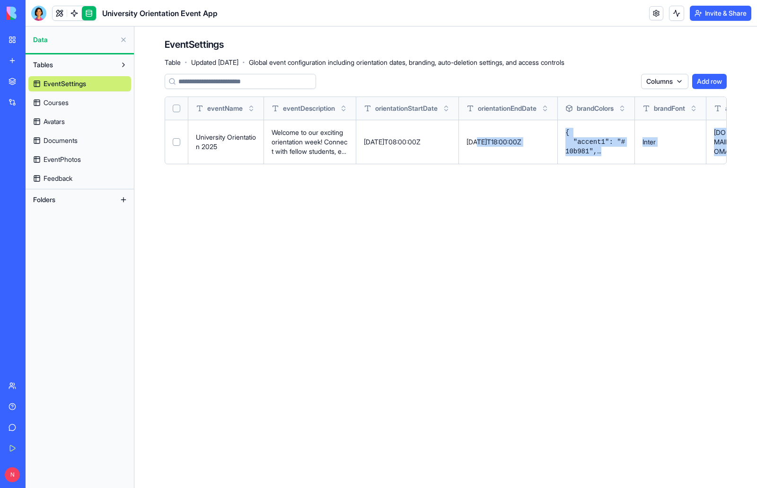
scroll to position [0, 346]
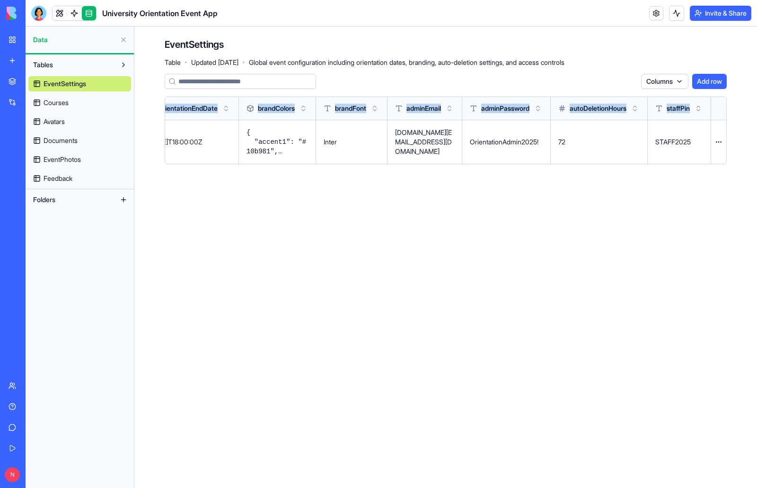
drag, startPoint x: 486, startPoint y: 143, endPoint x: 756, endPoint y: 155, distance: 270.6
click at [756, 155] on div "EventSettings Table · Updated [DATE] · Global event configuration including ori…" at bounding box center [445, 105] width 623 height 157
click at [515, 249] on main "EventSettings Table · Updated [DATE] · Global event configuration including ori…" at bounding box center [445, 258] width 623 height 462
click at [0, 0] on button at bounding box center [0, 0] width 0 height 0
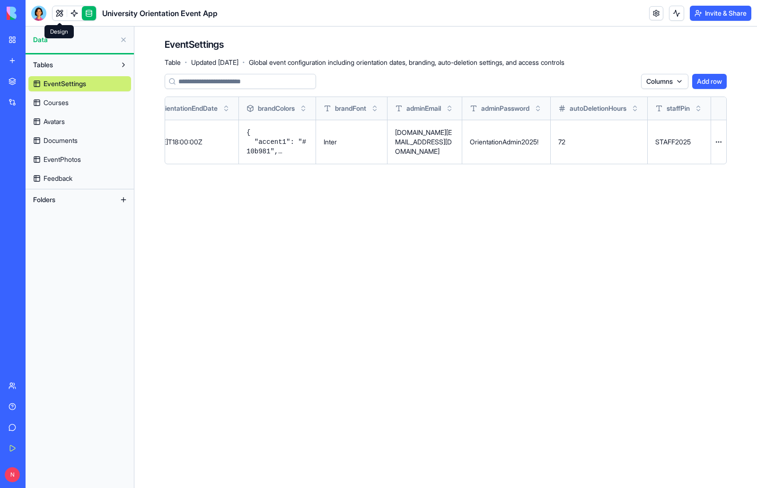
click at [61, 16] on link at bounding box center [60, 13] width 14 height 14
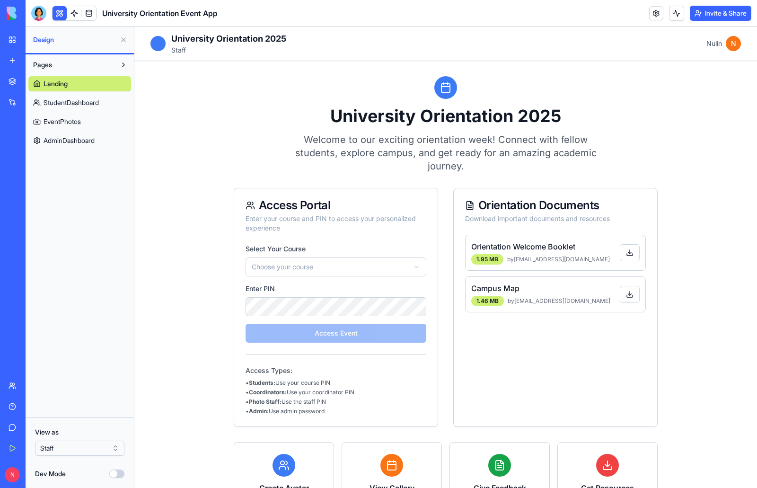
click at [75, 138] on span "AdminDashboard" at bounding box center [69, 140] width 51 height 9
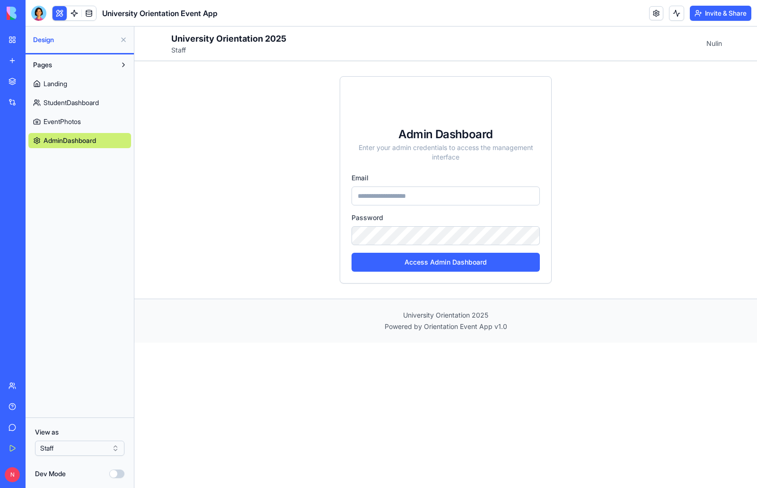
click at [404, 197] on input "email" at bounding box center [446, 196] width 188 height 19
type input "**********"
click at [439, 265] on button "Access Admin Dashboard" at bounding box center [446, 262] width 188 height 19
click at [492, 263] on button "Access Admin Dashboard" at bounding box center [446, 262] width 188 height 19
click at [75, 84] on link "Landing" at bounding box center [79, 83] width 103 height 15
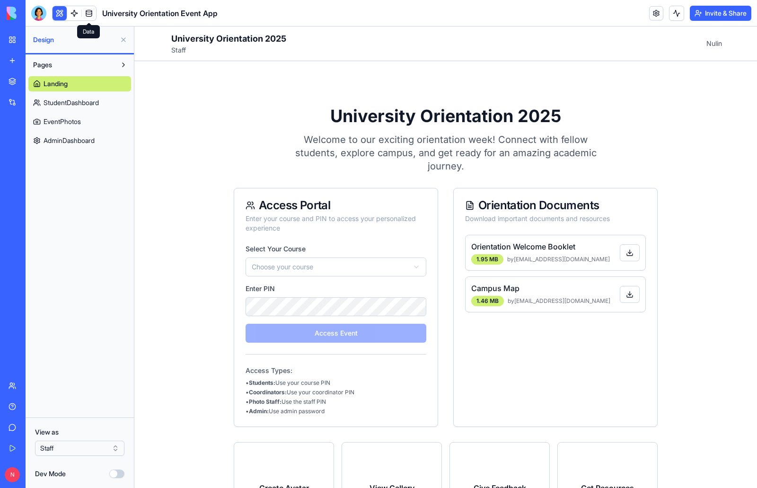
click at [85, 10] on link at bounding box center [89, 13] width 14 height 14
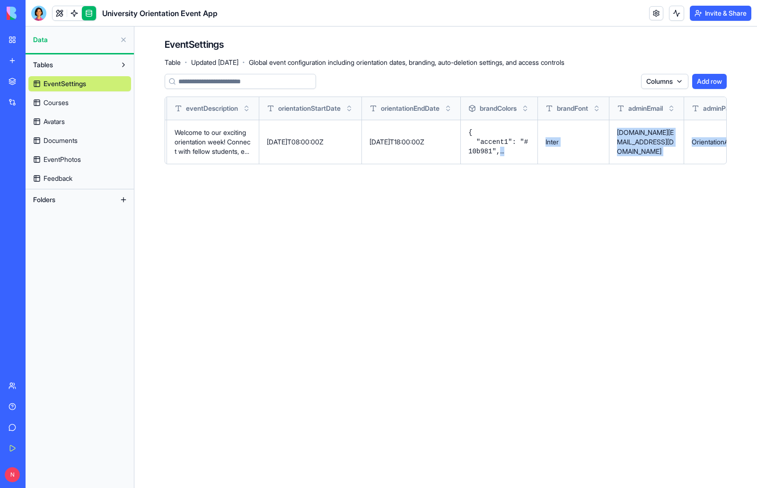
scroll to position [0, 346]
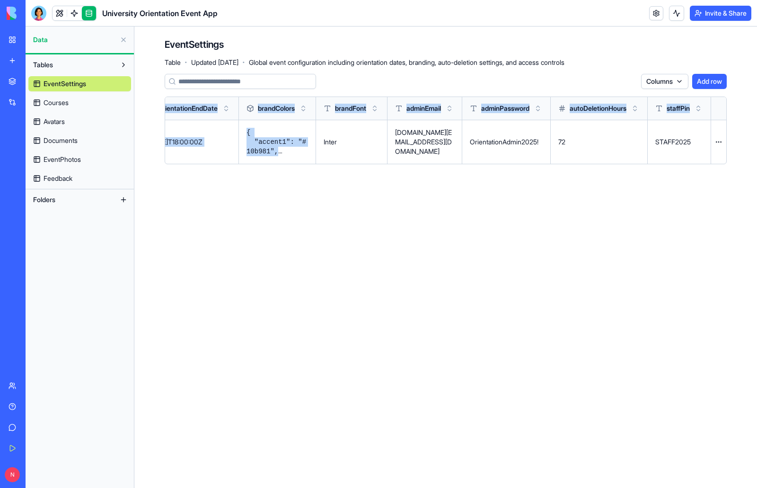
drag, startPoint x: 647, startPoint y: 151, endPoint x: 742, endPoint y: 159, distance: 95.0
click at [742, 159] on div "EventSettings Table · Updated [DATE] · Global event configuration including ori…" at bounding box center [445, 105] width 623 height 157
click at [600, 235] on main "EventSettings Table · Updated [DATE] · Global event configuration including ori…" at bounding box center [445, 258] width 623 height 462
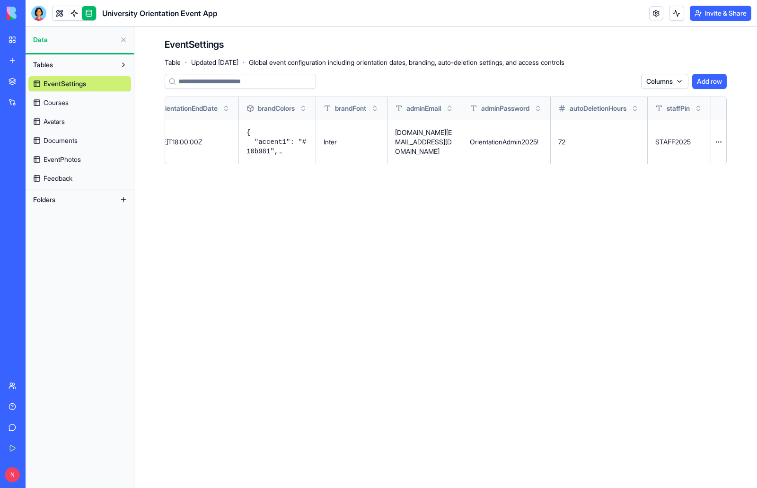
click at [600, 235] on main "EventSettings Table · Updated [DATE] · Global event configuration including ori…" at bounding box center [445, 258] width 623 height 462
click at [85, 12] on link at bounding box center [89, 13] width 14 height 14
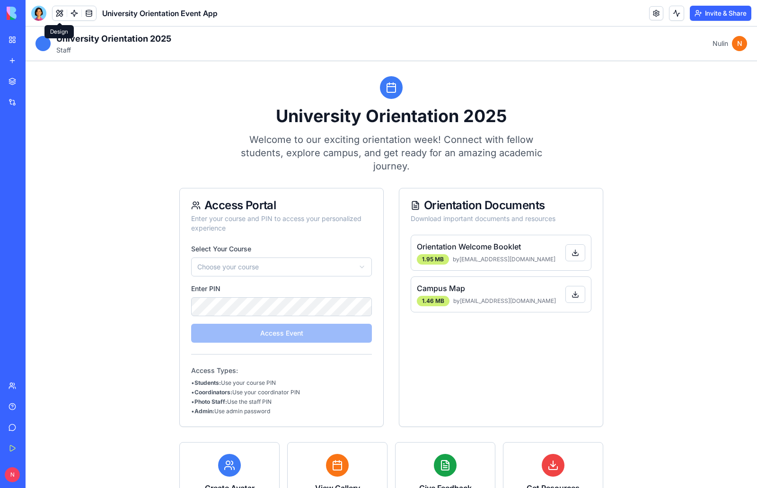
click at [58, 16] on button at bounding box center [60, 13] width 14 height 14
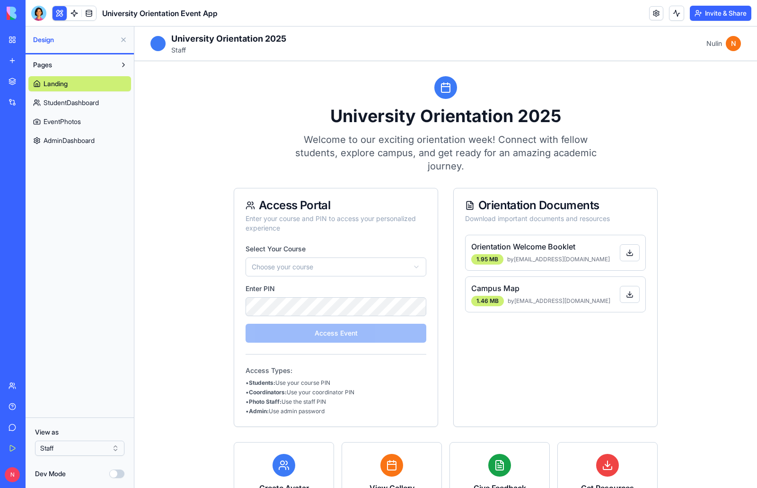
click at [83, 136] on span "AdminDashboard" at bounding box center [69, 140] width 51 height 9
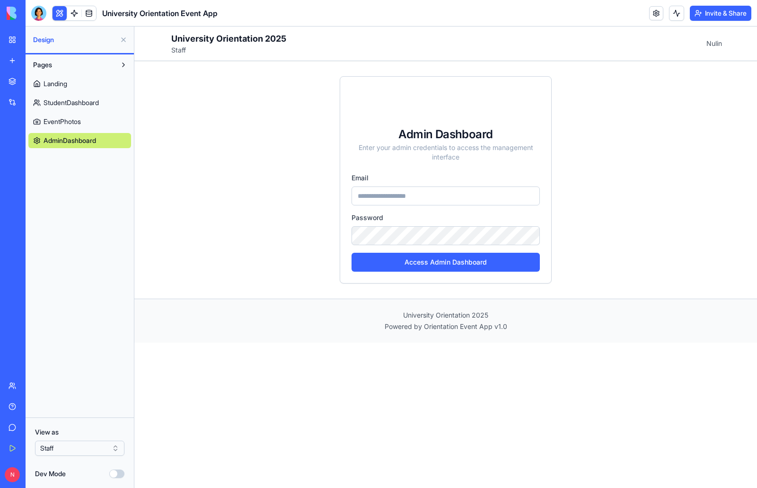
drag, startPoint x: 56, startPoint y: 14, endPoint x: 24, endPoint y: 23, distance: 33.6
click at [56, 14] on button at bounding box center [60, 13] width 14 height 14
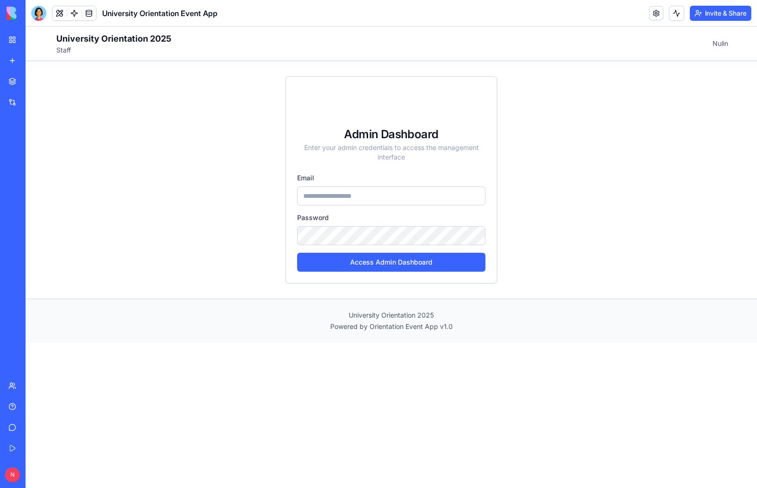
click at [52, 46] on div "University Orientation 2025 Staff" at bounding box center [104, 43] width 136 height 23
click at [56, 12] on button at bounding box center [60, 13] width 14 height 14
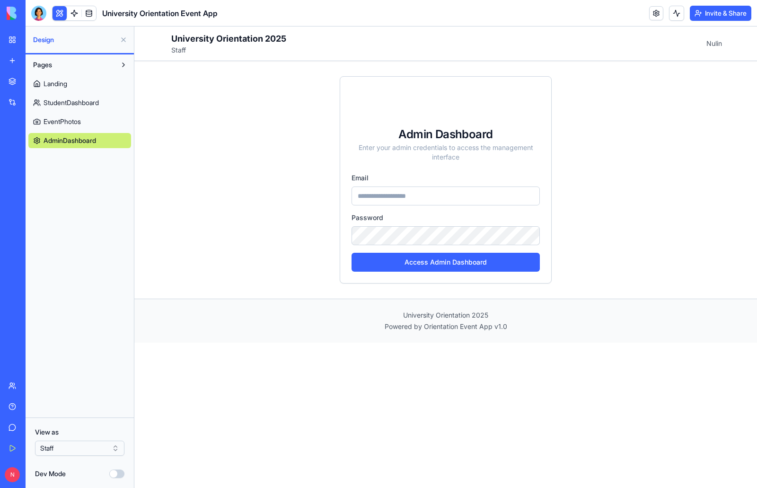
click at [97, 455] on html "BETA My Workspace New app Marketplace Integrations Recent Event Memory Maker Un…" at bounding box center [378, 244] width 757 height 488
click at [88, 307] on div "Pages Landing StudentDashboard EventPhotos AdminDashboard" at bounding box center [80, 235] width 108 height 363
click at [61, 15] on button at bounding box center [60, 13] width 14 height 14
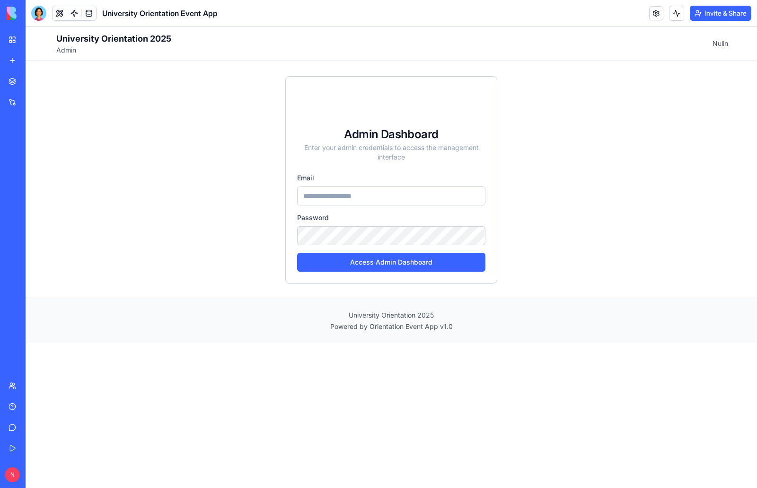
click at [385, 196] on input "email" at bounding box center [391, 196] width 188 height 19
type input "**********"
click at [397, 267] on button "Access Admin Dashboard" at bounding box center [391, 262] width 188 height 19
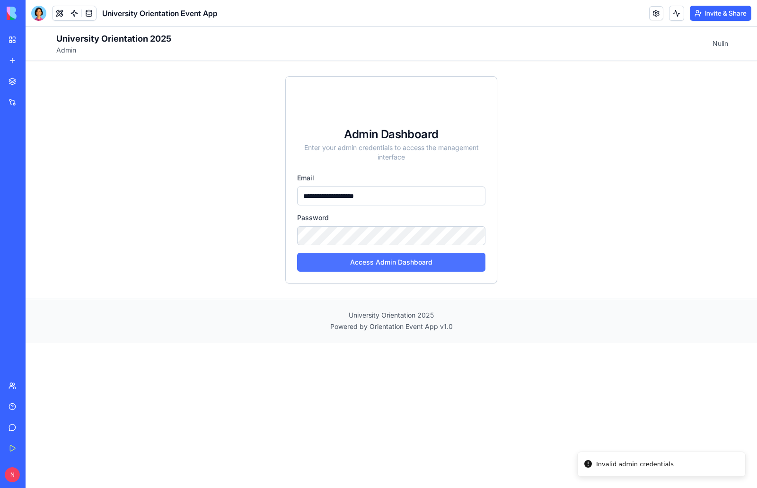
click at [470, 259] on button "Access Admin Dashboard" at bounding box center [391, 262] width 188 height 19
click at [183, 227] on div "**********" at bounding box center [391, 180] width 727 height 238
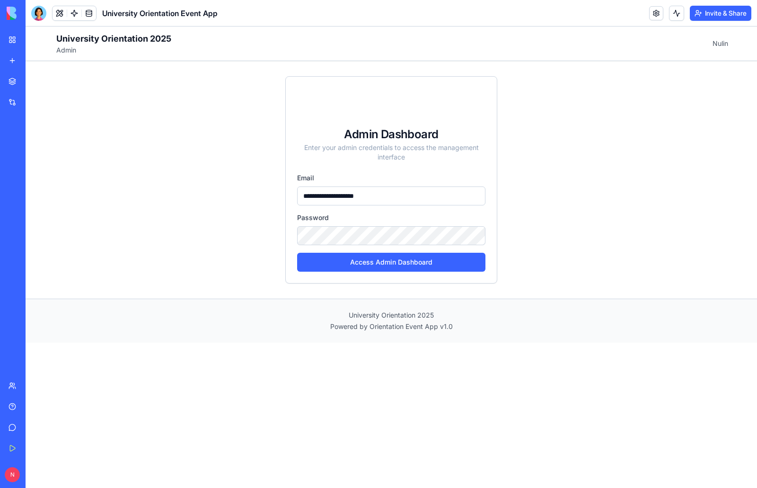
click at [208, 185] on div "**********" at bounding box center [391, 180] width 727 height 238
click at [88, 18] on link at bounding box center [89, 13] width 14 height 14
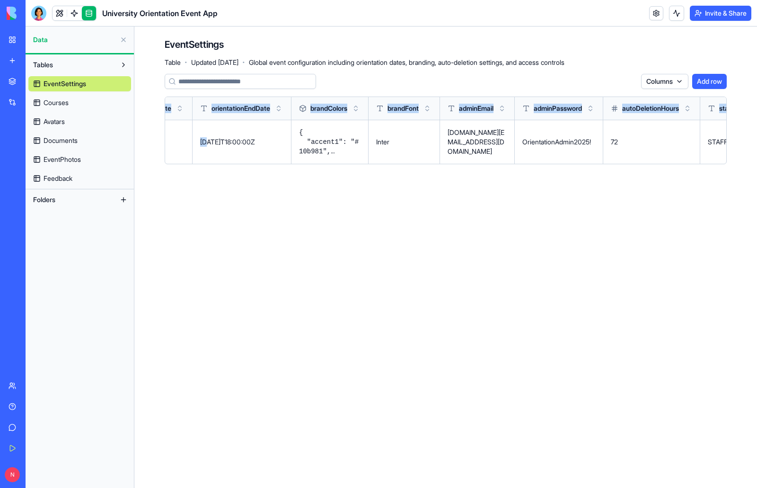
drag, startPoint x: 483, startPoint y: 144, endPoint x: 738, endPoint y: 172, distance: 256.7
click at [738, 172] on div "EventSettings Table · Updated [DATE] · Global event configuration including ori…" at bounding box center [445, 105] width 623 height 157
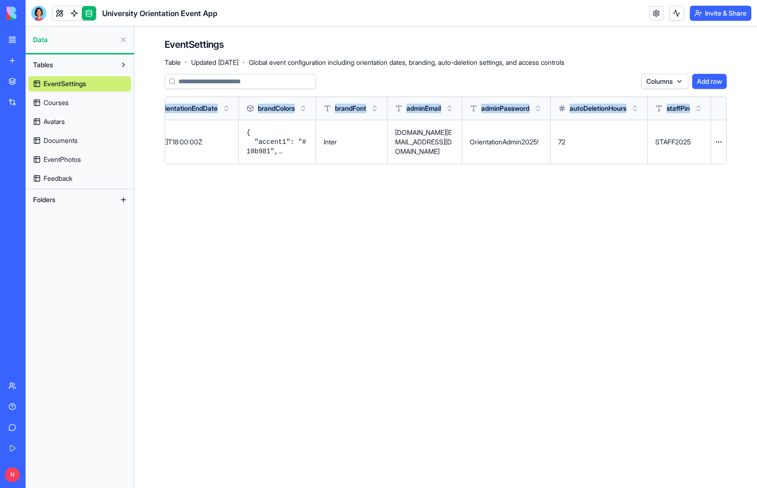
click at [585, 270] on main "EventSettings Table · Updated [DATE] · Global event configuration including ori…" at bounding box center [445, 258] width 623 height 462
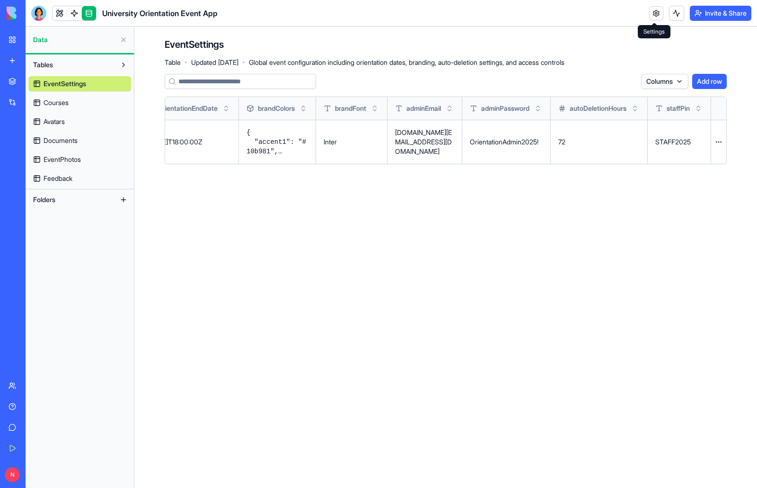
click at [653, 15] on link at bounding box center [656, 13] width 14 height 14
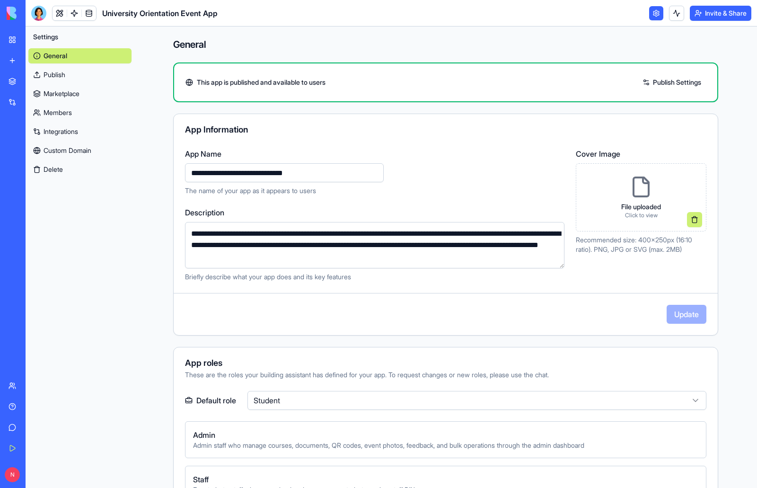
click at [652, 87] on link "Publish Settings" at bounding box center [672, 82] width 68 height 15
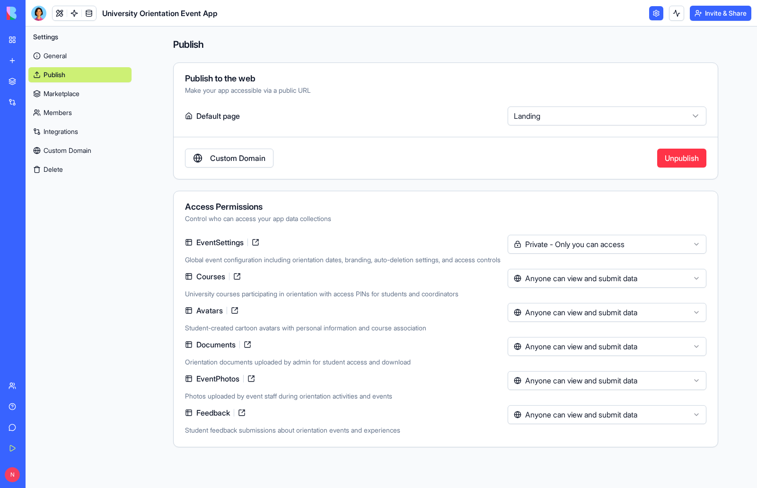
click at [696, 244] on html "**********" at bounding box center [378, 244] width 757 height 488
drag, startPoint x: 661, startPoint y: 284, endPoint x: 660, endPoint y: 305, distance: 21.8
click at [604, 213] on div "Access Permissions Control who can access your app data collections" at bounding box center [446, 213] width 544 height 21
click at [56, 10] on link at bounding box center [60, 13] width 14 height 14
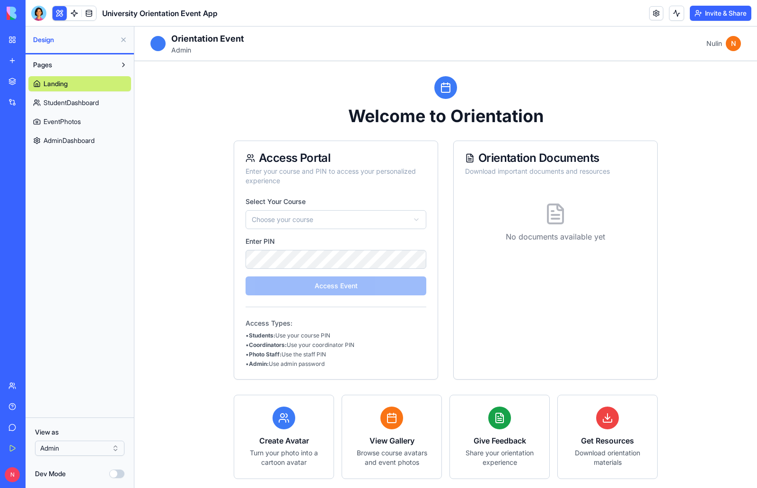
click at [88, 142] on span "AdminDashboard" at bounding box center [69, 140] width 51 height 9
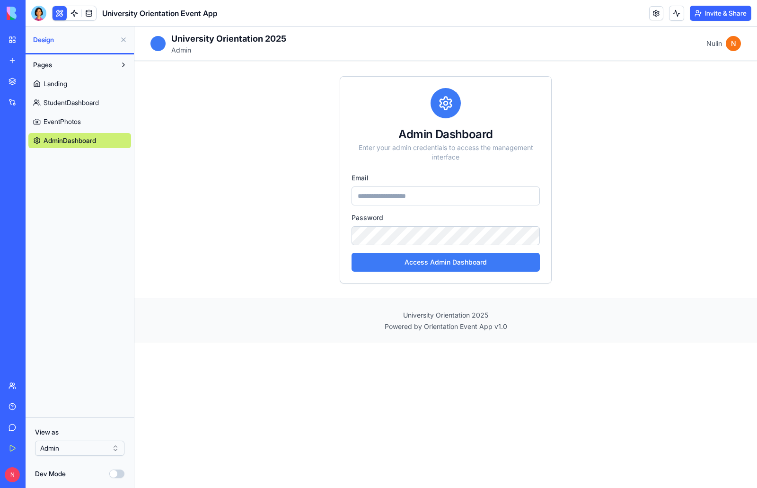
click at [409, 196] on input "email" at bounding box center [446, 196] width 188 height 19
type input "**********"
click at [445, 263] on button "Access Admin Dashboard" at bounding box center [446, 262] width 188 height 19
click at [732, 42] on div "N" at bounding box center [733, 43] width 15 height 15
click at [655, 138] on div "**********" at bounding box center [446, 180] width 606 height 238
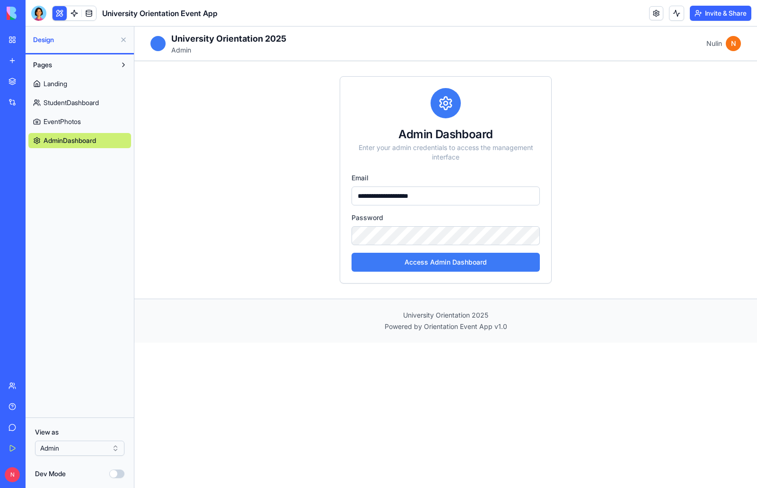
click at [254, 171] on div "**********" at bounding box center [446, 180] width 606 height 238
click at [62, 16] on button at bounding box center [60, 13] width 14 height 14
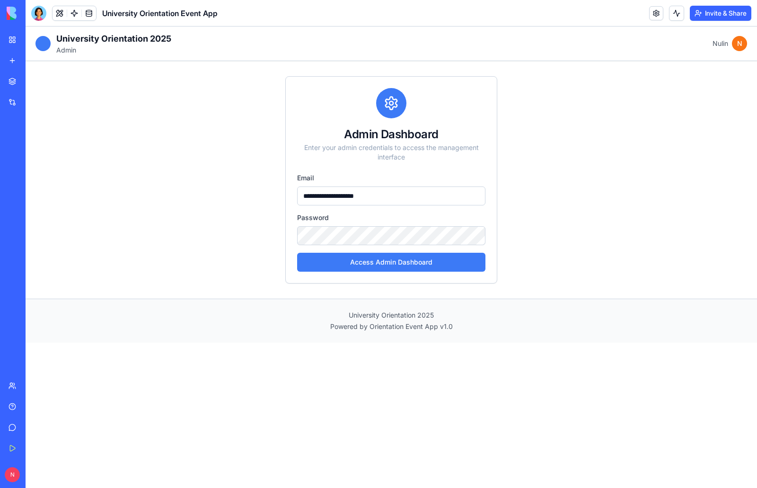
click at [376, 259] on button "Access Admin Dashboard" at bounding box center [391, 262] width 188 height 19
click at [228, 216] on div "**********" at bounding box center [391, 180] width 727 height 238
click at [85, 12] on link at bounding box center [89, 13] width 14 height 14
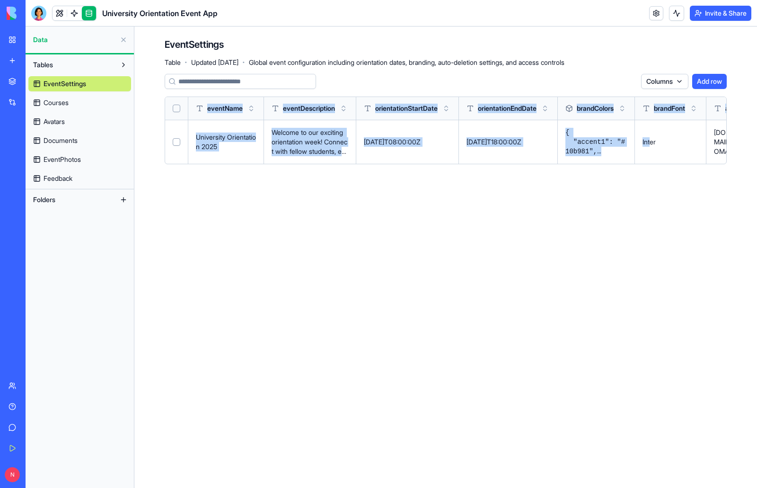
scroll to position [0, 346]
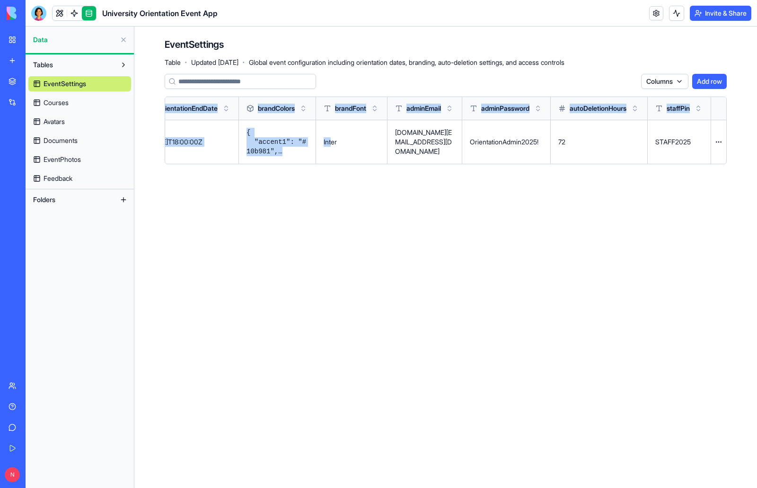
drag, startPoint x: 666, startPoint y: 145, endPoint x: 560, endPoint y: 203, distance: 121.2
click at [745, 210] on main "EventSettings Table · Updated [DATE] · Global event configuration including ori…" at bounding box center [445, 258] width 623 height 462
click at [448, 216] on main "EventSettings Table · Updated [DATE] · Global event configuration including ori…" at bounding box center [445, 258] width 623 height 462
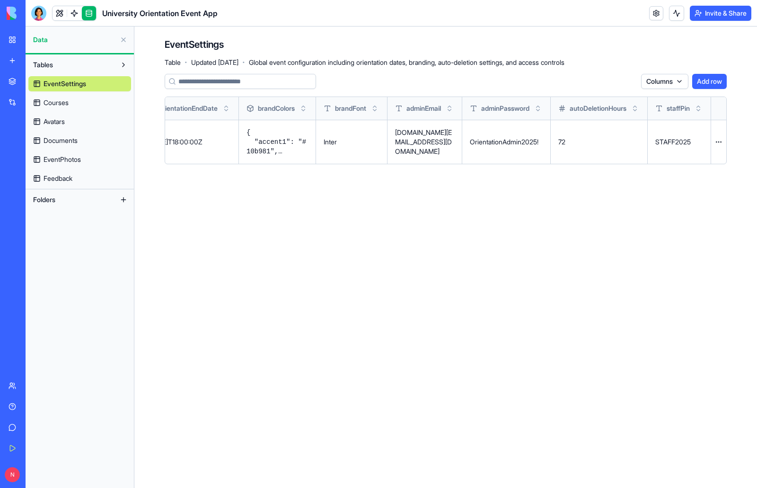
click at [57, 102] on span "Courses" at bounding box center [56, 102] width 25 height 9
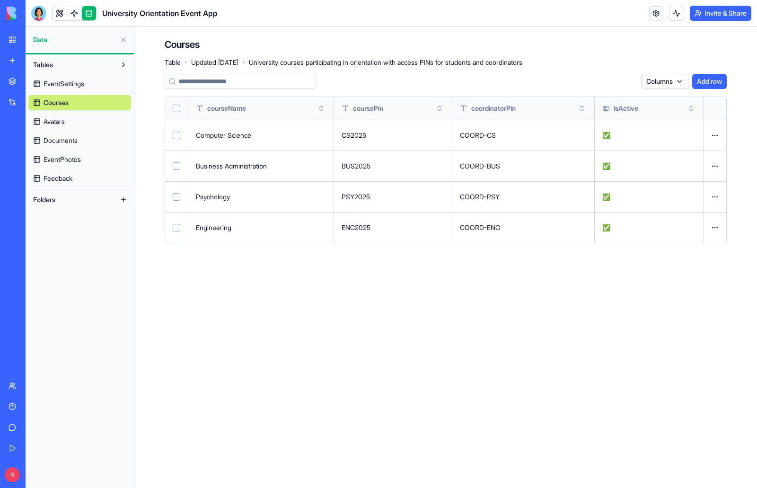
click at [57, 119] on span "Avatars" at bounding box center [54, 121] width 21 height 9
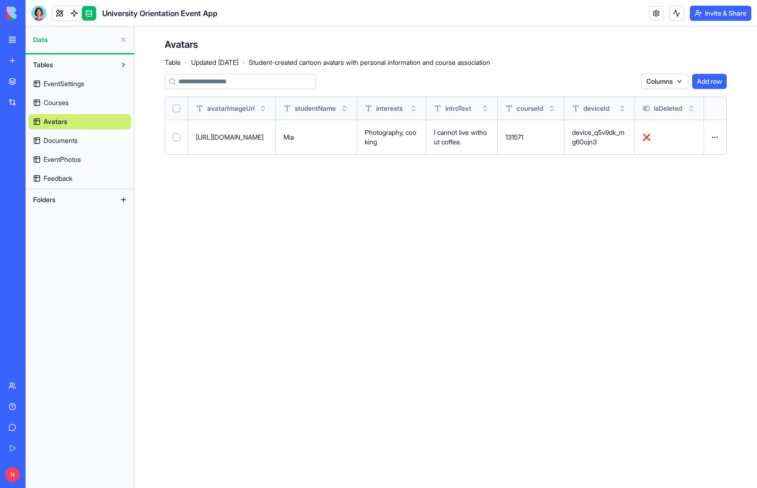
click at [61, 178] on span "Feedback" at bounding box center [58, 178] width 29 height 9
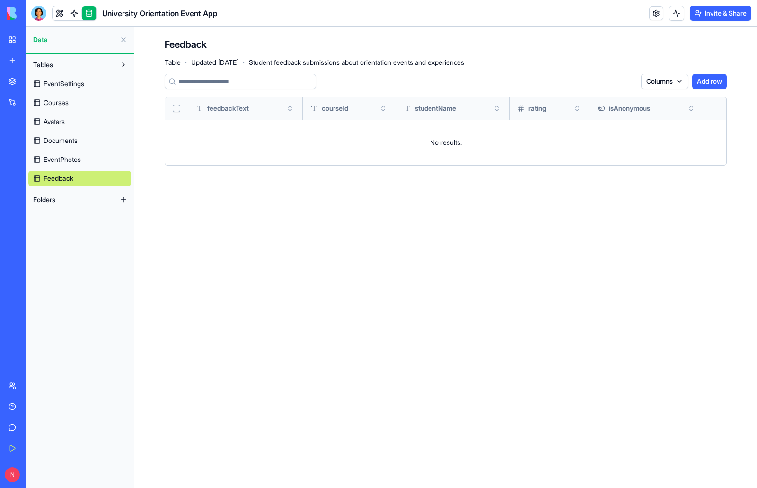
click at [66, 160] on span "EventPhotos" at bounding box center [62, 159] width 37 height 9
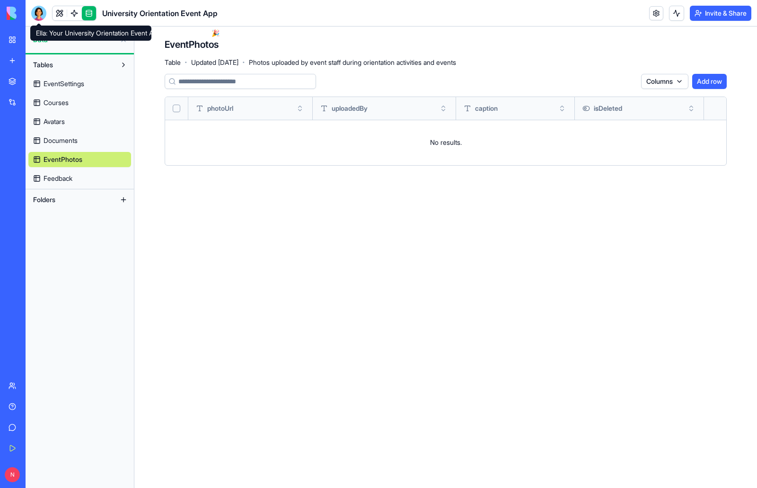
click at [39, 18] on div at bounding box center [38, 13] width 15 height 15
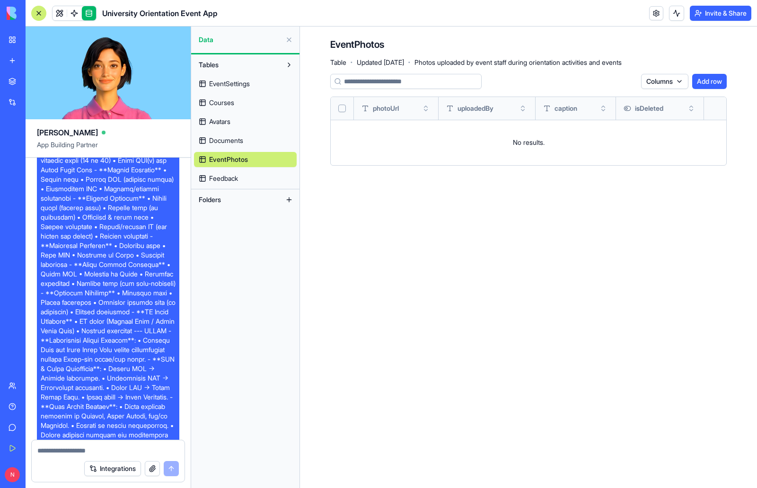
scroll to position [1034, 0]
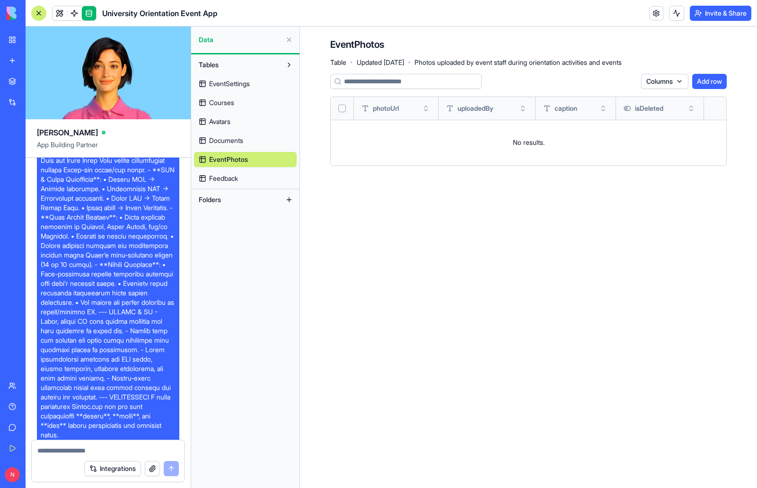
click at [286, 40] on button at bounding box center [289, 39] width 15 height 15
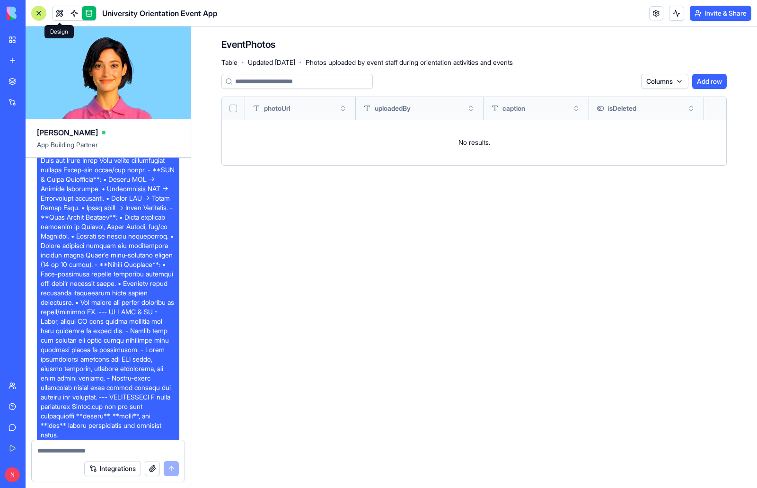
click at [61, 13] on link at bounding box center [60, 13] width 14 height 14
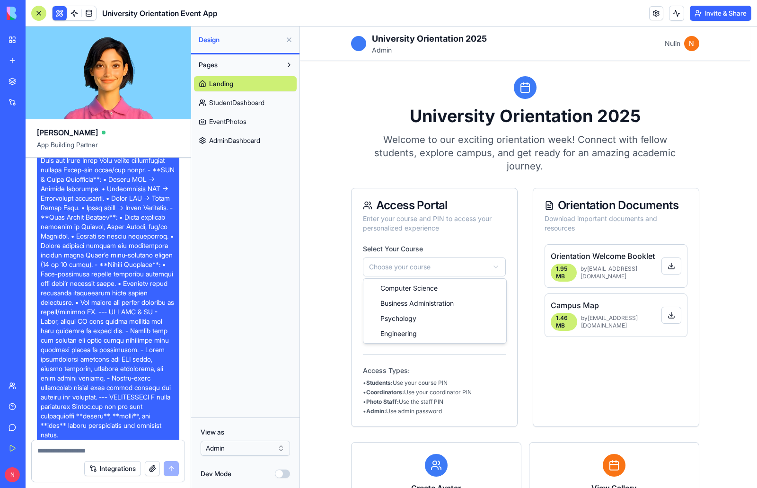
click at [458, 264] on html "**********" at bounding box center [528, 343] width 457 height 632
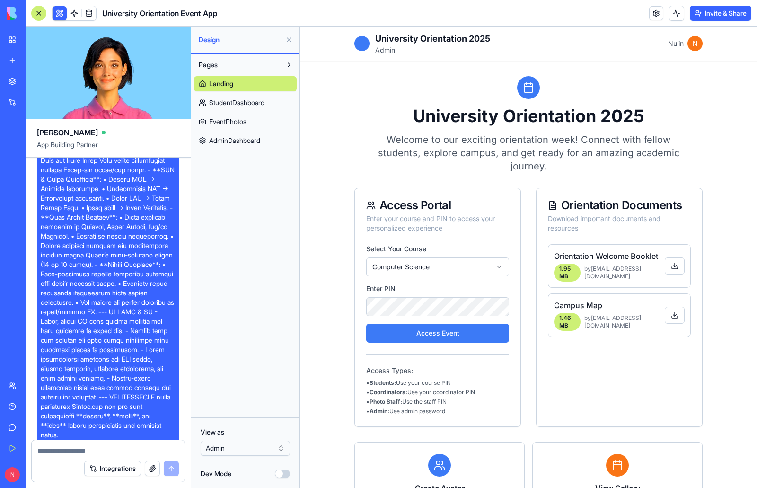
click at [462, 337] on button "Access Event" at bounding box center [437, 333] width 143 height 19
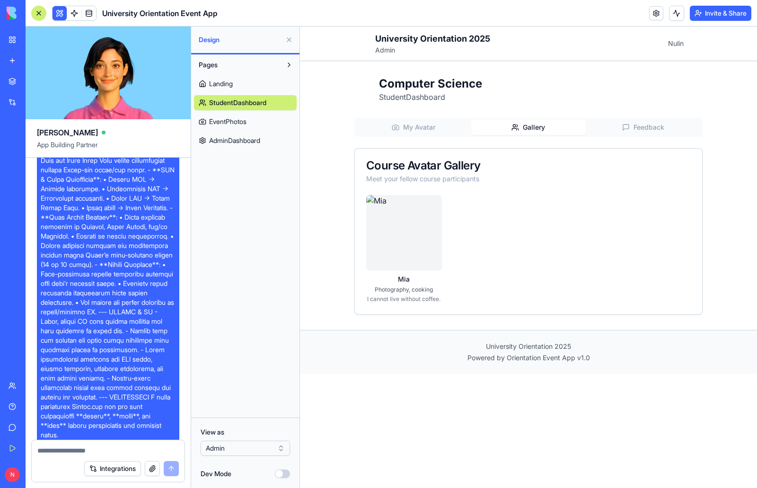
click at [543, 122] on button "Gallery" at bounding box center [528, 127] width 115 height 15
click at [655, 124] on span "Feedback" at bounding box center [649, 127] width 31 height 9
click at [544, 126] on span "Gallery" at bounding box center [534, 127] width 22 height 9
click at [406, 127] on span "My Avatar" at bounding box center [419, 127] width 32 height 9
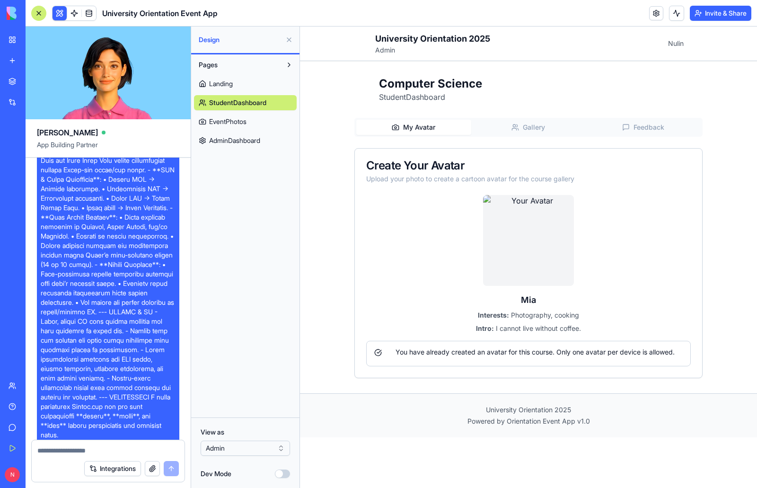
click at [714, 103] on main "Computer Science Student Dashboard My Avatar Gallery Feedback Create Your Avata…" at bounding box center [528, 227] width 457 height 332
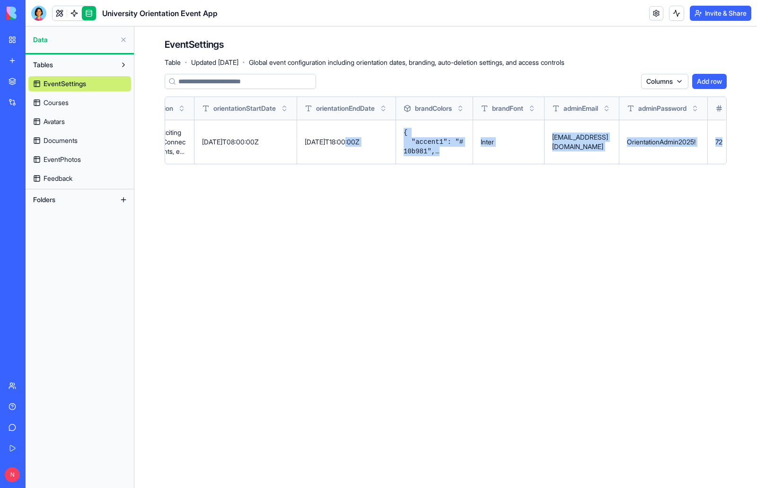
scroll to position [0, 346]
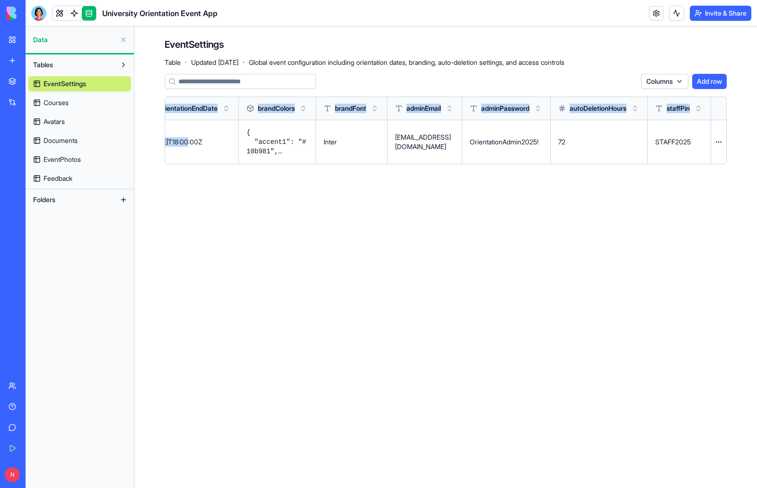
drag, startPoint x: 525, startPoint y: 146, endPoint x: 639, endPoint y: 202, distance: 127.0
click at [664, 200] on main "EventSettings Table · Updated [DATE] · Global event configuration including ori…" at bounding box center [445, 258] width 623 height 462
click at [612, 207] on main "EventSettings Table · Updated [DATE] · Global event configuration including ori…" at bounding box center [445, 258] width 623 height 462
